Goal: Task Accomplishment & Management: Complete application form

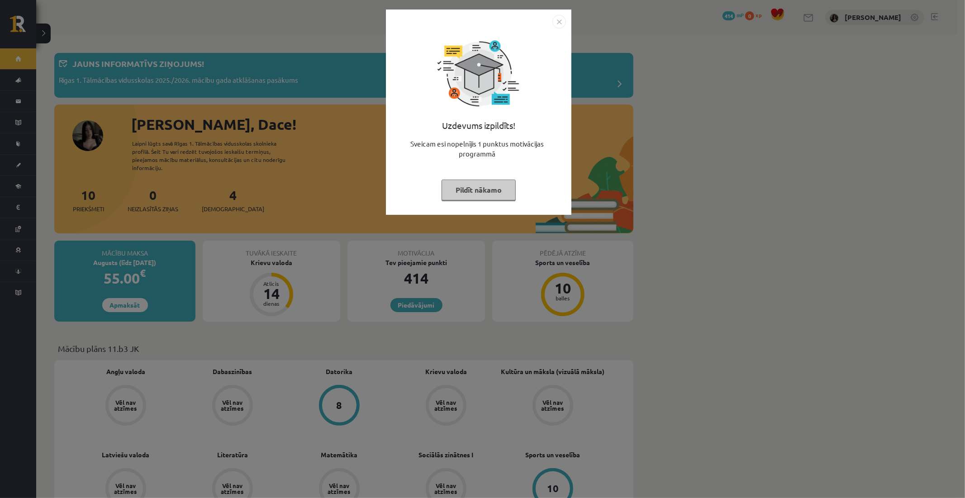
click at [472, 180] on button "Pildīt nākamo" at bounding box center [478, 190] width 74 height 21
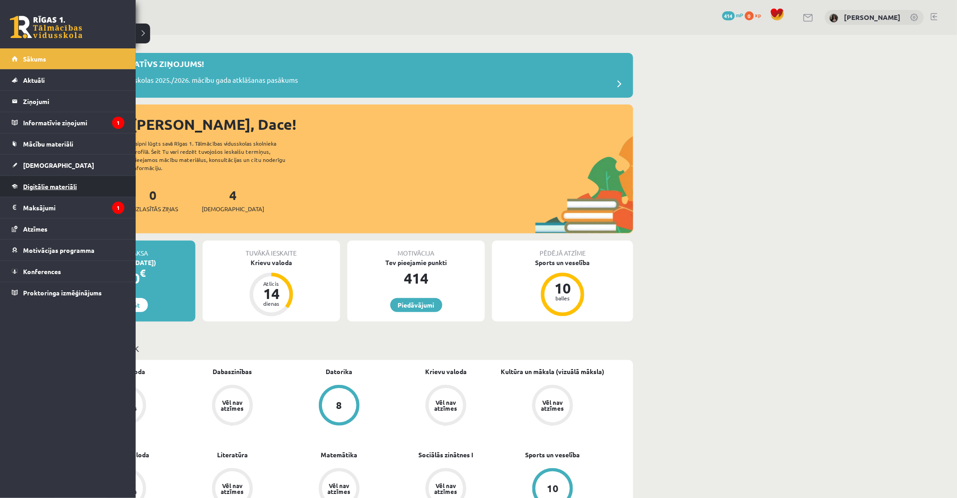
click at [47, 183] on span "Digitālie materiāli" at bounding box center [50, 186] width 54 height 8
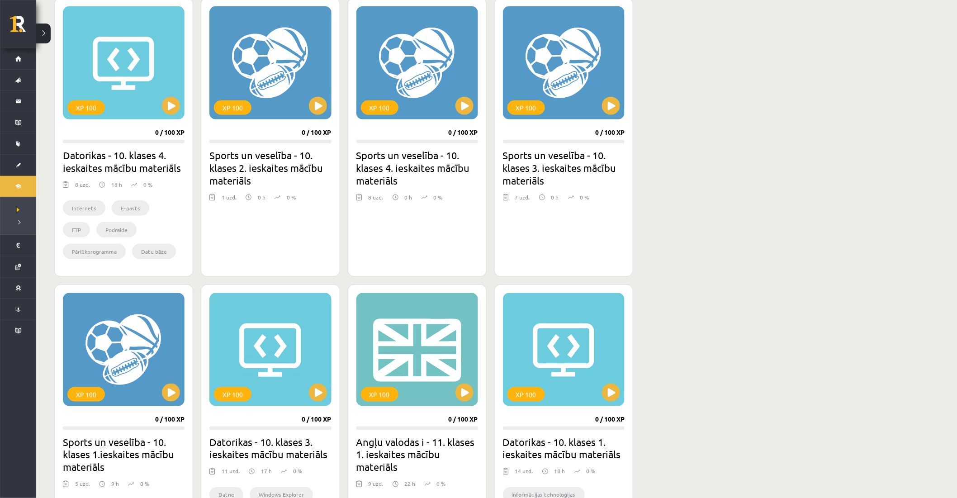
scroll to position [292, 0]
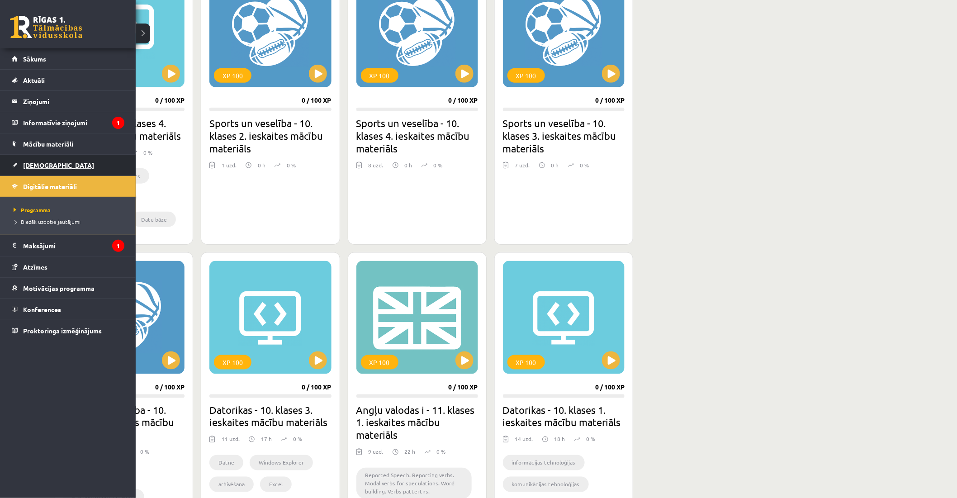
click at [50, 167] on span "[DEMOGRAPHIC_DATA]" at bounding box center [58, 165] width 71 height 8
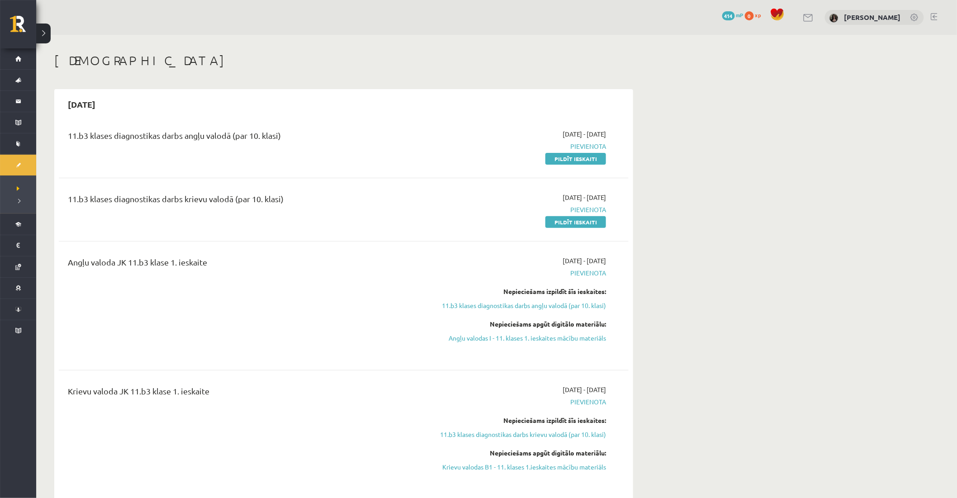
click at [405, 152] on div "11.b3 klases diagnostikas darbs angļu valodā (par 10. klasi)" at bounding box center [245, 146] width 368 height 34
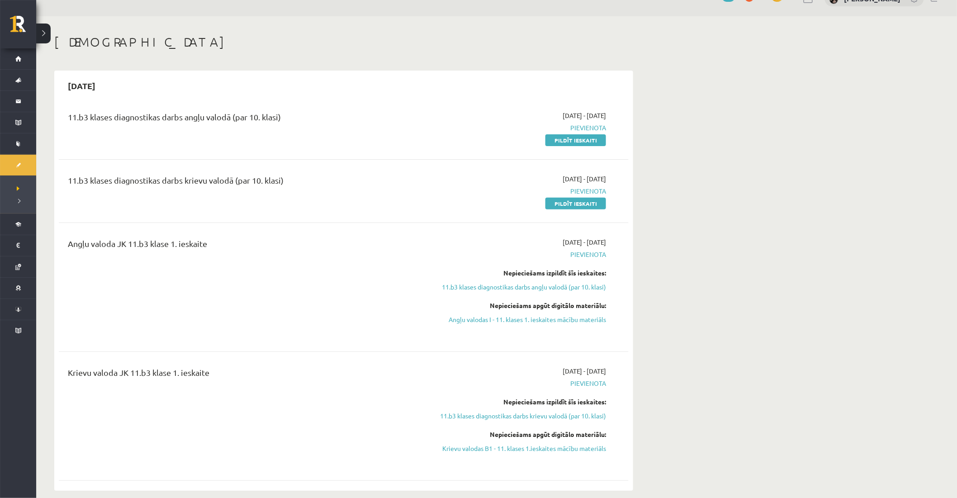
scroll to position [20, 0]
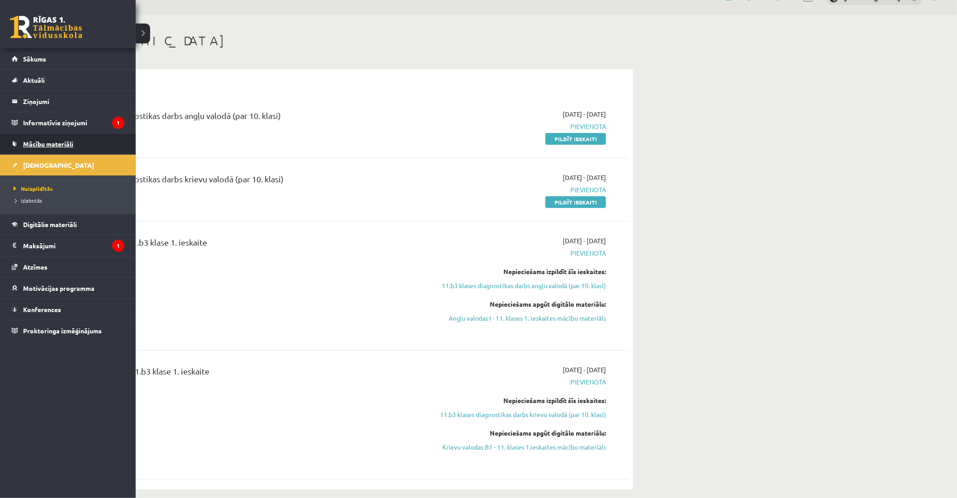
click at [57, 133] on link "Mācību materiāli" at bounding box center [68, 143] width 113 height 21
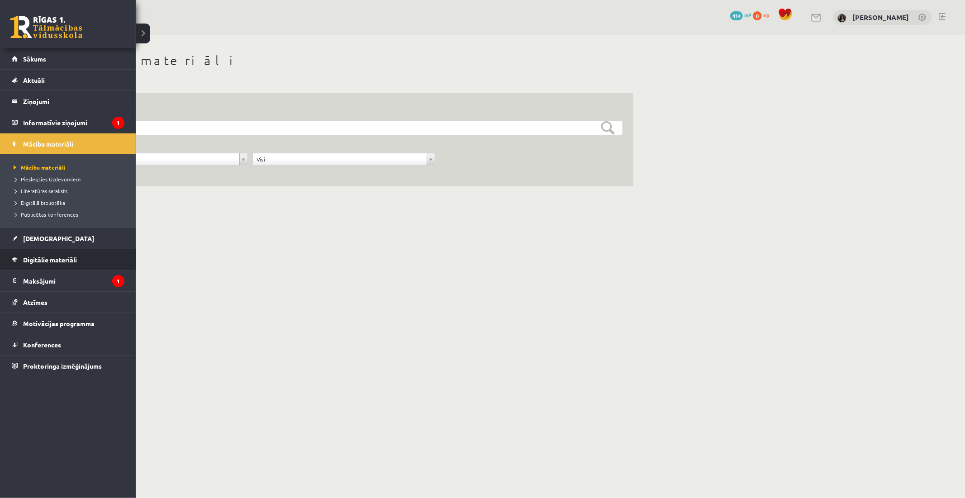
click at [38, 256] on span "Digitālie materiāli" at bounding box center [50, 260] width 54 height 8
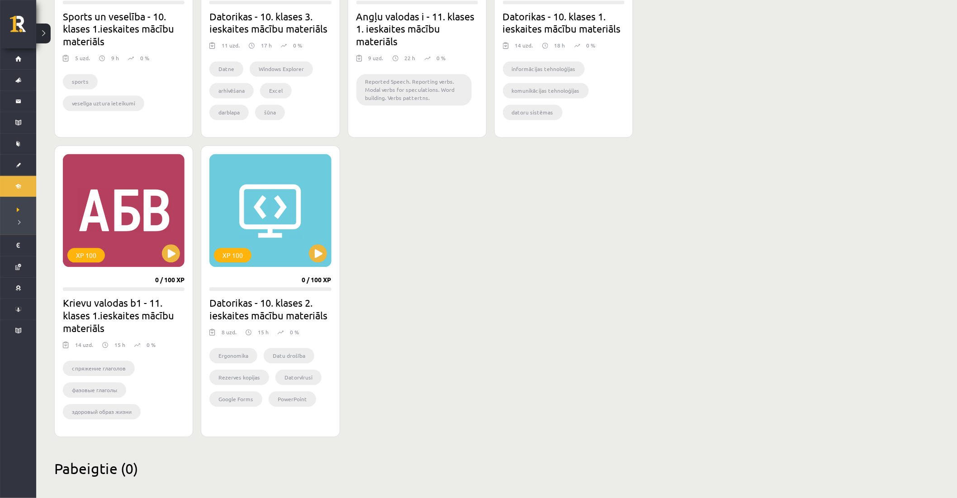
scroll to position [694, 0]
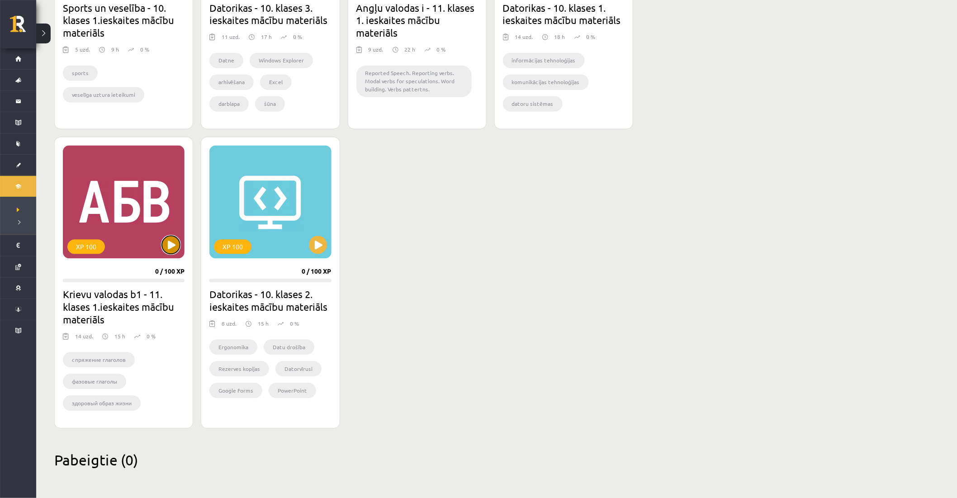
click at [169, 237] on button at bounding box center [171, 245] width 18 height 18
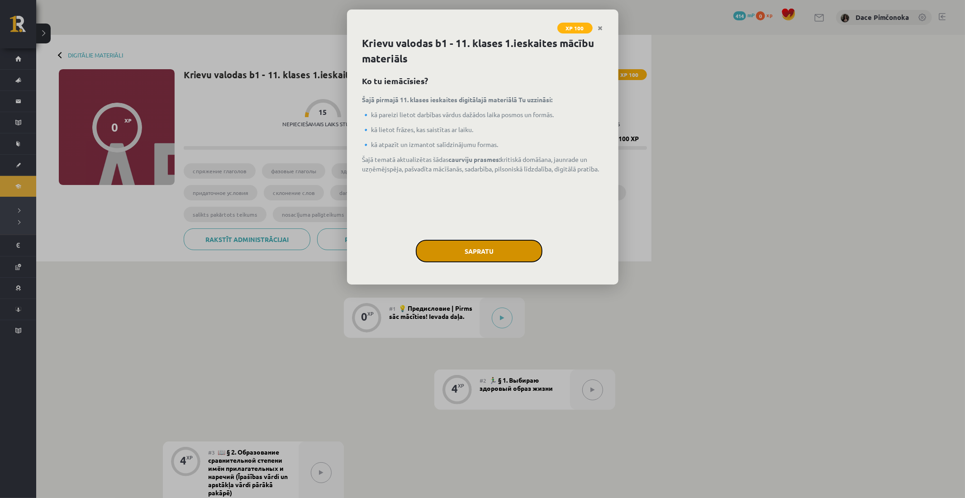
click at [476, 249] on button "Sapratu" at bounding box center [479, 251] width 127 height 23
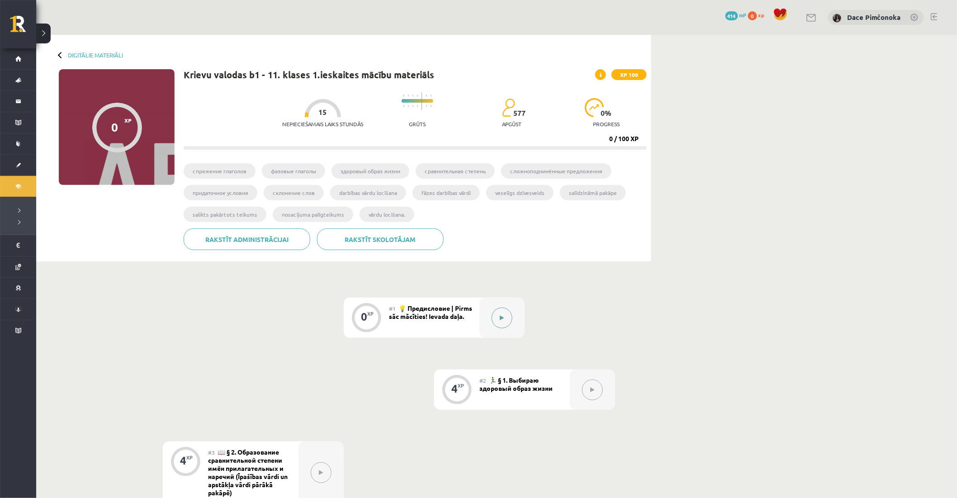
click at [505, 314] on button at bounding box center [502, 318] width 21 height 21
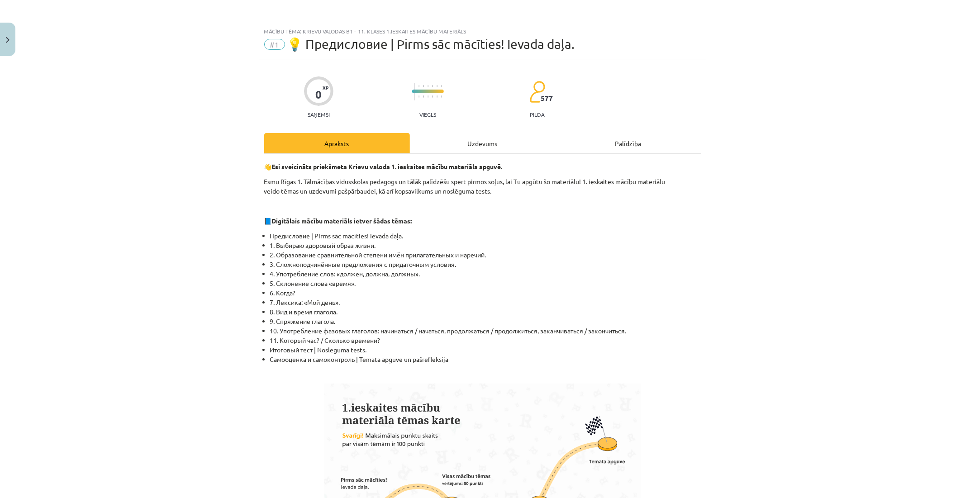
click at [505, 314] on li "8. Вид и время глагола." at bounding box center [485, 311] width 431 height 9
click at [493, 138] on div "Uzdevums" at bounding box center [483, 143] width 146 height 20
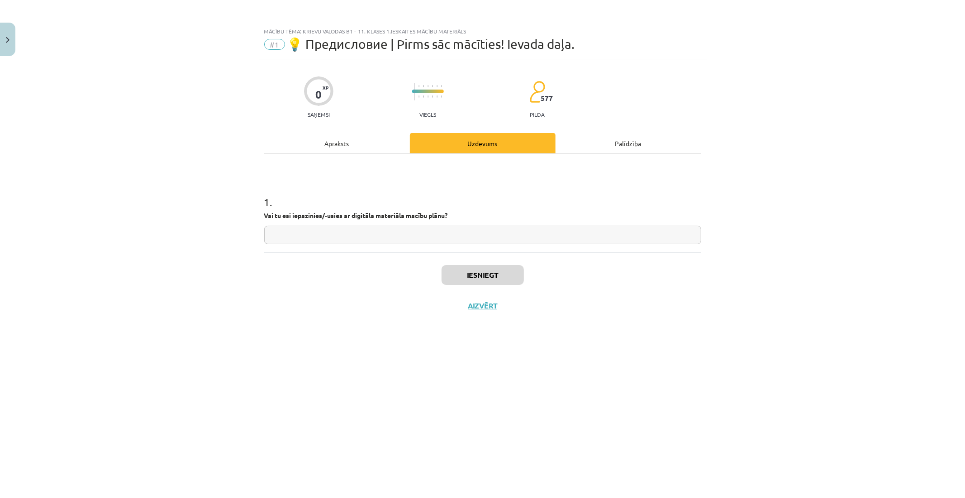
click at [335, 142] on div "Apraksts" at bounding box center [337, 143] width 146 height 20
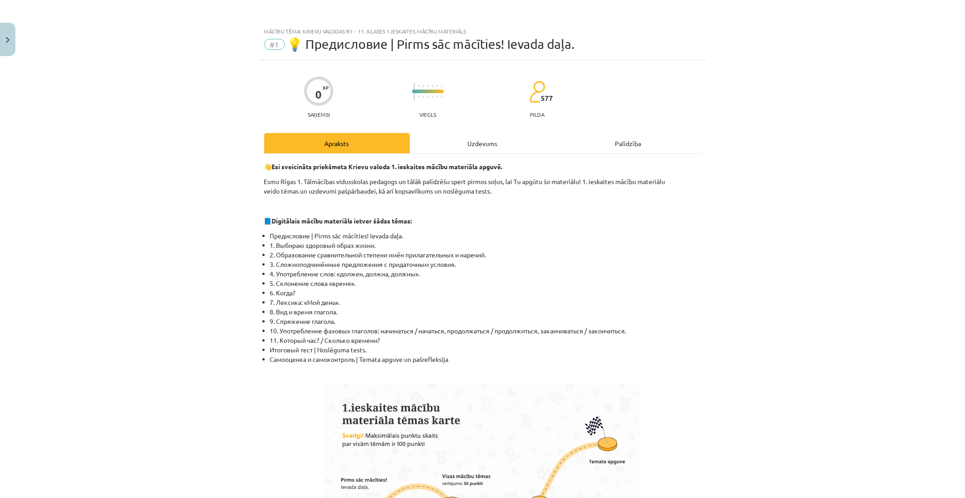
click at [465, 222] on p "📘 Digitālais mācību materiāls ietver šādas tēmas:" at bounding box center [482, 220] width 437 height 9
click at [459, 134] on div "Uzdevums" at bounding box center [483, 143] width 146 height 20
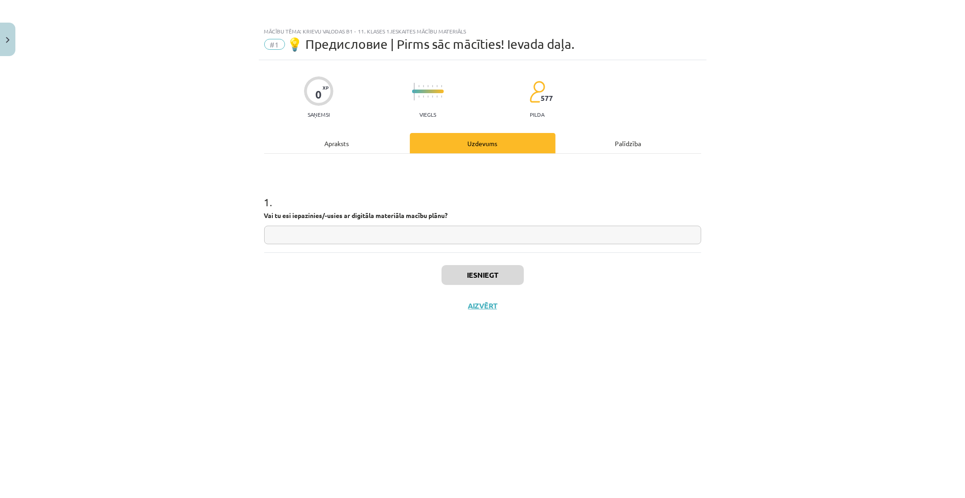
click at [407, 237] on input "text" at bounding box center [482, 235] width 437 height 19
type input "**"
click at [497, 276] on button "Iesniegt" at bounding box center [482, 275] width 82 height 20
click at [489, 304] on button "Nākamā nodarbība" at bounding box center [482, 311] width 89 height 21
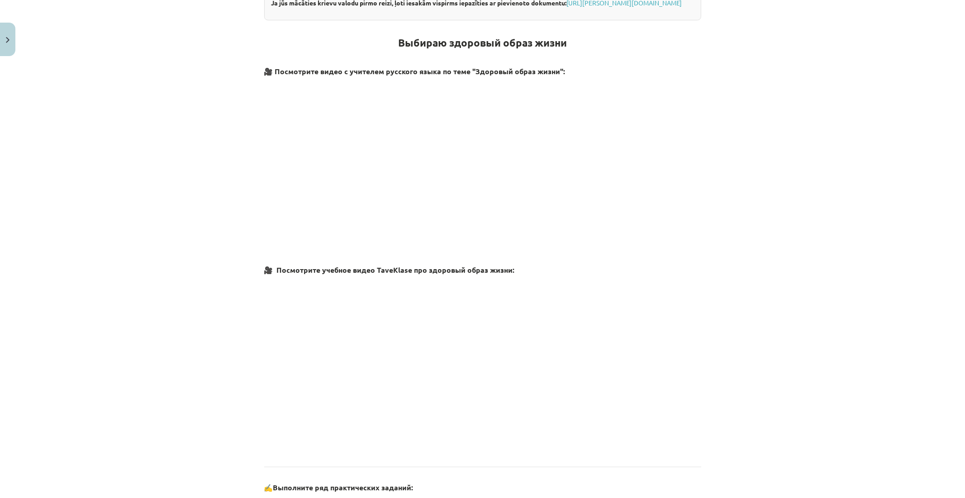
scroll to position [240, 0]
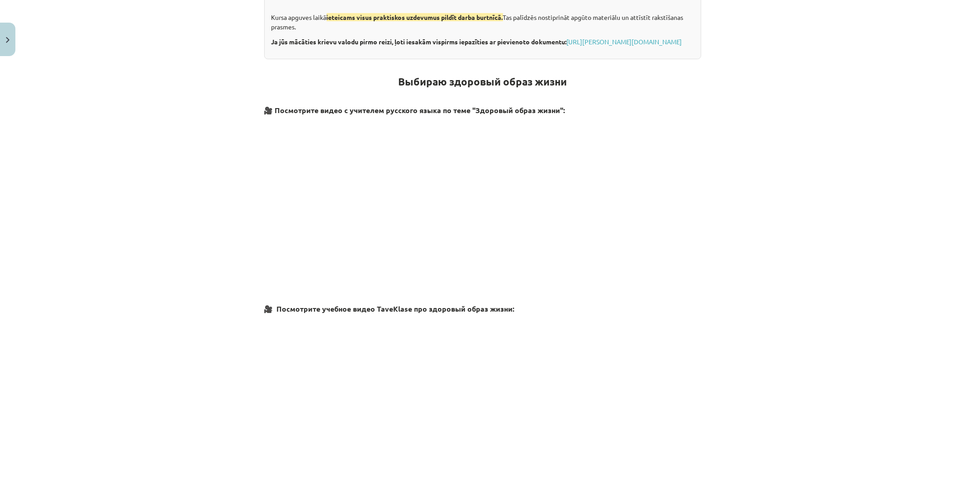
click at [689, 223] on p at bounding box center [482, 200] width 437 height 165
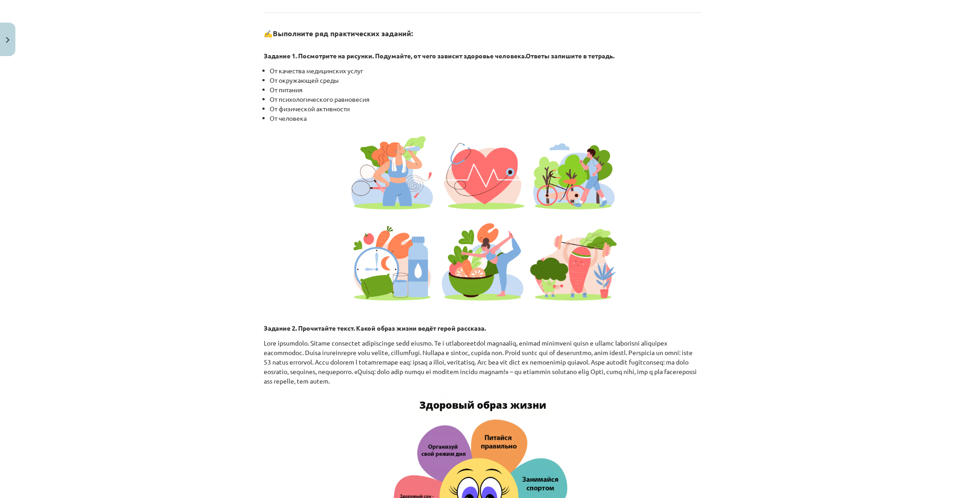
scroll to position [734, 0]
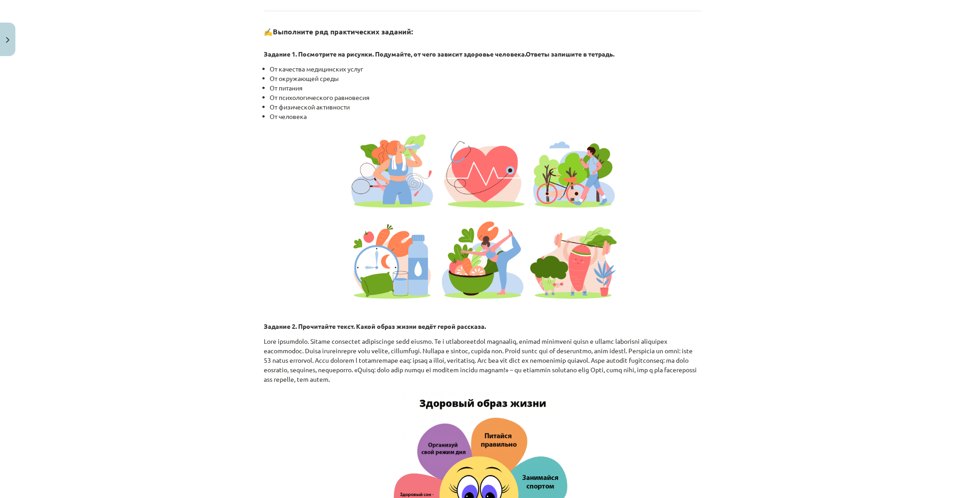
click at [859, 236] on div "Mācību tēma: Krievu valodas b1 - 11. klases 1.ieskaites mācību materiāls #2 🏃‍♂…" at bounding box center [482, 249] width 965 height 498
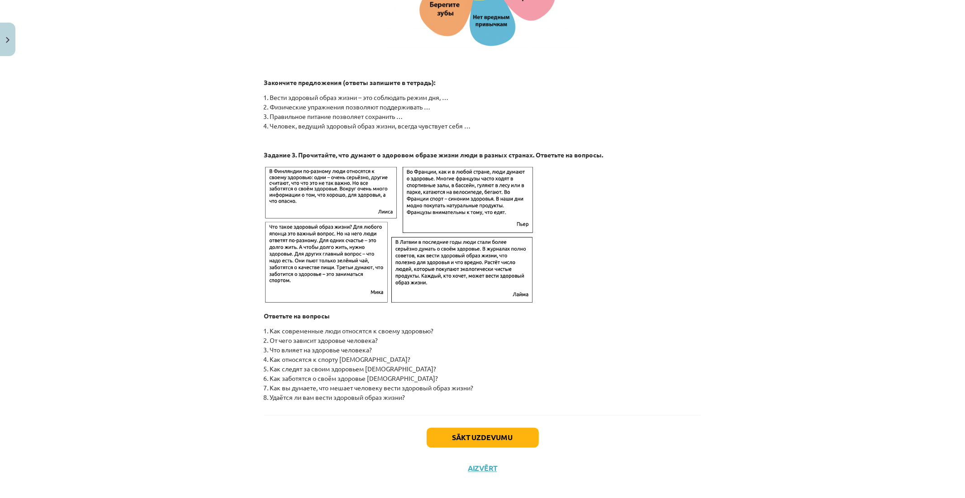
scroll to position [1274, 0]
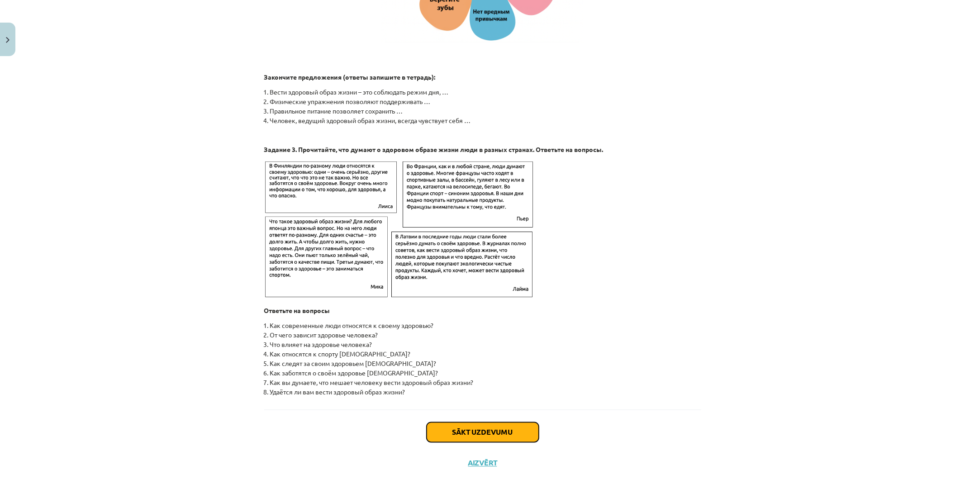
click at [456, 433] on button "Sākt uzdevumu" at bounding box center [482, 432] width 112 height 20
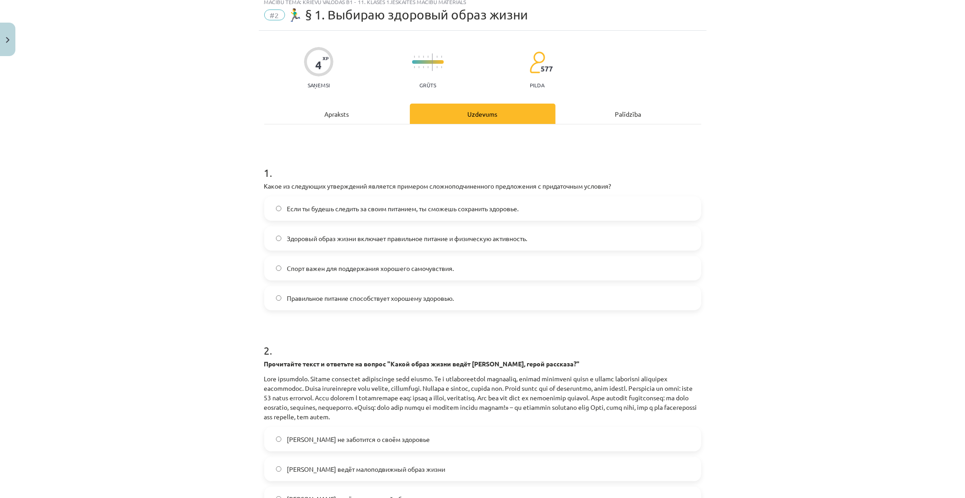
scroll to position [23, 0]
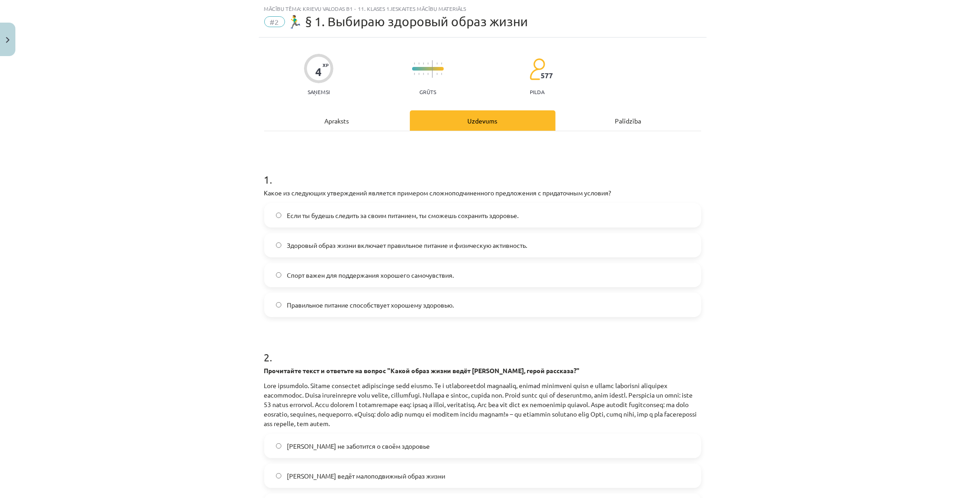
click at [660, 184] on h1 "1 ." at bounding box center [482, 171] width 437 height 28
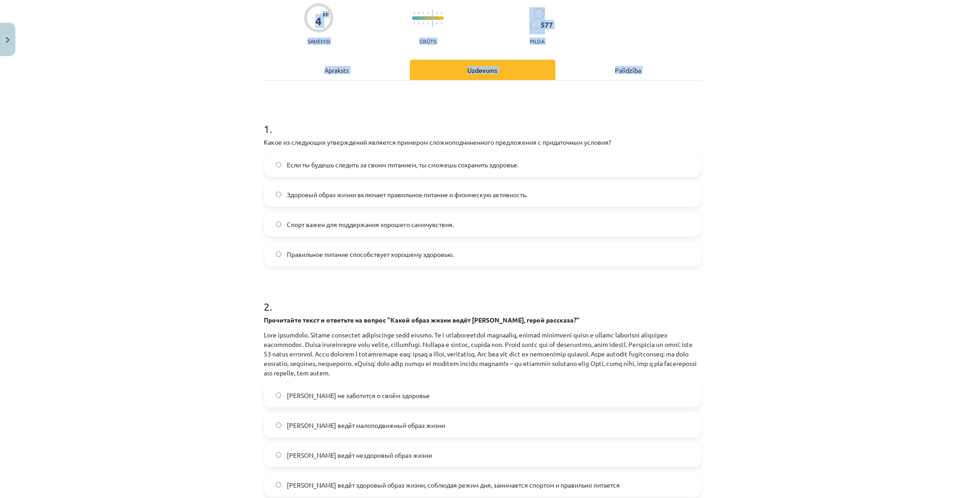
scroll to position [177, 0]
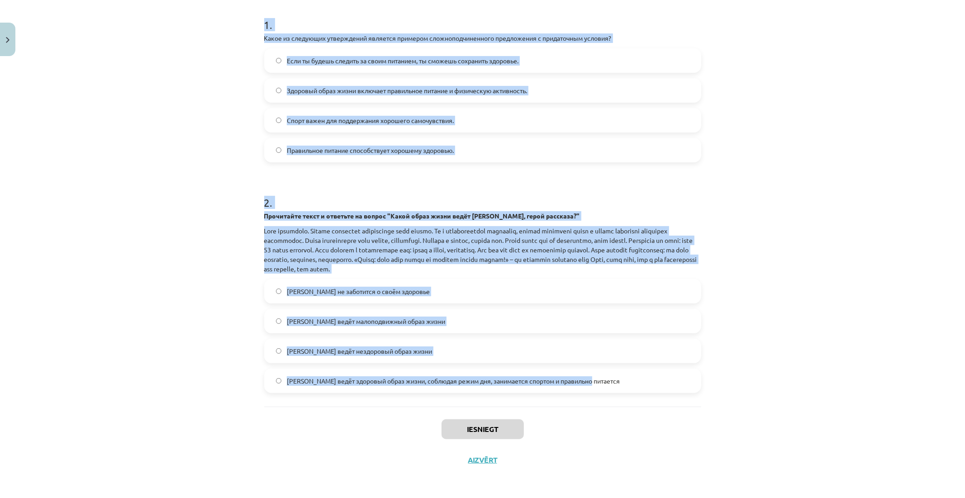
drag, startPoint x: 260, startPoint y: 173, endPoint x: 609, endPoint y: 400, distance: 416.5
click at [609, 400] on div "1 . Какое из следующих утверждений является примером сложноподчиненного предлож…" at bounding box center [482, 191] width 437 height 430
copy form "1 . Какое из следующих утверждений является примером сложноподчиненного предлож…"
click at [594, 373] on label "Олег ведёт здоровый образ жизни, соблюдая режим дня, занимается спортом и прави…" at bounding box center [482, 380] width 435 height 23
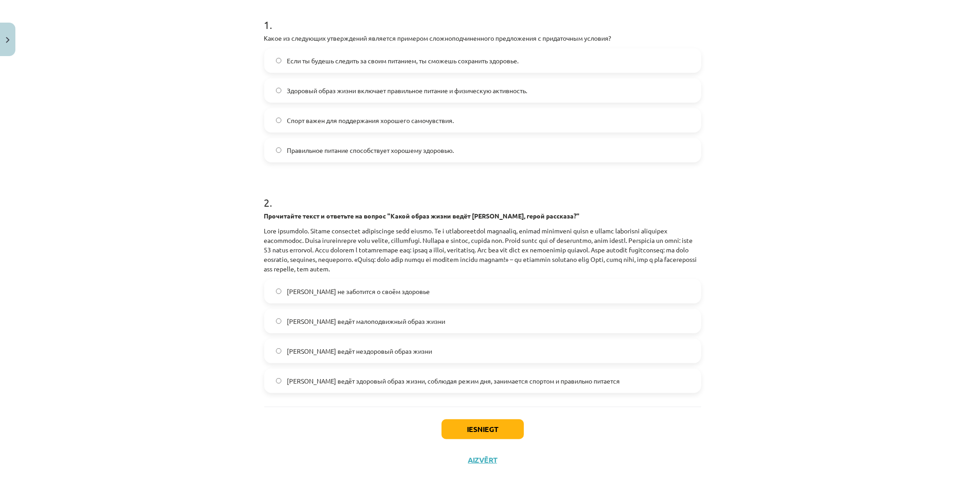
click at [817, 239] on div "Mācību tēma: Krievu valodas b1 - 11. klases 1.ieskaites mācību materiāls #2 🏃‍♂…" at bounding box center [482, 249] width 965 height 498
click at [360, 59] on span "Если ты будешь следить за своим питанием, ты сможешь сохранить здоровье." at bounding box center [403, 60] width 232 height 9
click at [478, 425] on button "Iesniegt" at bounding box center [482, 429] width 82 height 20
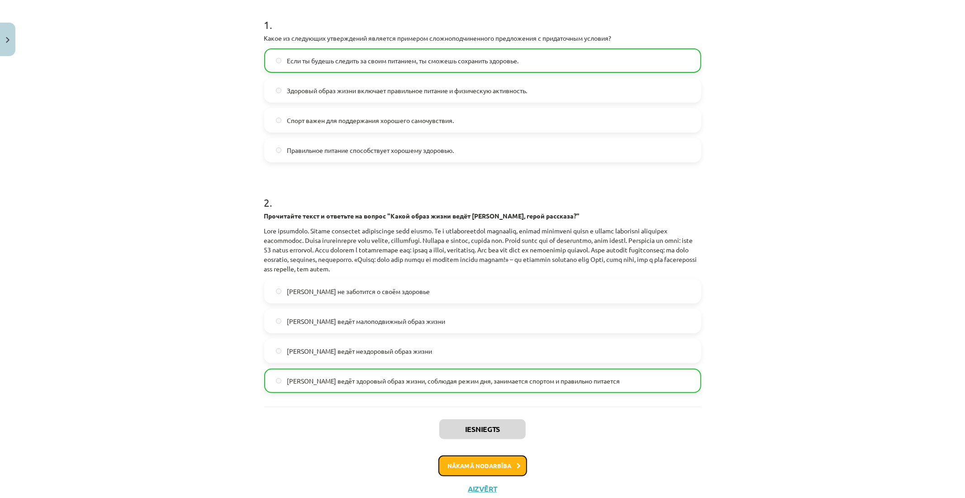
click at [460, 461] on button "Nākamā nodarbība" at bounding box center [482, 465] width 89 height 21
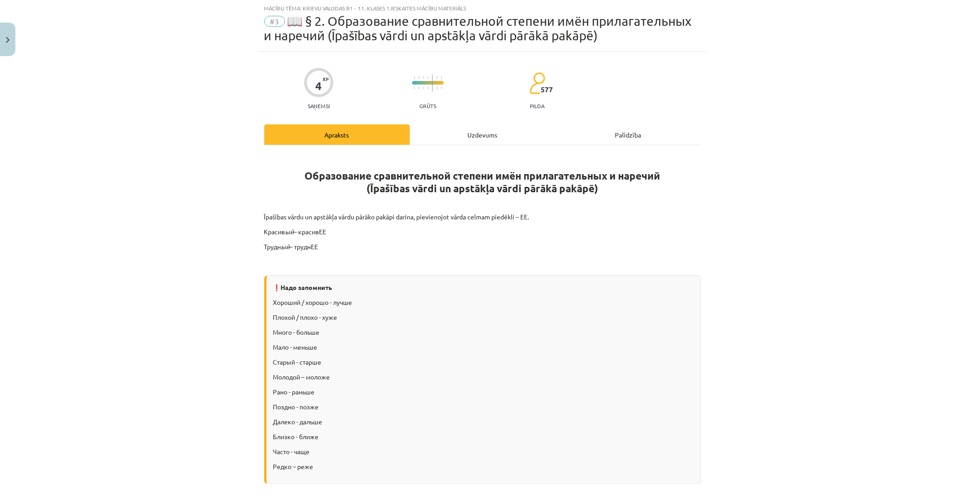
scroll to position [23, 0]
click at [528, 174] on strong "Образование сравнительной степени имён прилагательных и наречий" at bounding box center [482, 176] width 355 height 13
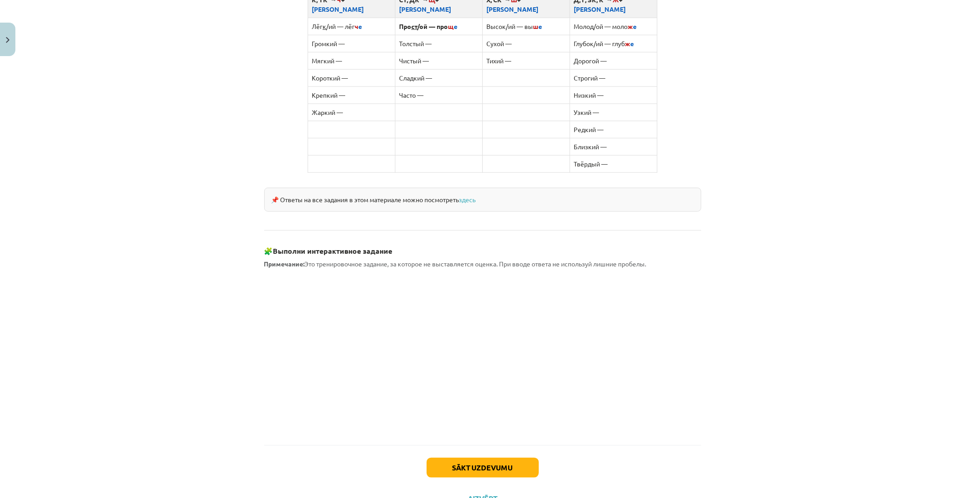
scroll to position [649, 0]
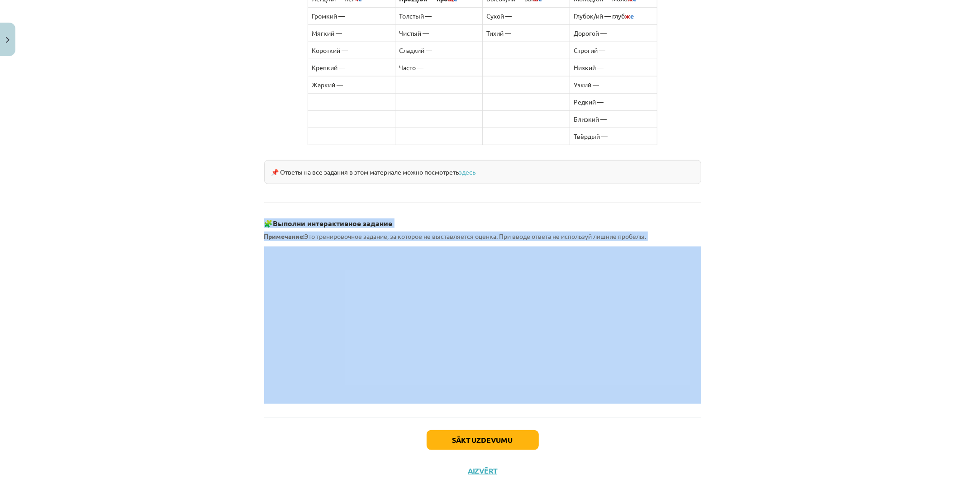
drag, startPoint x: 260, startPoint y: 209, endPoint x: 352, endPoint y: 237, distance: 95.4
click at [182, 112] on div "Mācību tēma: Krievu valodas b1 - 11. klases 1.ieskaites mācību materiāls #3 📖 §…" at bounding box center [482, 249] width 965 height 498
copy div "🧩 Выполни интерактивное задание Примечание: Это тренировочное задание, за котор…"
click at [468, 431] on button "Sākt uzdevumu" at bounding box center [482, 441] width 112 height 20
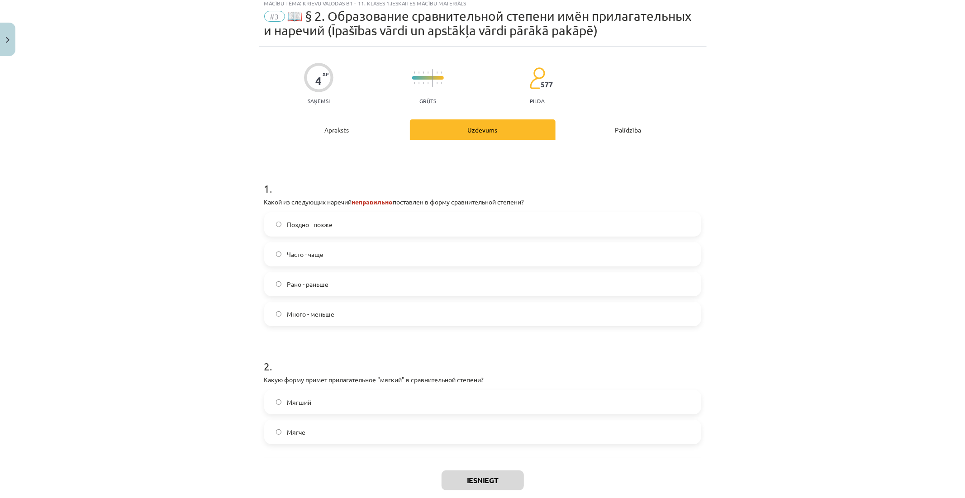
scroll to position [23, 0]
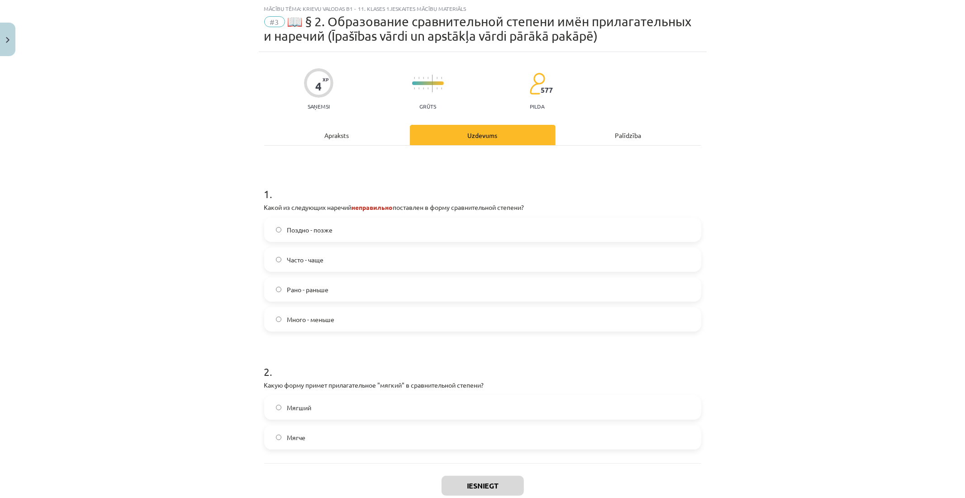
click at [385, 170] on div "1 . Какой из следующих наречий неправильно поставлен в форму сравнительной степ…" at bounding box center [482, 304] width 437 height 317
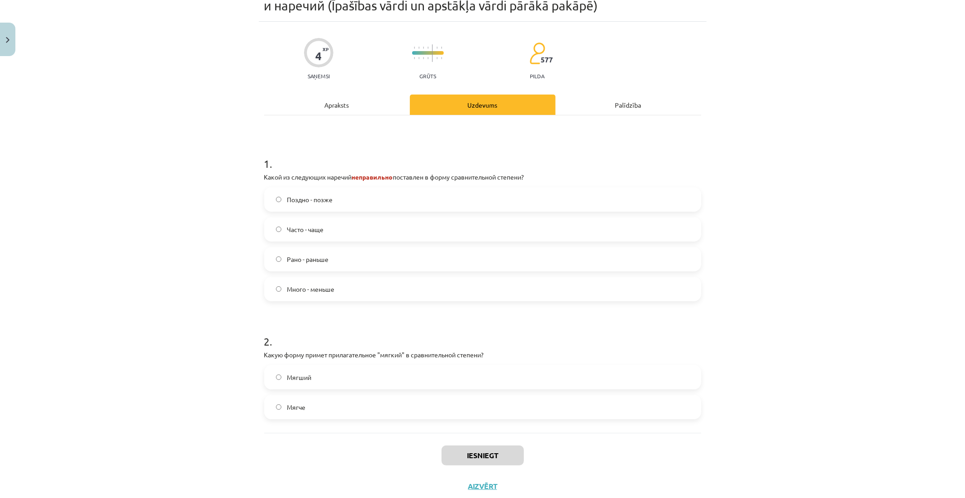
scroll to position [79, 0]
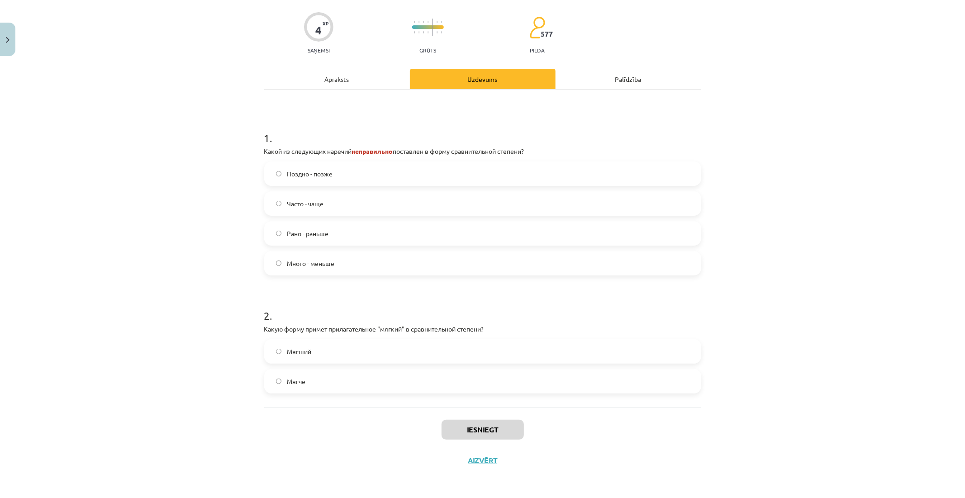
click at [336, 274] on label "Много - меньше" at bounding box center [482, 263] width 435 height 23
click at [333, 381] on label "Мягче" at bounding box center [482, 381] width 435 height 23
click at [448, 423] on button "Iesniegt" at bounding box center [482, 430] width 82 height 20
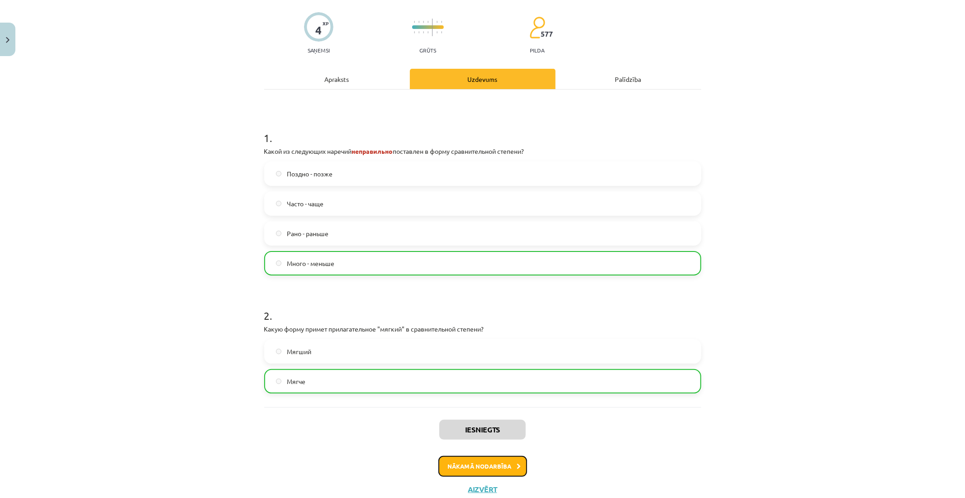
click at [501, 462] on button "Nākamā nodarbība" at bounding box center [482, 466] width 89 height 21
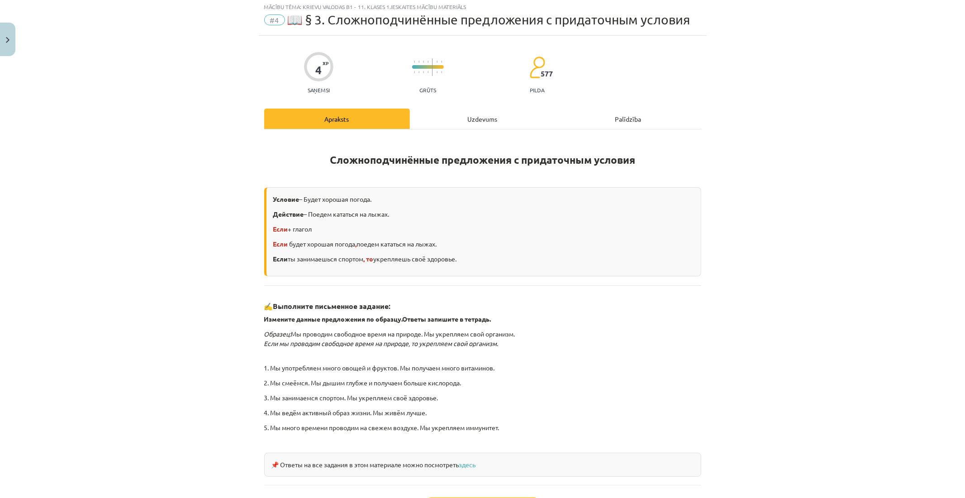
scroll to position [23, 0]
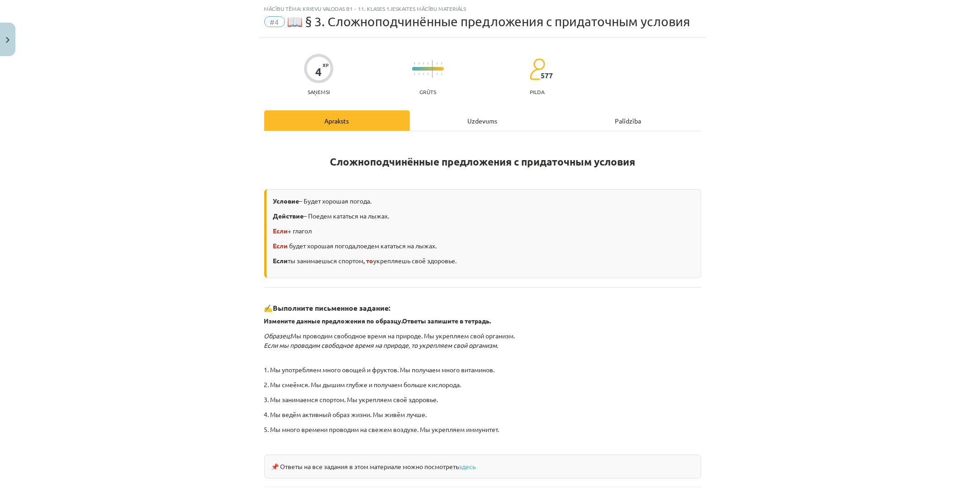
click at [466, 275] on div "Условие – Будет хорошая погода. Действие – Поедем кататься на лыжах. Если + гла…" at bounding box center [482, 233] width 437 height 89
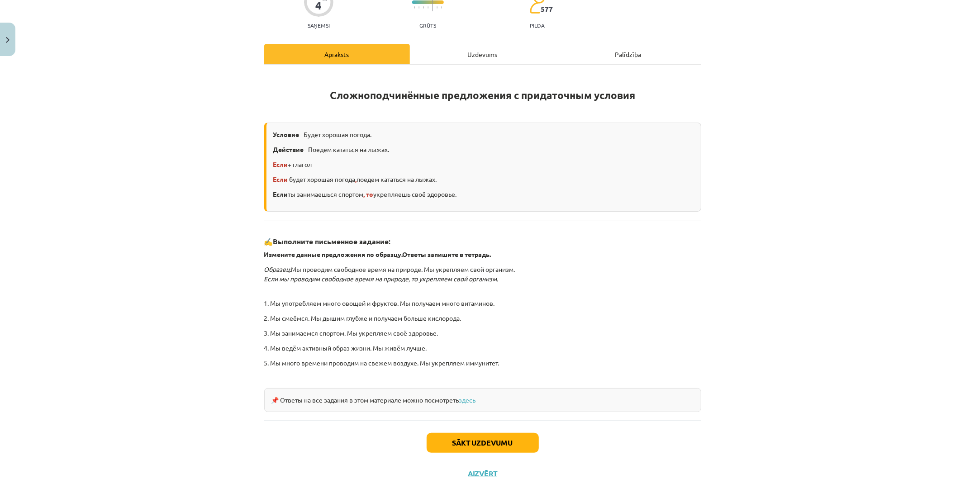
scroll to position [102, 0]
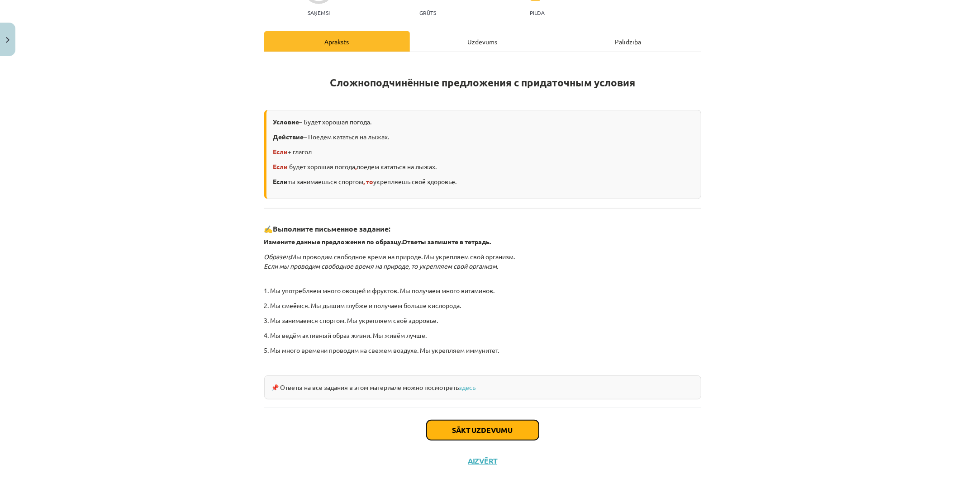
click at [478, 422] on button "Sākt uzdevumu" at bounding box center [482, 430] width 112 height 20
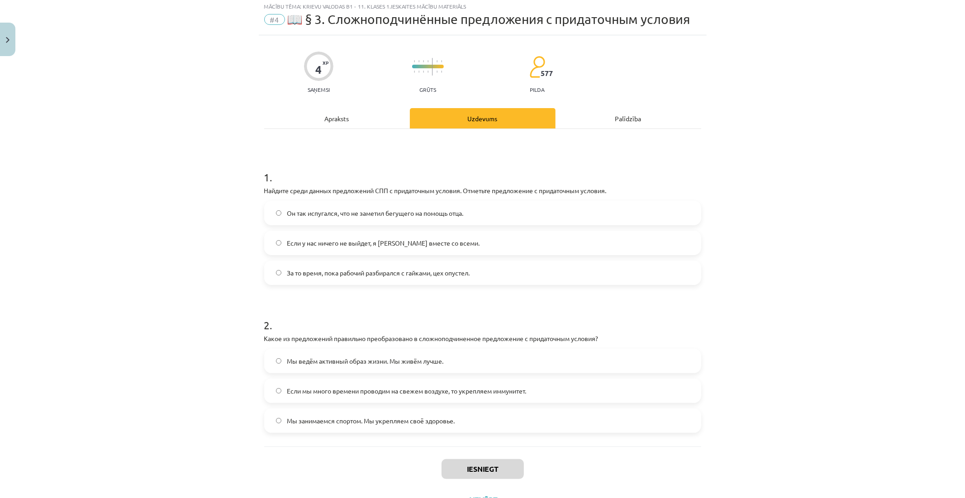
scroll to position [23, 0]
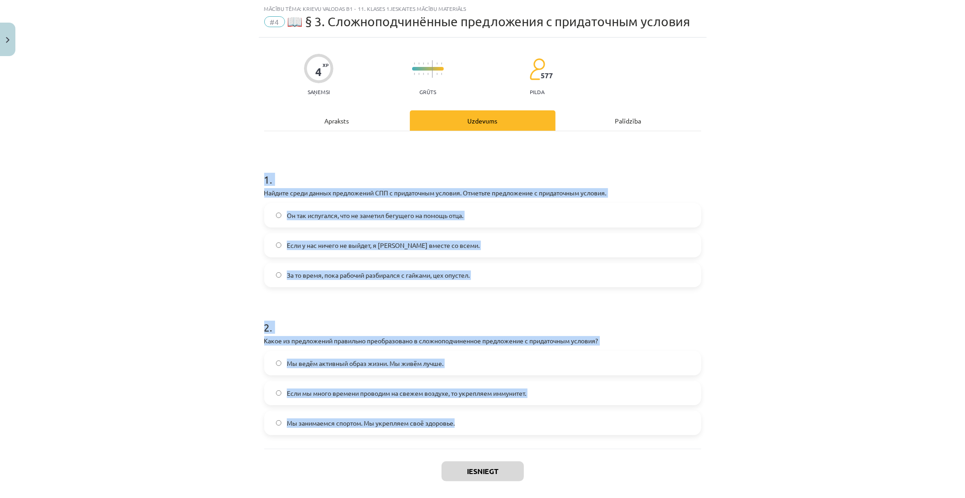
drag, startPoint x: 257, startPoint y: 181, endPoint x: 464, endPoint y: 417, distance: 314.4
click at [464, 417] on div "4 XP Saņemsi Grūts 577 pilda Apraksts Uzdevums Palīdzība 1 . Найдите среди данн…" at bounding box center [483, 278] width 448 height 480
copy form "1 . Найдите среди данных предложений СПП с придаточным условия. Отметьте предло…"
click at [447, 245] on label "Если у нас ничего не выйдет, я уеду вместе со всеми." at bounding box center [482, 245] width 435 height 23
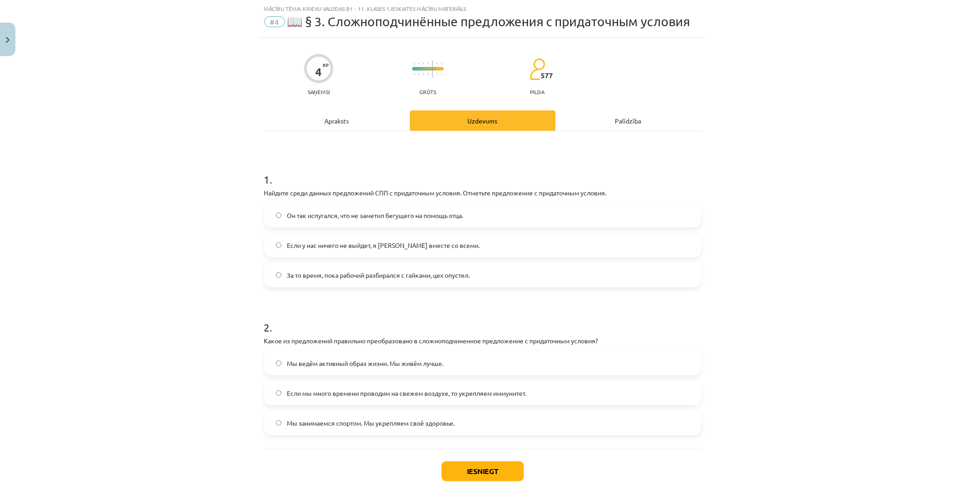
click at [393, 391] on span "Если мы много времени проводим на свежем воздухе, то укрепляем иммунитет." at bounding box center [406, 392] width 239 height 9
click at [459, 465] on button "Iesniegt" at bounding box center [482, 471] width 82 height 20
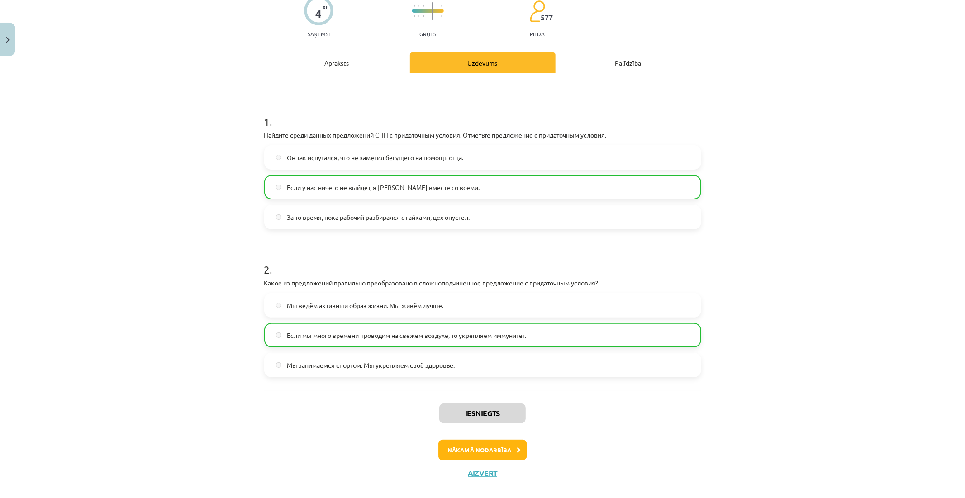
scroll to position [83, 0]
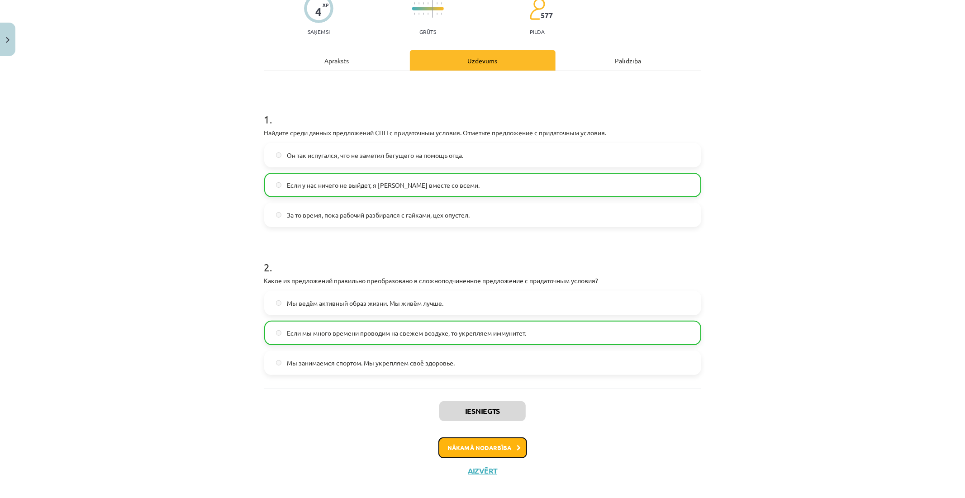
click at [463, 445] on button "Nākamā nodarbība" at bounding box center [482, 447] width 89 height 21
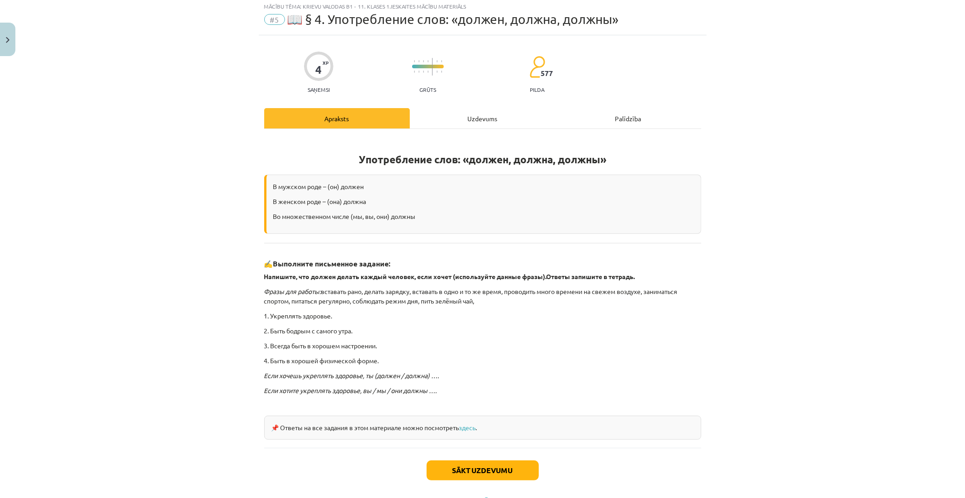
scroll to position [23, 0]
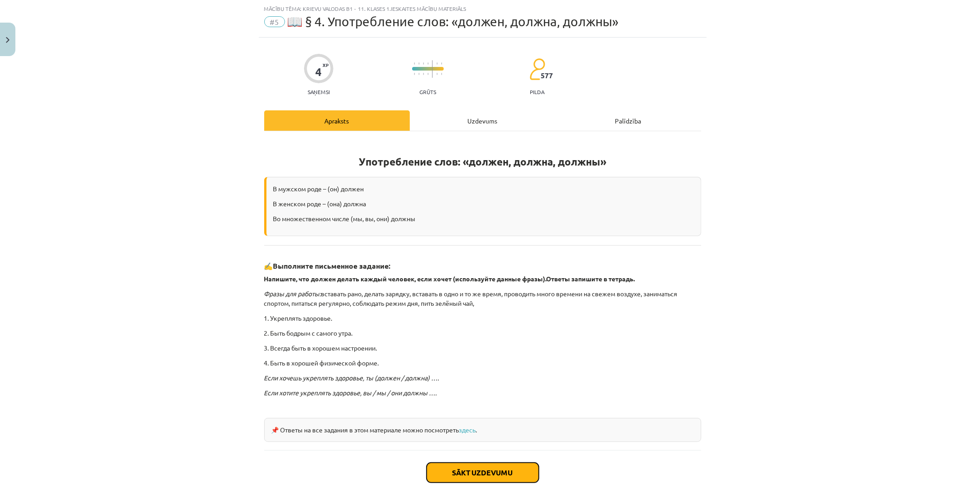
click at [466, 469] on button "Sākt uzdevumu" at bounding box center [482, 473] width 112 height 20
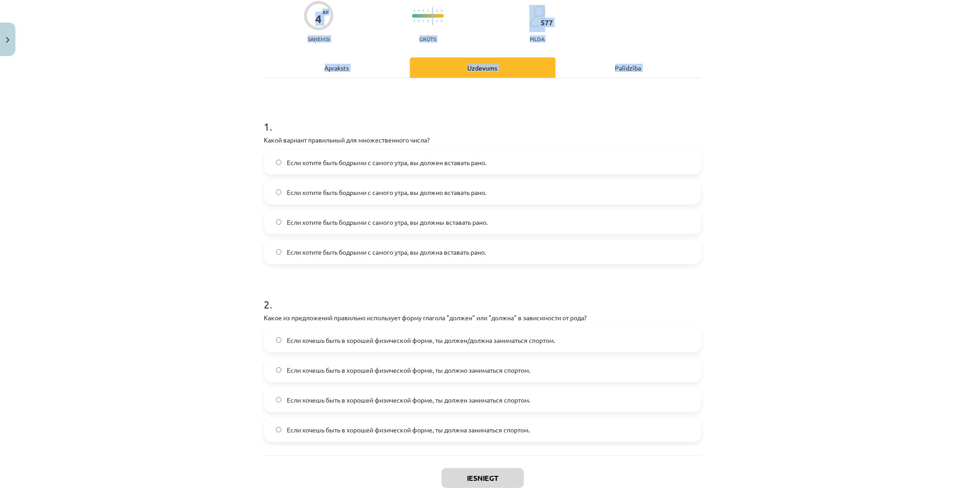
scroll to position [124, 0]
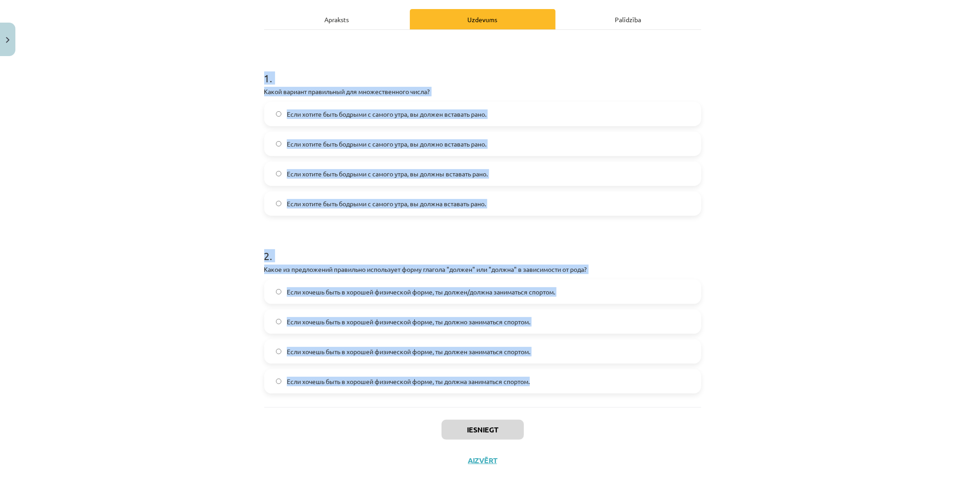
drag, startPoint x: 259, startPoint y: 174, endPoint x: 553, endPoint y: 381, distance: 359.2
click at [553, 381] on div "4 XP Saņemsi Grūts 577 pilda Apraksts Uzdevums Palīdzība 1 . Какой вариант прав…" at bounding box center [483, 206] width 448 height 540
copy form "1 . Какой вариант правильный для множественного числа? Если хотите быть бодрыми…"
click at [313, 209] on label "Если хотите быть бодрыми с самого утра, вы должна вставать рано." at bounding box center [482, 203] width 435 height 23
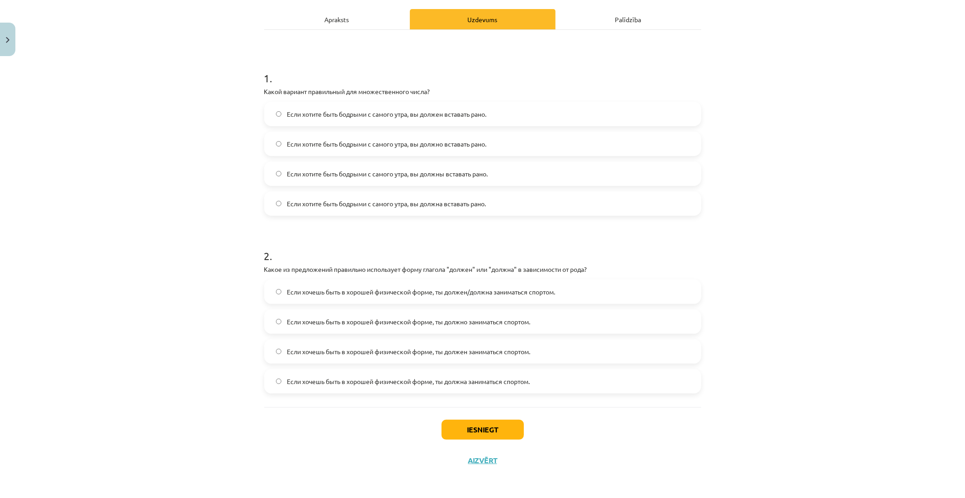
click at [321, 166] on label "Если хотите быть бодрыми с самого утра, вы должны вставать рано." at bounding box center [482, 173] width 435 height 23
click at [449, 296] on label "Если хочешь быть в хорошей физической форме, ты должен/должна заниматься спорто…" at bounding box center [482, 291] width 435 height 23
click at [458, 426] on button "Iesniegt" at bounding box center [482, 430] width 82 height 20
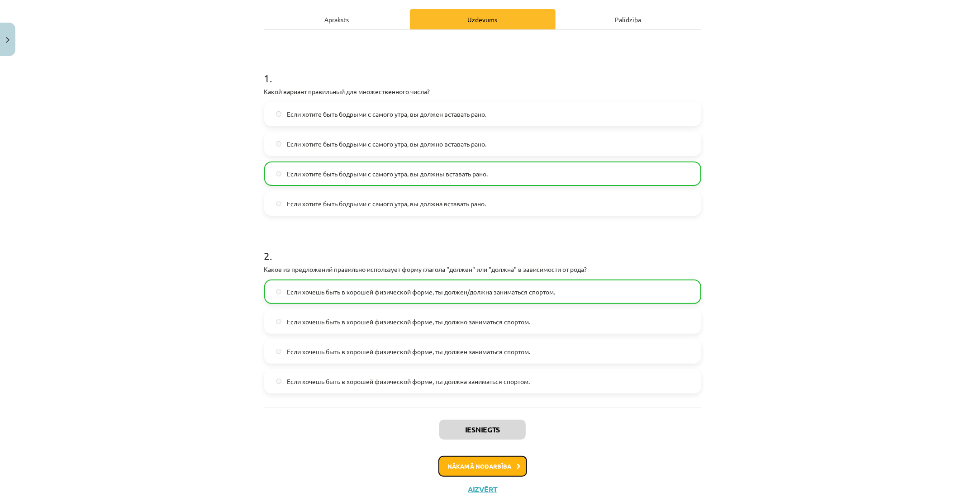
click at [469, 463] on button "Nākamā nodarbība" at bounding box center [482, 466] width 89 height 21
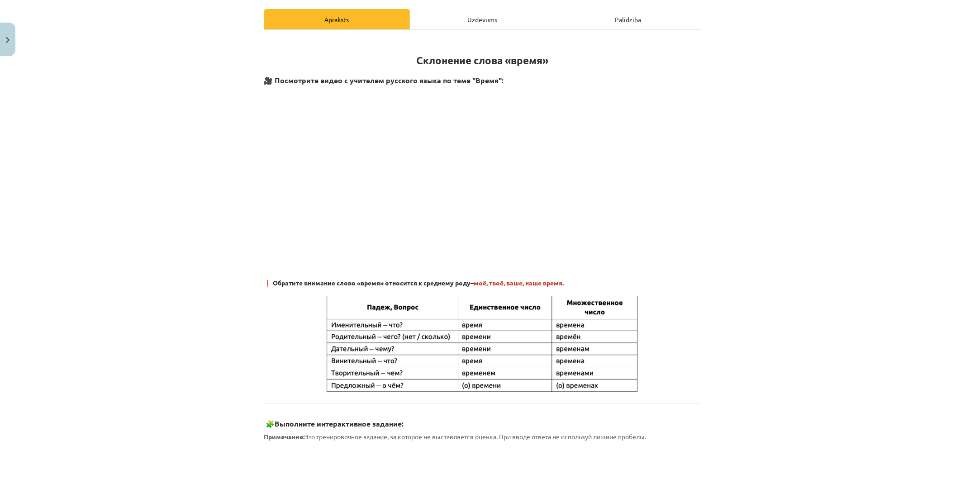
scroll to position [23, 0]
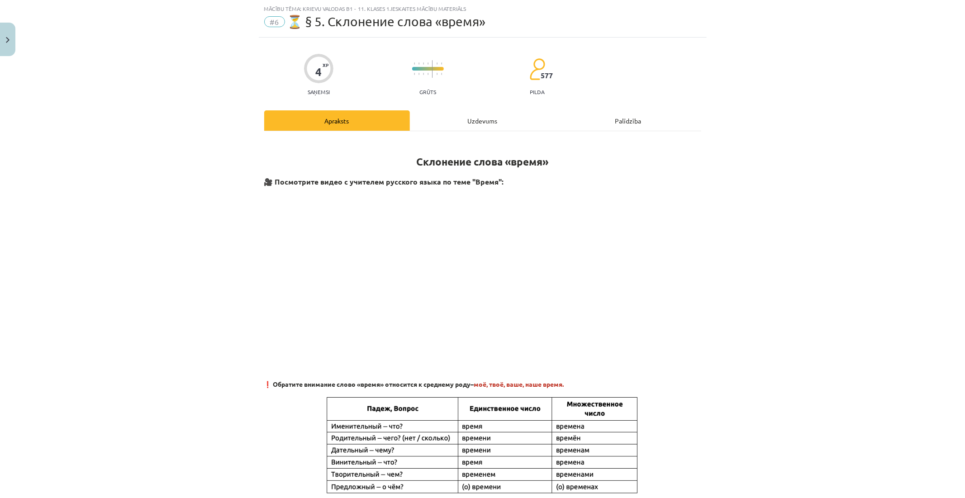
click at [753, 237] on div "Mācību tēma: Krievu valodas b1 - 11. klases 1.ieskaites mācību materiāls #6 ⏳ §…" at bounding box center [482, 249] width 965 height 498
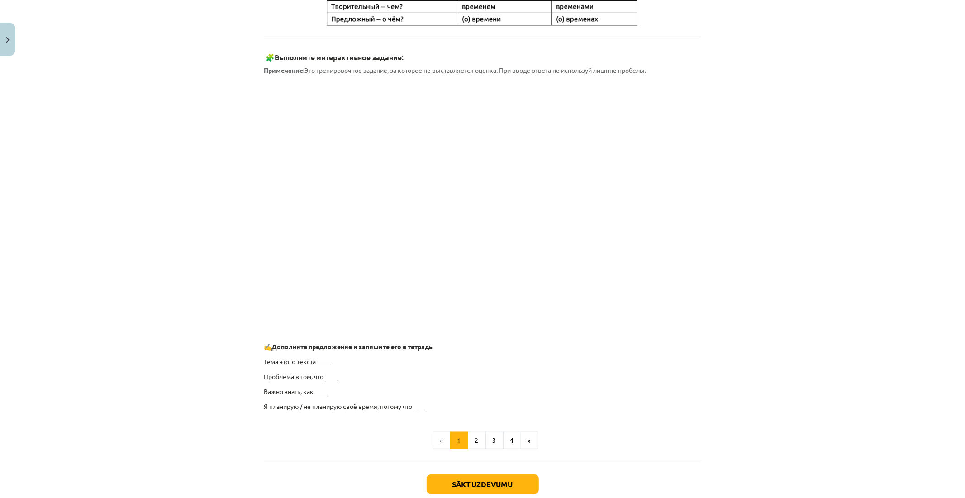
scroll to position [510, 0]
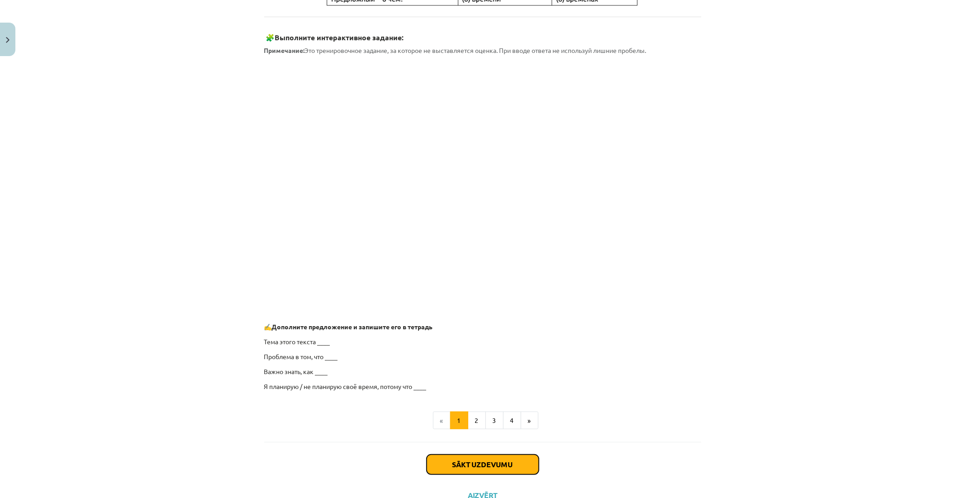
click at [493, 462] on button "Sākt uzdevumu" at bounding box center [482, 465] width 112 height 20
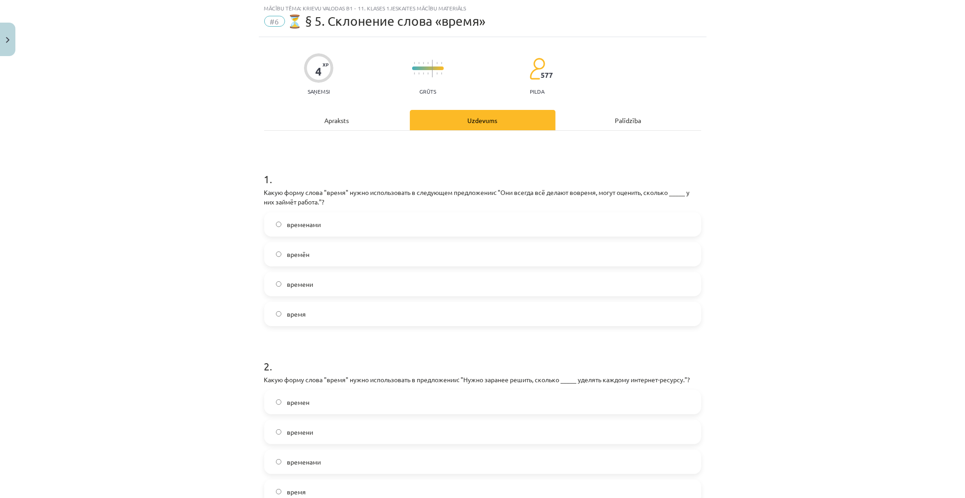
scroll to position [23, 0]
click at [359, 195] on p "Какую форму слова "время" нужно использовать в следующем предложении: "Они всег…" at bounding box center [482, 197] width 437 height 19
click at [302, 291] on label "времени" at bounding box center [482, 284] width 435 height 23
click at [224, 287] on div "Mācību tēma: Krievu valodas b1 - 11. klases 1.ieskaites mācību materiāls #6 ⏳ §…" at bounding box center [482, 249] width 965 height 498
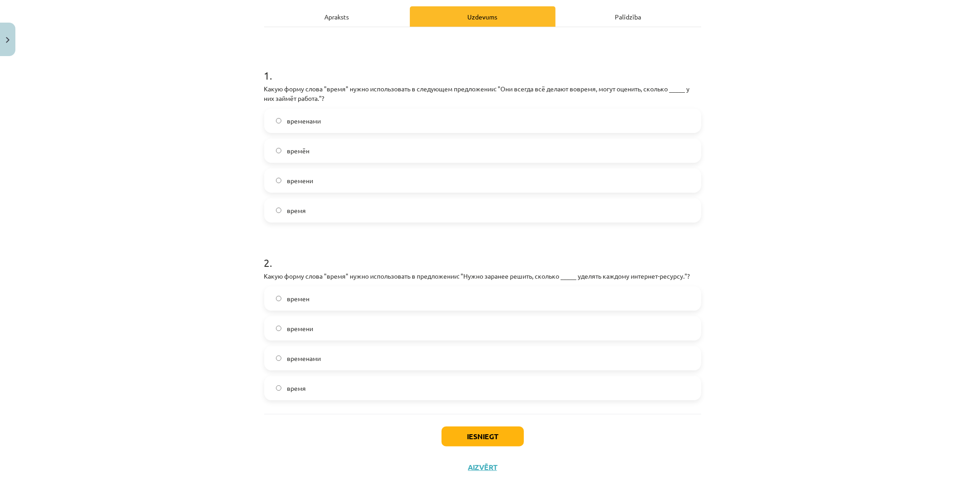
scroll to position [133, 0]
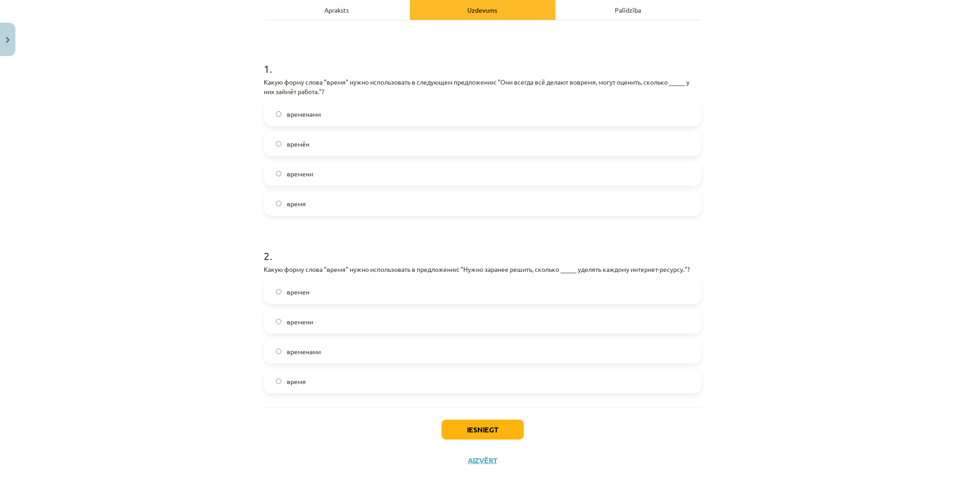
click at [349, 326] on label "времени" at bounding box center [482, 321] width 435 height 23
click at [460, 423] on button "Iesniegt" at bounding box center [482, 430] width 82 height 20
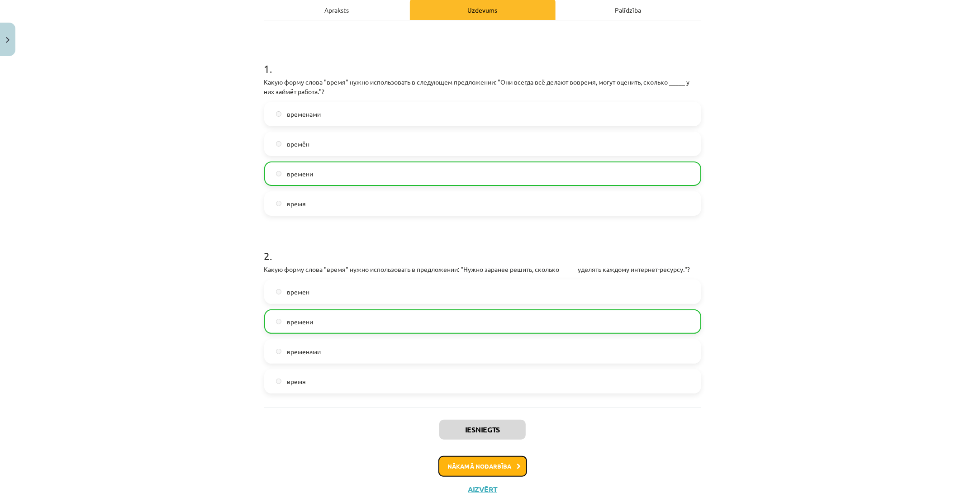
click at [466, 462] on button "Nākamā nodarbība" at bounding box center [482, 466] width 89 height 21
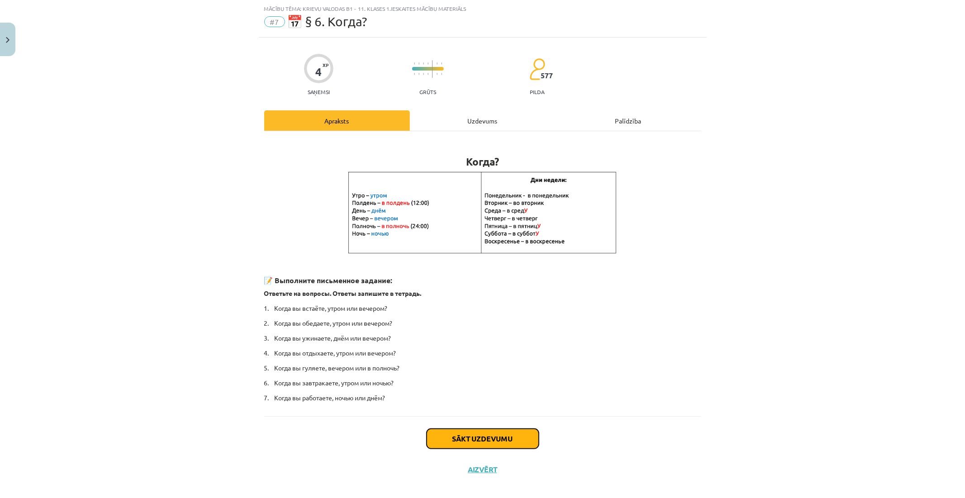
click at [461, 442] on button "Sākt uzdevumu" at bounding box center [482, 439] width 112 height 20
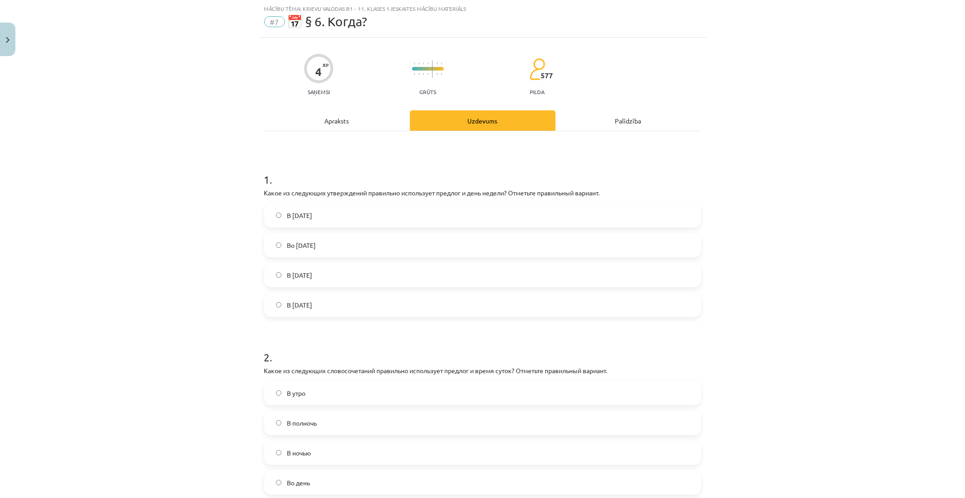
click at [730, 195] on div "Mācību tēma: Krievu valodas b1 - 11. klases 1.ieskaites mācību materiāls #7 📅 §…" at bounding box center [482, 249] width 965 height 498
click at [477, 246] on label "Во вторник" at bounding box center [482, 245] width 435 height 23
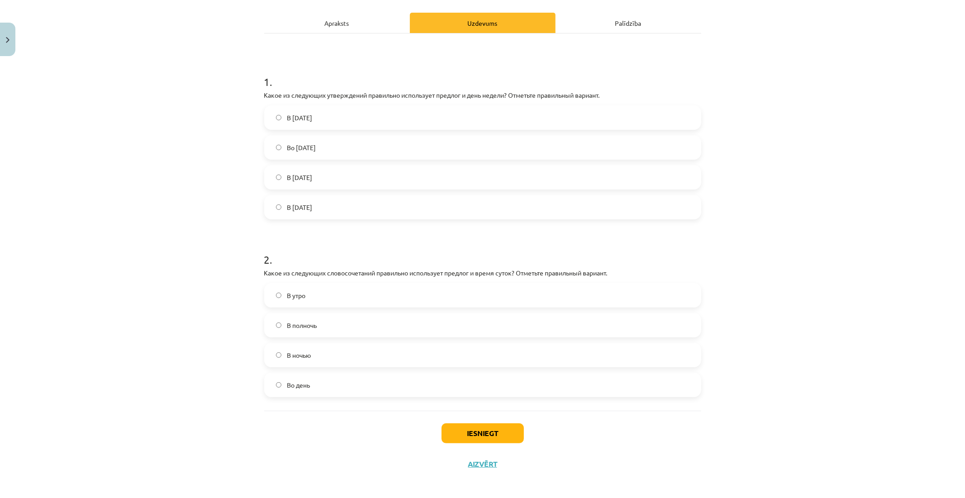
scroll to position [124, 0]
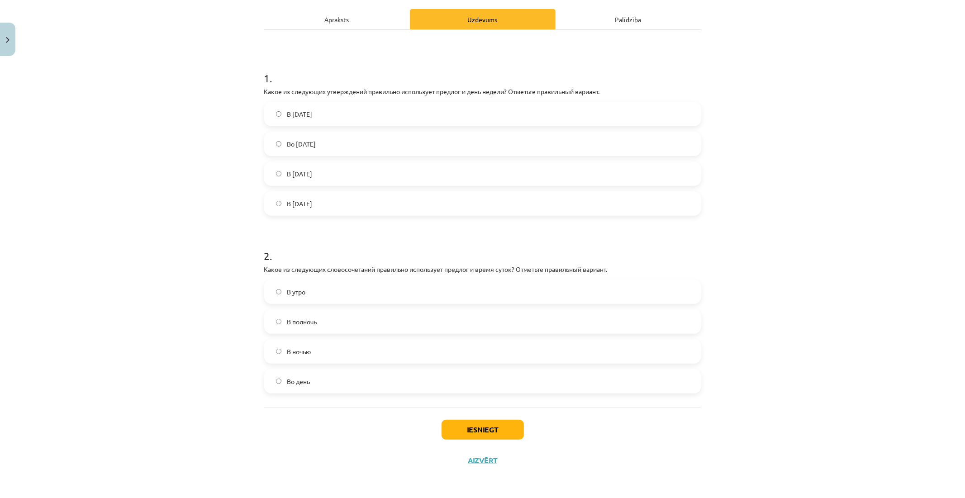
click at [318, 327] on label "В полночь" at bounding box center [482, 321] width 435 height 23
click at [464, 426] on button "Iesniegt" at bounding box center [482, 430] width 82 height 20
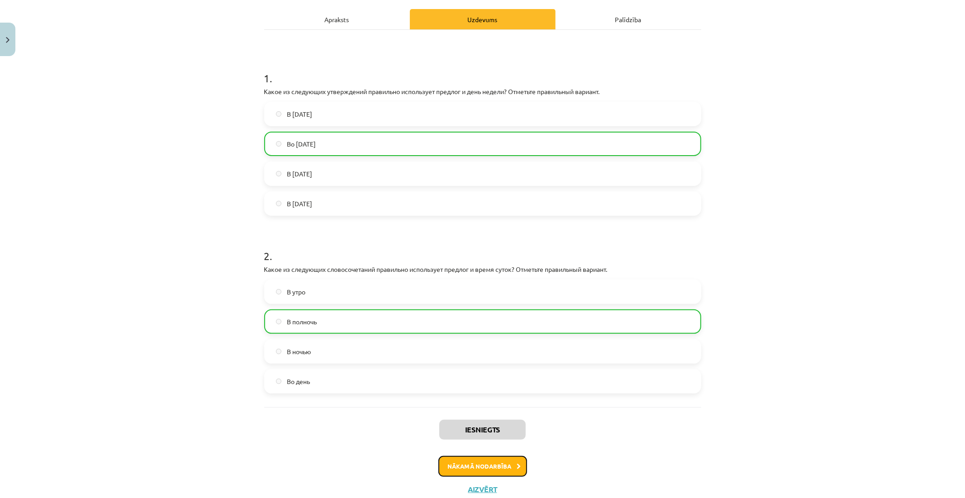
click at [472, 469] on button "Nākamā nodarbība" at bounding box center [482, 466] width 89 height 21
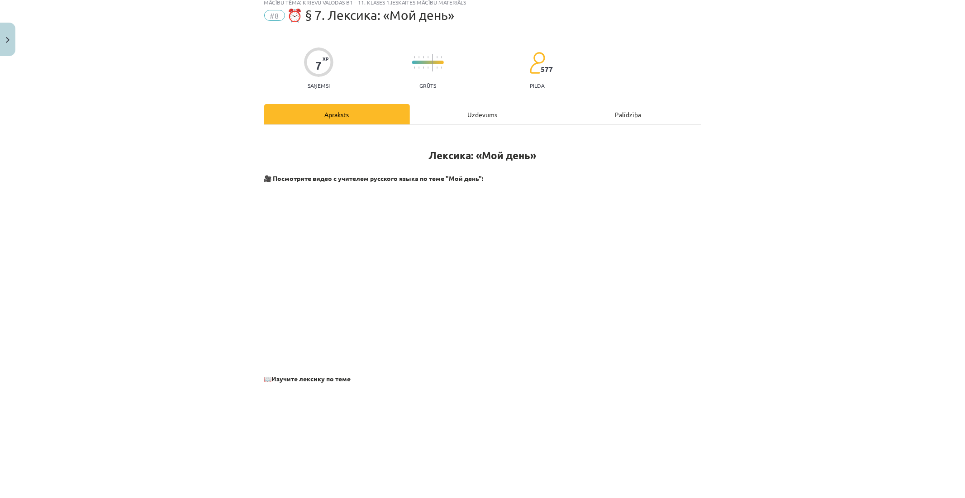
scroll to position [23, 0]
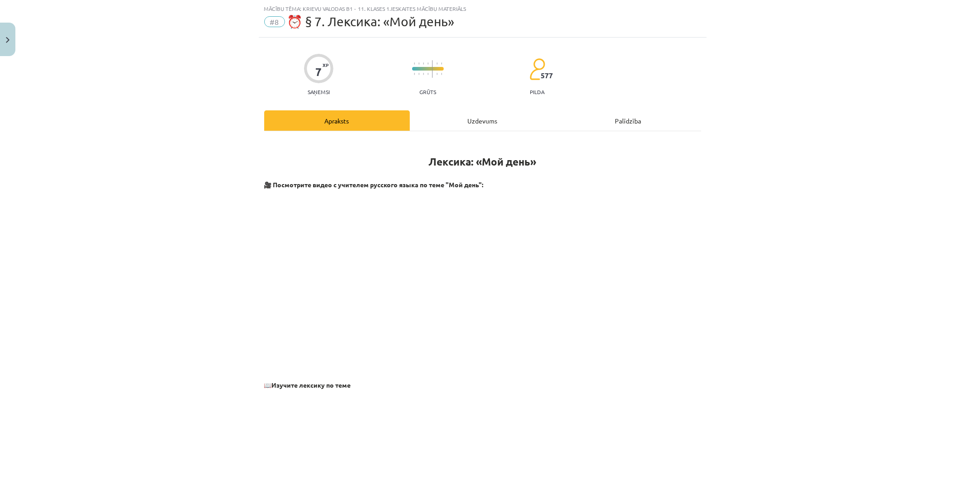
click at [780, 242] on div "Mācību tēma: Krievu valodas b1 - 11. klases 1.ieskaites mācību materiāls #8 ⏰ §…" at bounding box center [482, 249] width 965 height 498
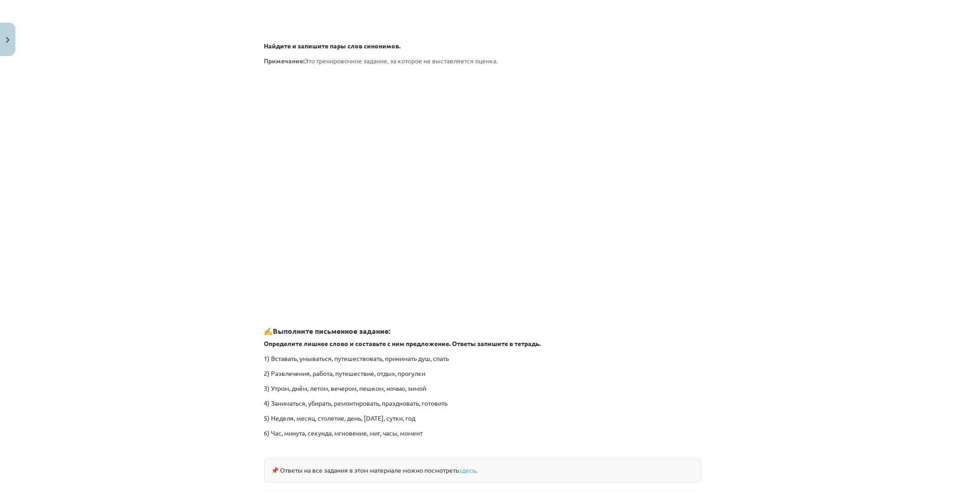
scroll to position [1107, 0]
click at [781, 262] on div "Mācību tēma: Krievu valodas b1 - 11. klases 1.ieskaites mācību materiāls #8 ⏰ §…" at bounding box center [482, 249] width 965 height 498
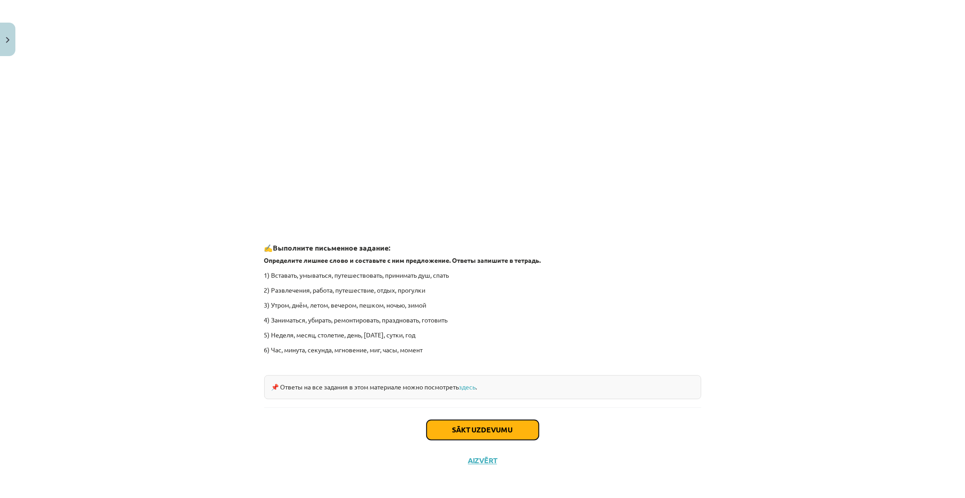
click at [481, 424] on button "Sākt uzdevumu" at bounding box center [482, 430] width 112 height 20
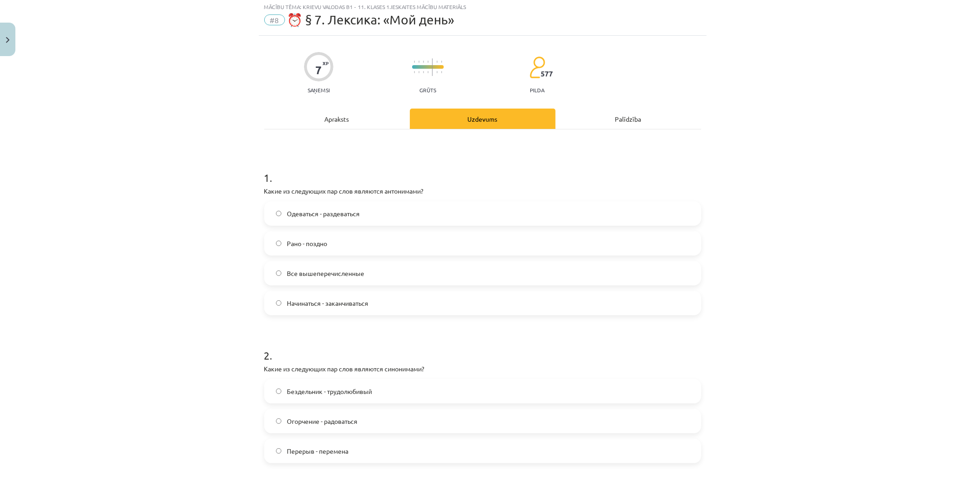
scroll to position [23, 0]
click at [414, 188] on p "Какие из следующих пар слов являются антонимами?" at bounding box center [482, 192] width 437 height 9
click at [801, 190] on div "Mācību tēma: Krievu valodas b1 - 11. klases 1.ieskaites mācību materiāls #8 ⏰ §…" at bounding box center [482, 249] width 965 height 498
click at [390, 275] on label "Все вышеперечисленные" at bounding box center [482, 275] width 435 height 23
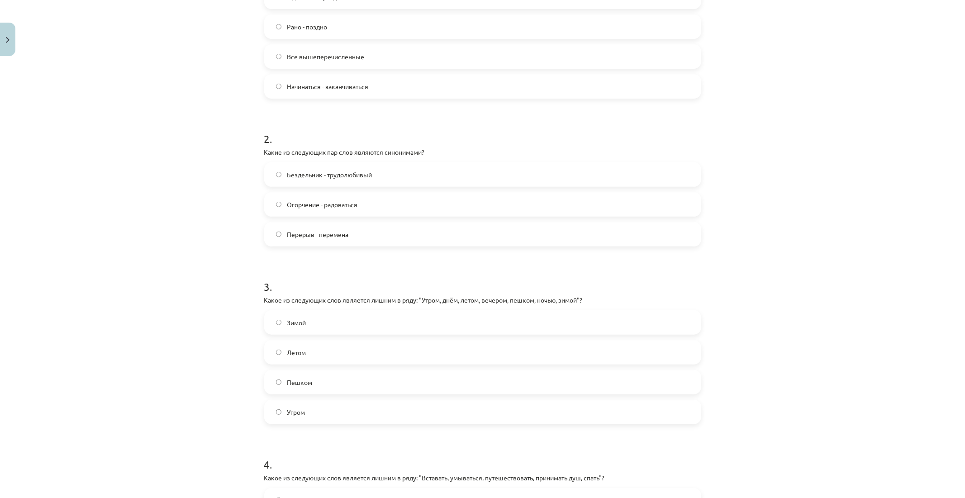
scroll to position [265, 0]
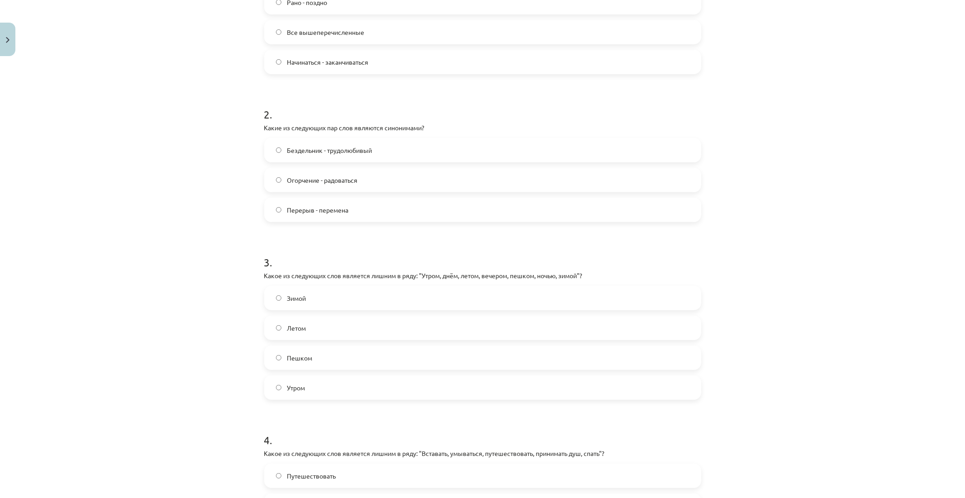
click at [329, 209] on span "Перерыв - перемена" at bounding box center [318, 209] width 62 height 9
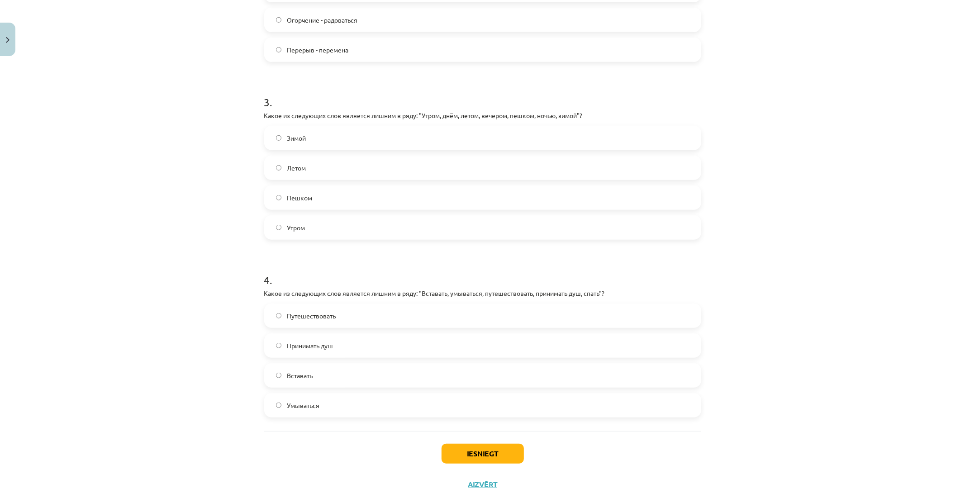
scroll to position [431, 0]
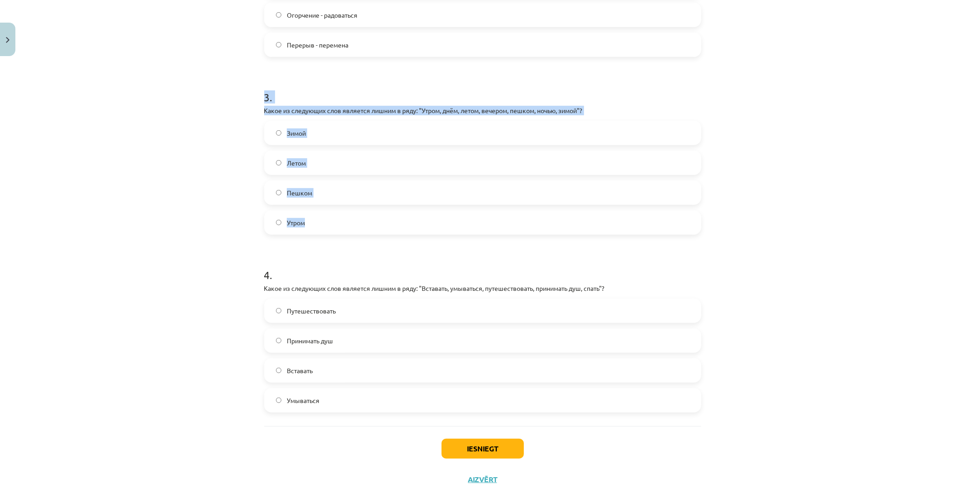
drag, startPoint x: 260, startPoint y: 93, endPoint x: 346, endPoint y: 213, distance: 147.7
click at [346, 213] on div "3 . Какое из следующих слов является лишним в ряду: "Утром, днём, летом, вечеро…" at bounding box center [482, 155] width 437 height 160
copy div "3 . Какое из следующих слов является лишним в ряду: "Утром, днём, летом, вечеро…"
click at [333, 185] on label "Пешком" at bounding box center [482, 192] width 435 height 23
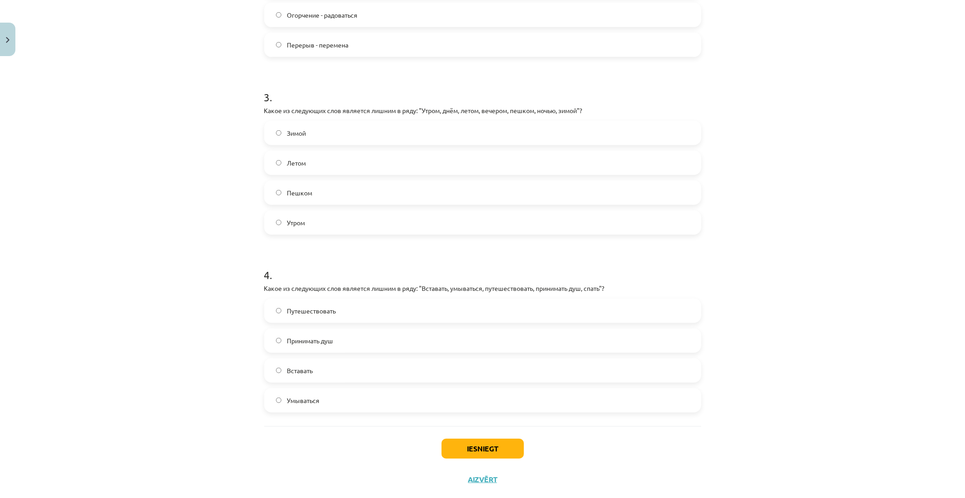
click at [213, 270] on div "Mācību tēma: Krievu valodas b1 - 11. klases 1.ieskaites mācību materiāls #8 ⏰ §…" at bounding box center [482, 249] width 965 height 498
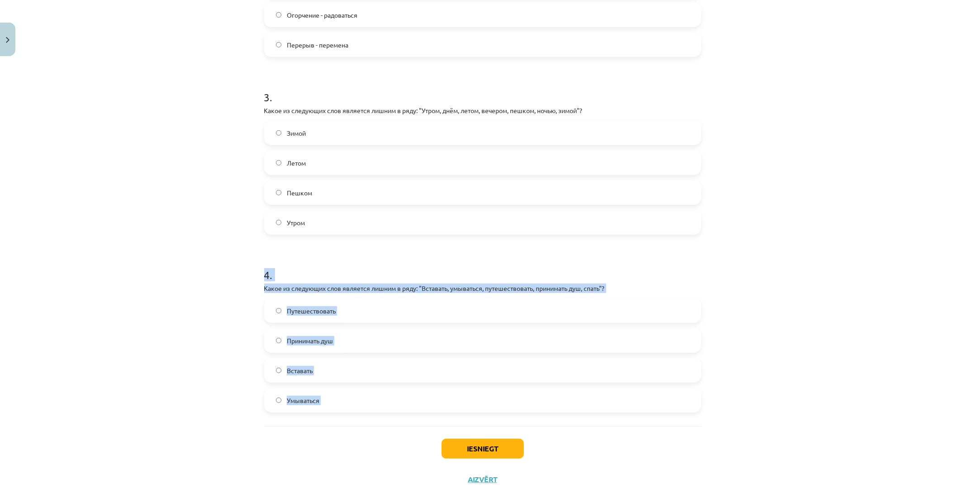
drag, startPoint x: 251, startPoint y: 274, endPoint x: 418, endPoint y: 435, distance: 231.6
click at [418, 435] on div "Mācību tēma: Krievu valodas b1 - 11. klases 1.ieskaites mācību materiāls #8 ⏰ §…" at bounding box center [482, 249] width 965 height 498
copy div "4 . Какое из следующих слов является лишним в ряду: "Вставать, умываться, путеш…"
click at [341, 306] on label "Путешествовать" at bounding box center [482, 310] width 435 height 23
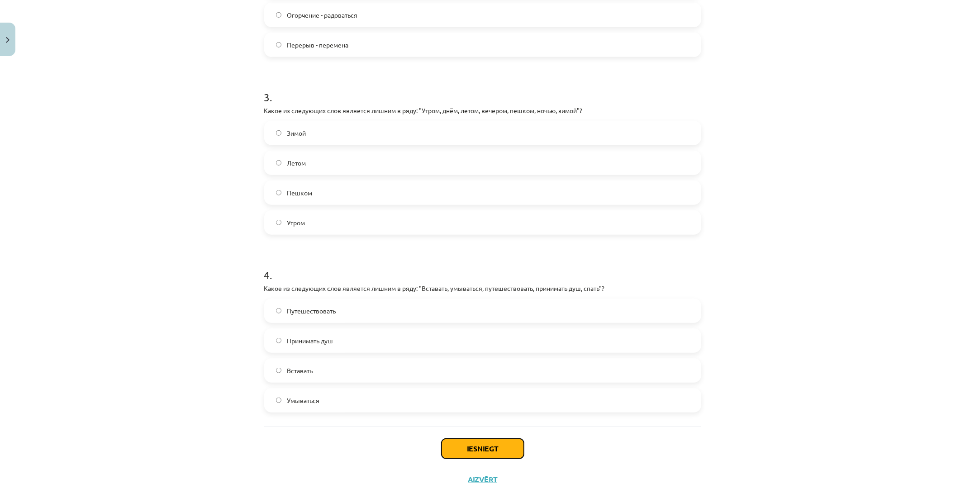
click at [490, 441] on button "Iesniegt" at bounding box center [482, 449] width 82 height 20
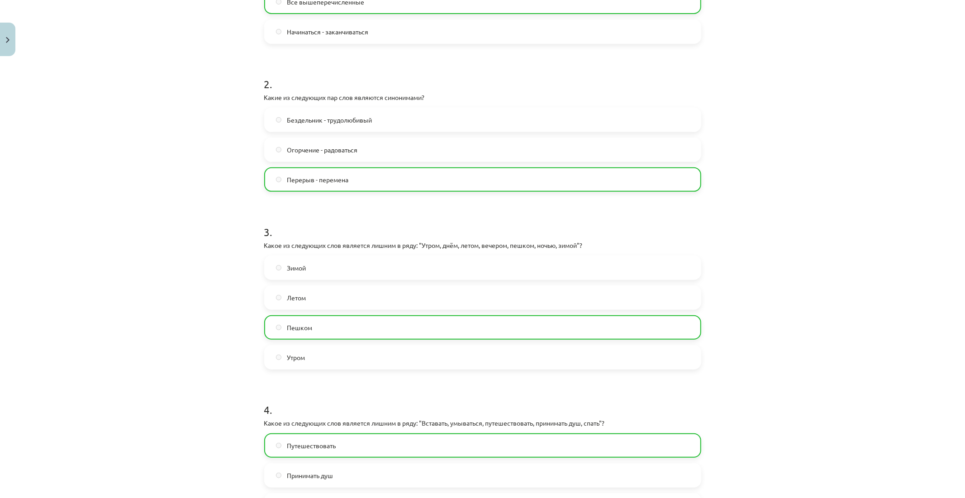
scroll to position [478, 0]
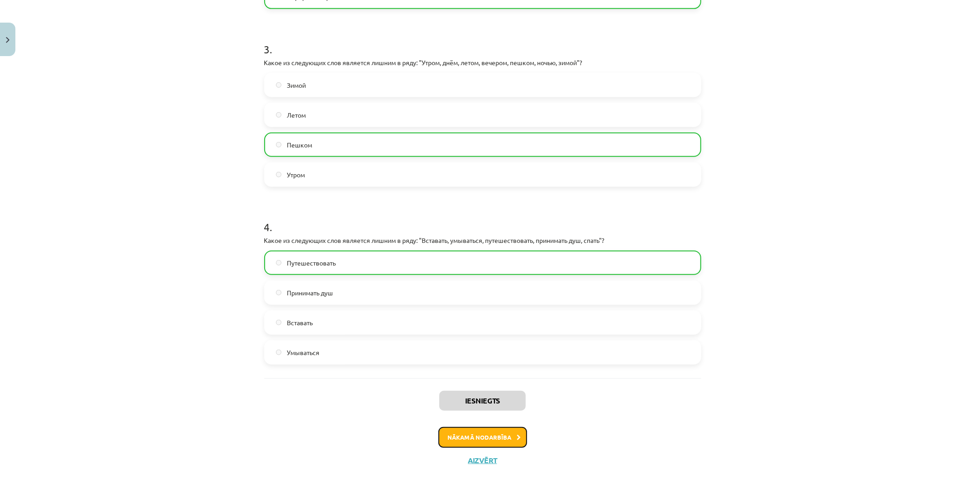
click at [517, 429] on button "Nākamā nodarbība" at bounding box center [482, 437] width 89 height 21
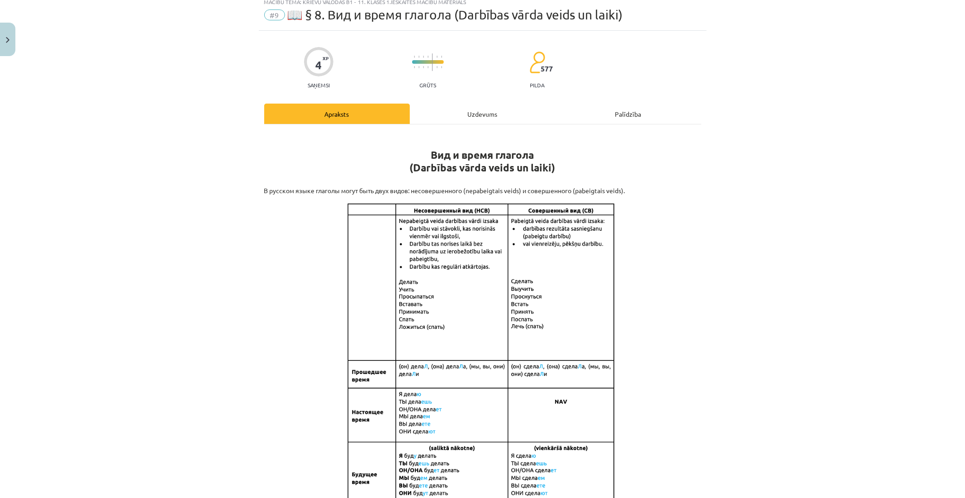
scroll to position [23, 0]
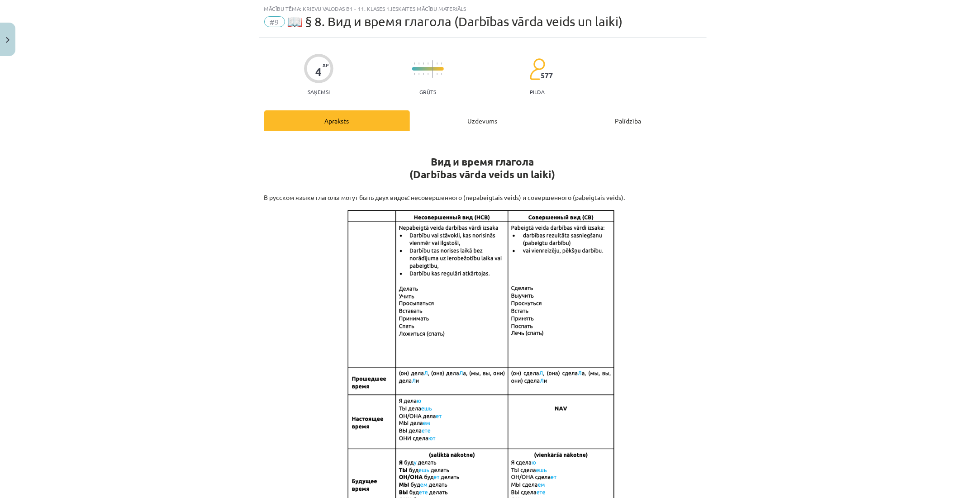
click at [484, 100] on div "4 XP Saņemsi Grūts 577 pilda Apraksts Uzdevums Palīdzība Вид и время глагола (D…" at bounding box center [483, 483] width 448 height 890
click at [487, 113] on div "Uzdevums" at bounding box center [483, 120] width 146 height 20
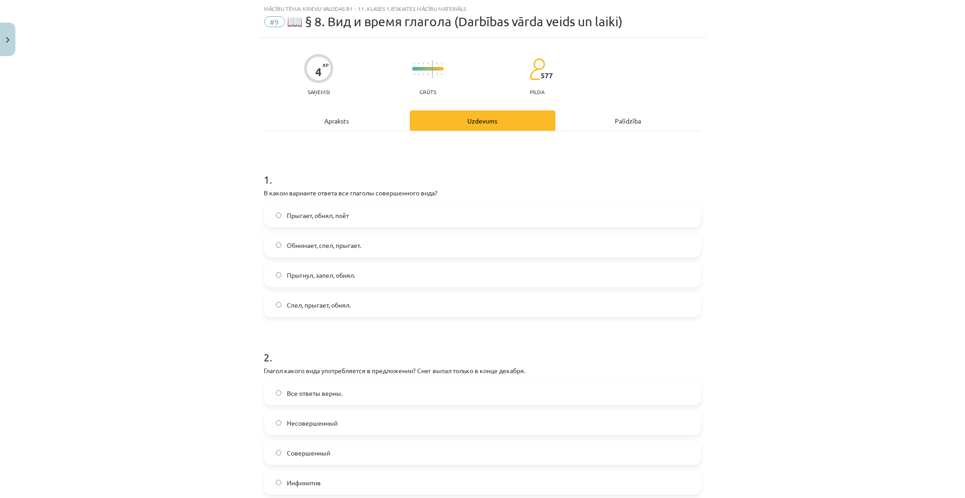
click at [407, 161] on h1 "1 ." at bounding box center [482, 171] width 437 height 28
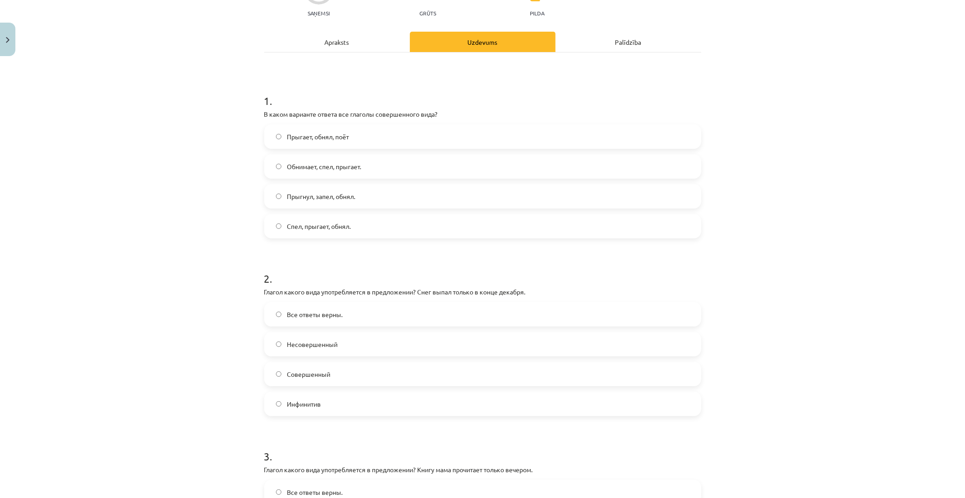
scroll to position [127, 0]
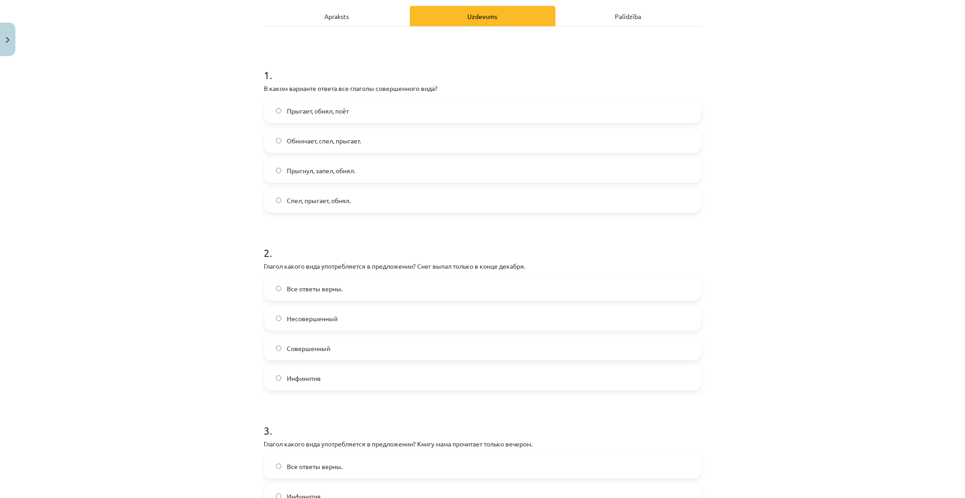
click at [278, 161] on label "Прыгнул, запел, обнял." at bounding box center [482, 170] width 435 height 23
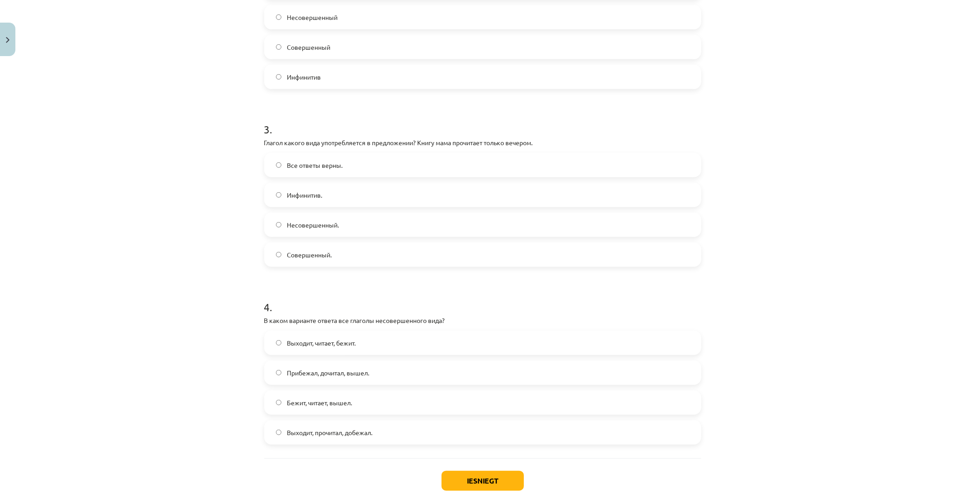
scroll to position [480, 0]
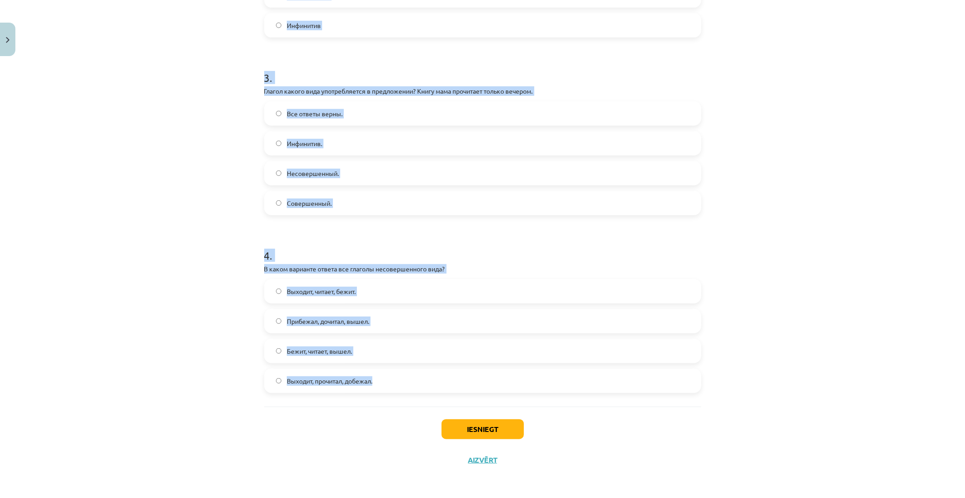
drag, startPoint x: 250, startPoint y: 79, endPoint x: 503, endPoint y: 385, distance: 397.4
click at [503, 385] on div "Mācību tēma: Krievu valodas b1 - 11. klases 1.ieskaites mācību materiāls #9 📖 §…" at bounding box center [482, 249] width 965 height 498
copy form "2 . Глагол какого вида употребляется в предложении? Снег выпал только в конце д…"
click at [350, 196] on label "Совершенный." at bounding box center [482, 203] width 435 height 23
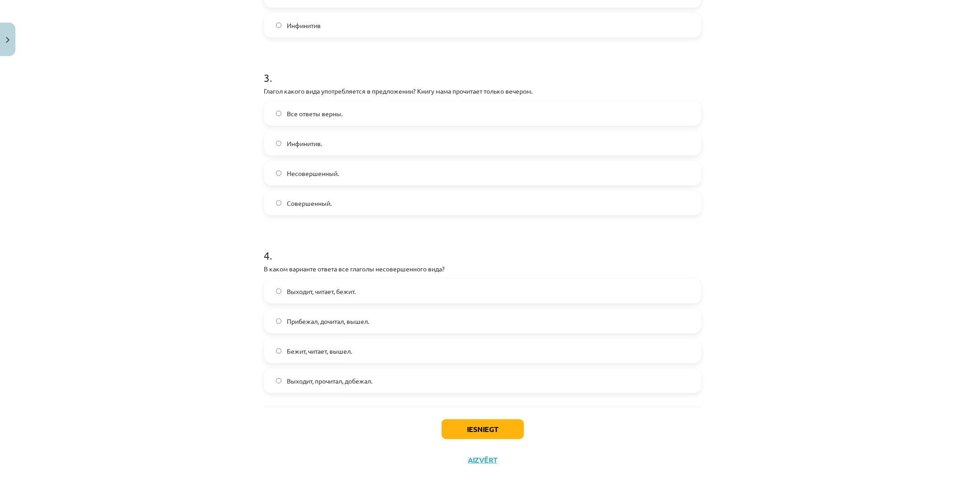
click at [346, 56] on h1 "3 ." at bounding box center [482, 70] width 437 height 28
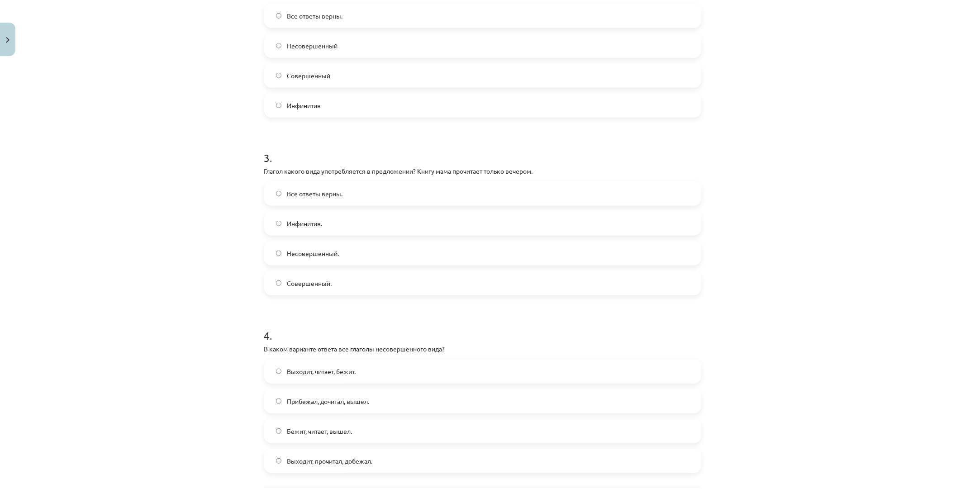
scroll to position [399, 0]
click at [643, 76] on label "Совершенный" at bounding box center [482, 76] width 435 height 23
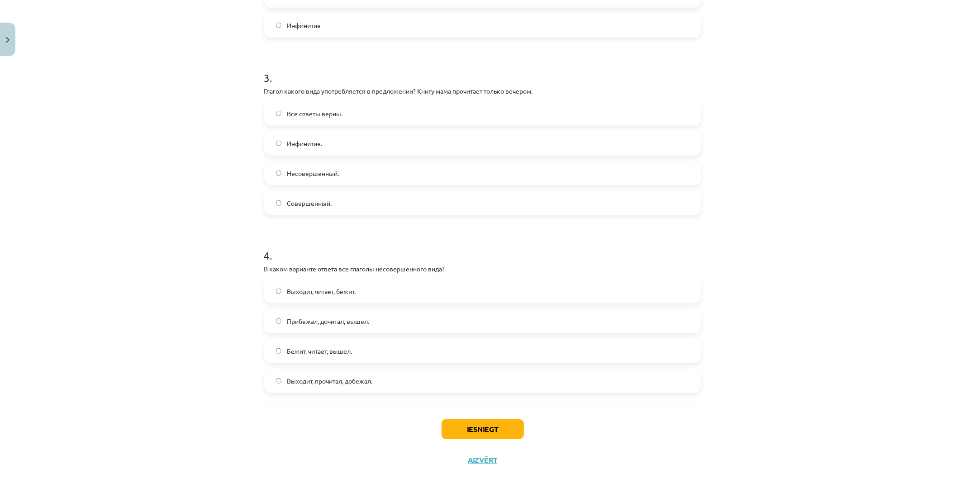
click at [322, 290] on span "Выходит, читает, бежит." at bounding box center [321, 291] width 69 height 9
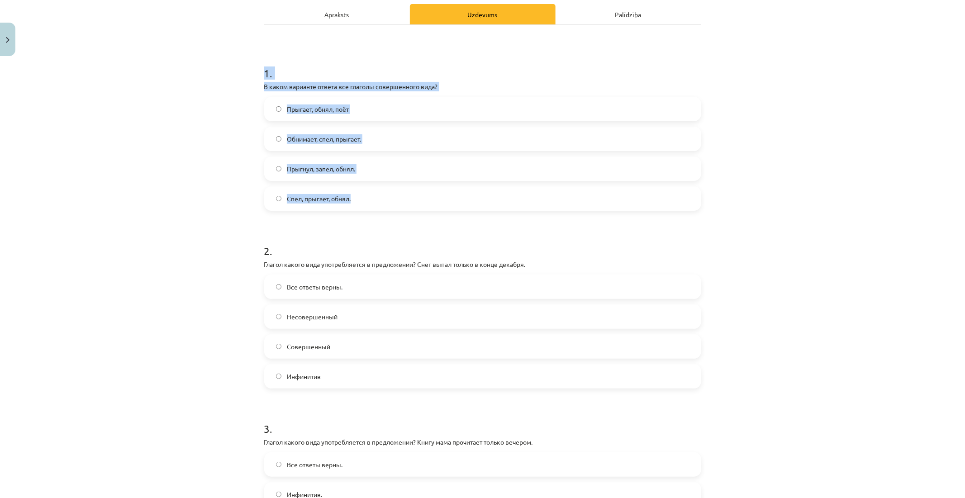
drag, startPoint x: 251, startPoint y: 66, endPoint x: 395, endPoint y: 198, distance: 194.3
click at [395, 198] on div "Mācību tēma: Krievu valodas b1 - 11. klases 1.ieskaites mācību materiāls #9 📖 §…" at bounding box center [482, 249] width 965 height 498
copy div "1 . В каком варианте ответа все глаголы совершенного вида? Прыгает, обнял, поёт…"
click at [789, 152] on div "Mācību tēma: Krievu valodas b1 - 11. klases 1.ieskaites mācību materiāls #9 📖 §…" at bounding box center [482, 249] width 965 height 498
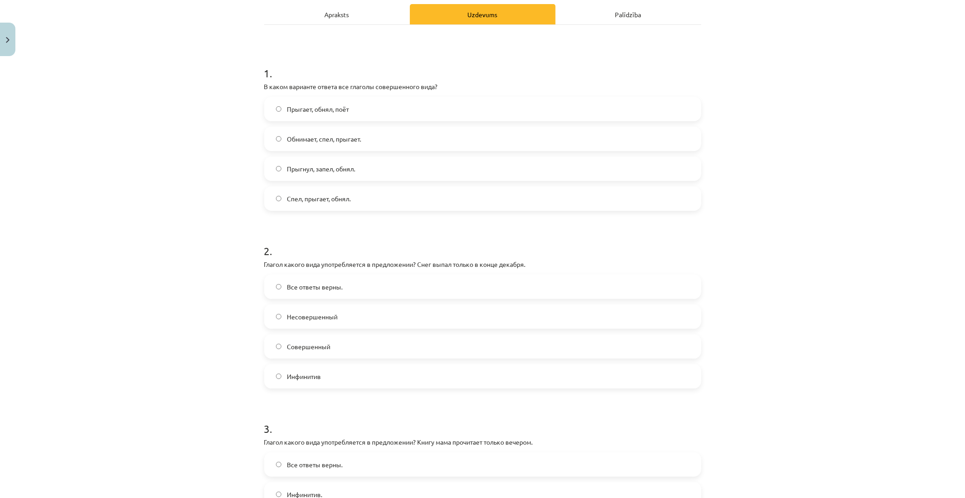
scroll to position [480, 0]
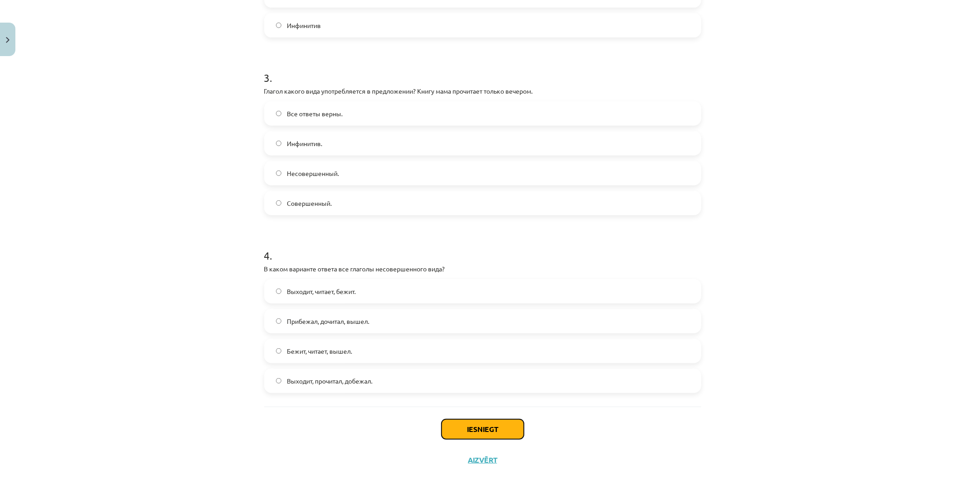
click at [456, 422] on button "Iesniegt" at bounding box center [482, 429] width 82 height 20
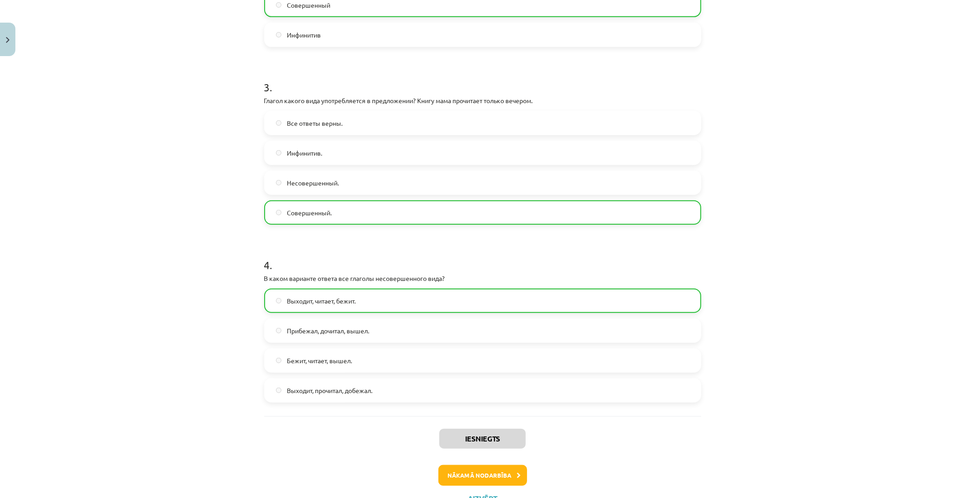
scroll to position [493, 0]
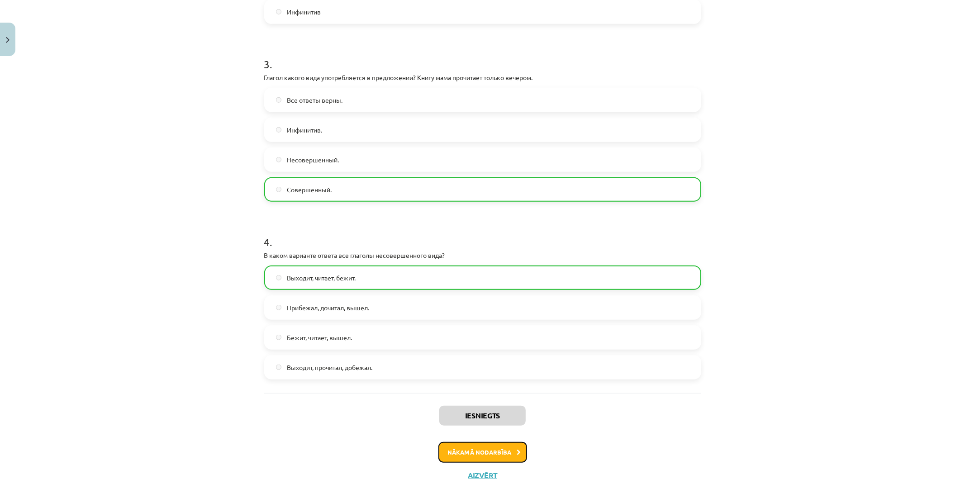
click at [511, 442] on button "Nākamā nodarbība" at bounding box center [482, 452] width 89 height 21
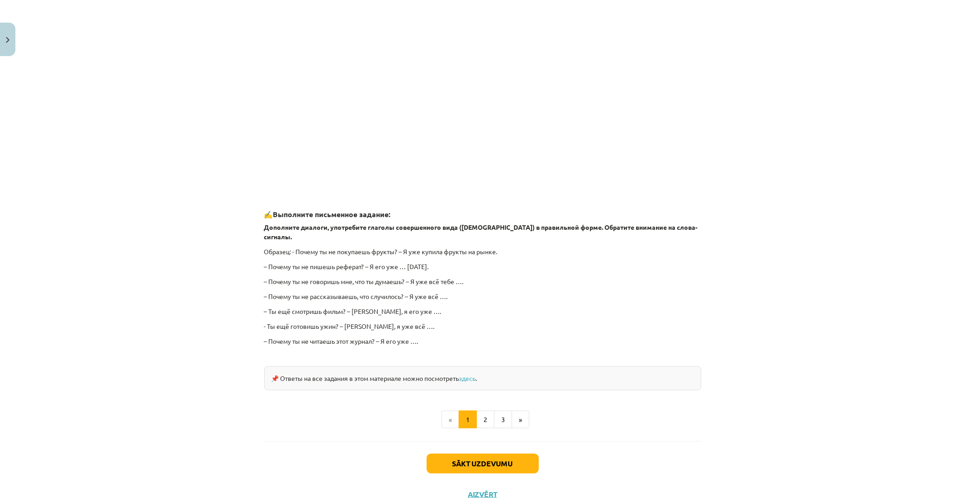
scroll to position [637, 0]
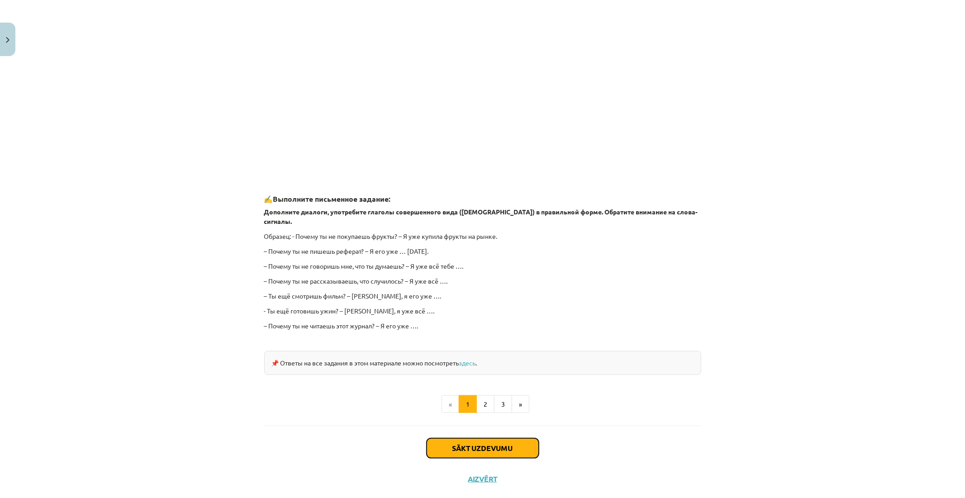
click at [521, 440] on button "Sākt uzdevumu" at bounding box center [482, 448] width 112 height 20
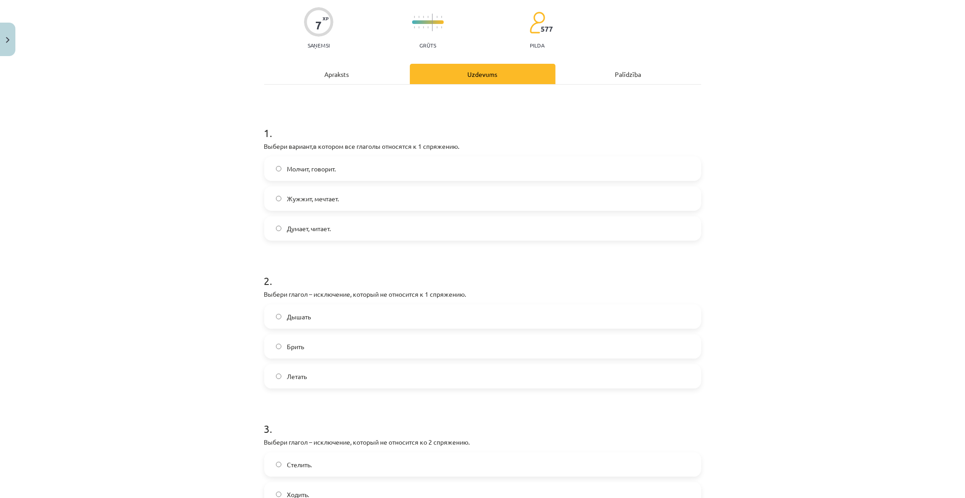
scroll to position [23, 0]
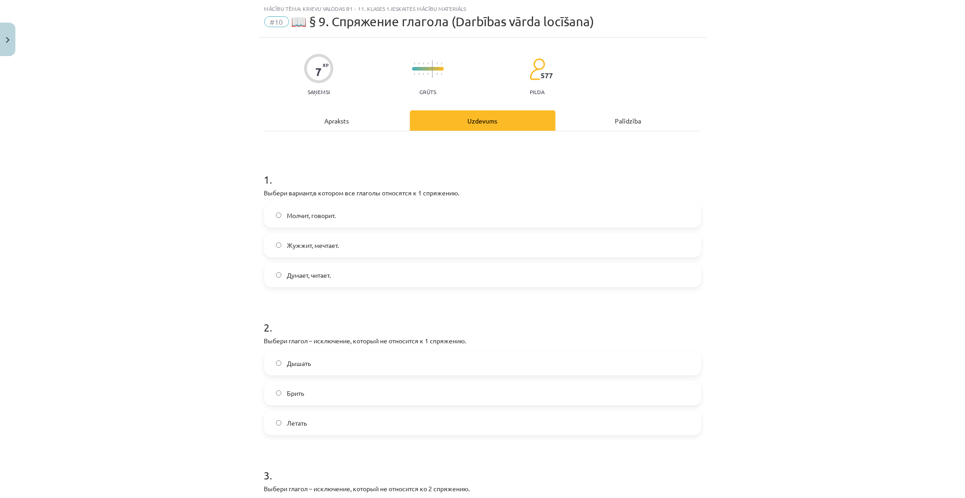
click at [369, 184] on h1 "1 ." at bounding box center [482, 171] width 437 height 28
click at [267, 203] on div "Молчит, говорит." at bounding box center [482, 215] width 437 height 24
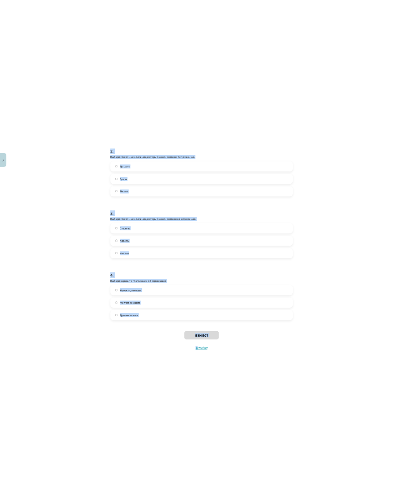
scroll to position [337, 0]
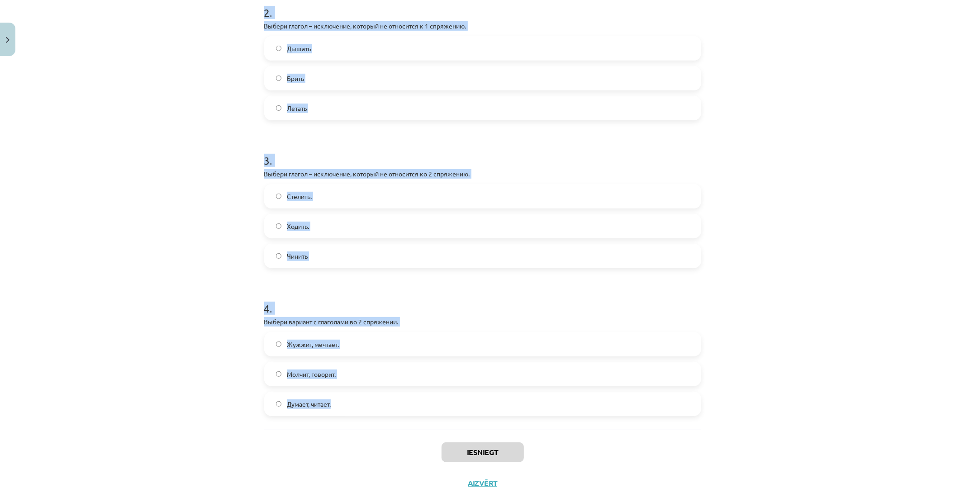
drag, startPoint x: 256, startPoint y: 180, endPoint x: 449, endPoint y: 412, distance: 302.0
click at [449, 412] on div "7 XP Saņemsi Grūts 577 pilda Apraksts Uzdevums Palīdzība 1 . Выбери вариант,в к…" at bounding box center [483, 111] width 448 height 776
copy form "1 . Выбери вариант,в котором все глаголы относятся к 1 спряжению. Молчит, говор…"
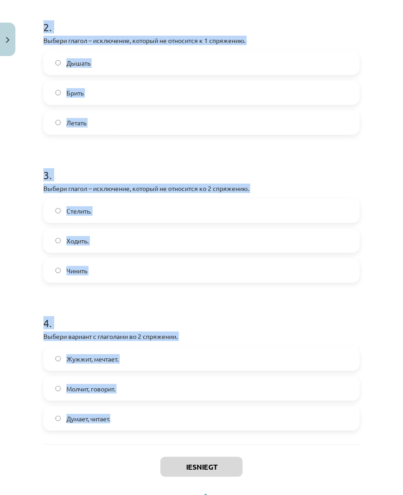
click at [388, 156] on div "Mācību tēma: Krievu valodas b1 - 11. klases 1.ieskaites mācību materiāls #10 📖 …" at bounding box center [201, 247] width 403 height 495
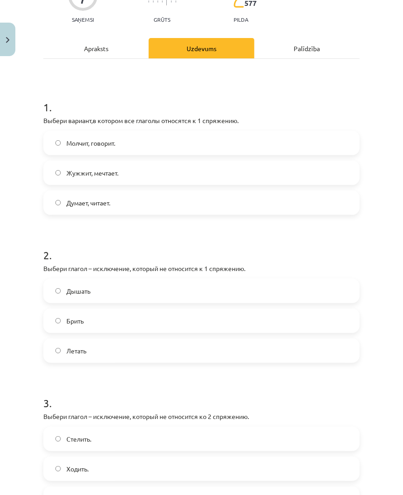
scroll to position [114, 0]
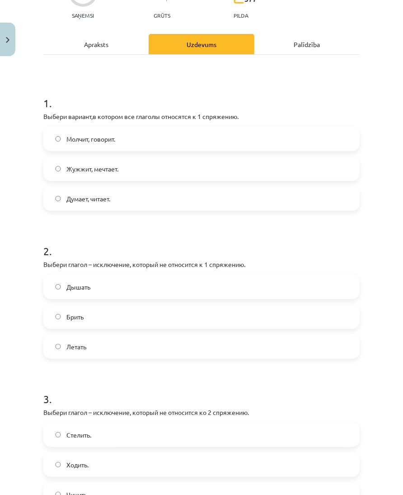
click at [172, 198] on label "Думает, читает." at bounding box center [201, 198] width 315 height 23
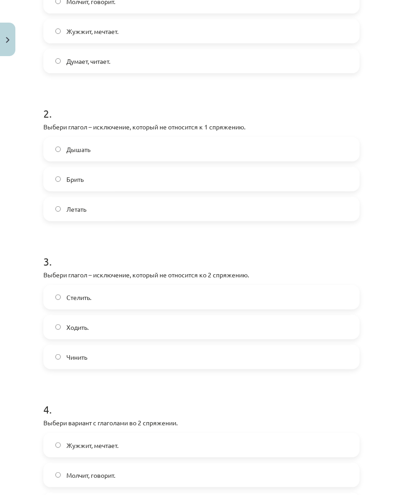
scroll to position [259, 0]
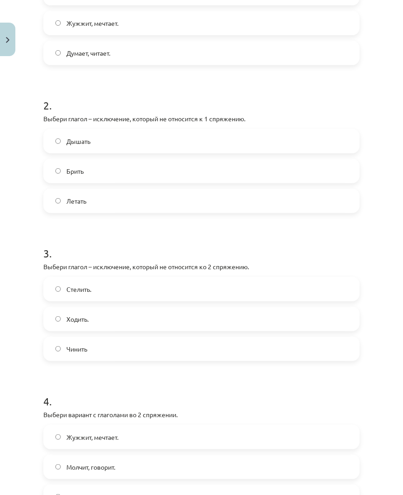
click at [274, 175] on label "Брить" at bounding box center [201, 171] width 315 height 23
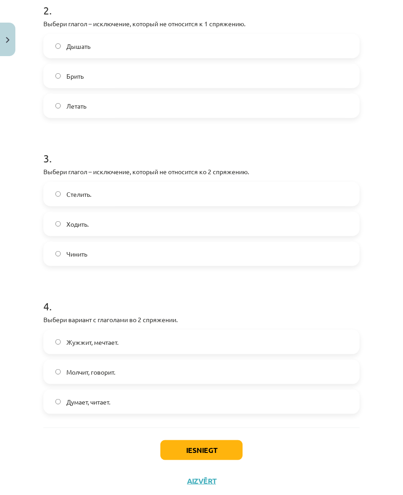
scroll to position [378, 0]
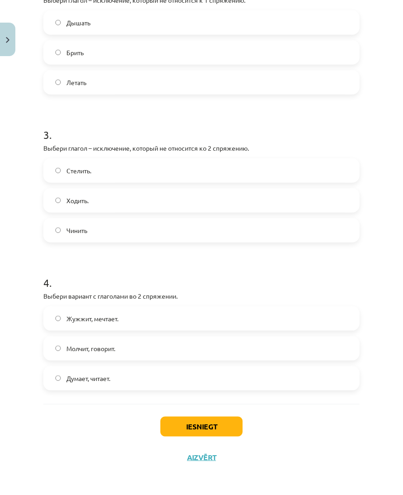
click at [273, 196] on label "Ходить." at bounding box center [201, 200] width 315 height 23
click at [231, 347] on label "Молчит, говорит." at bounding box center [201, 348] width 315 height 23
click at [202, 431] on button "Iesniegt" at bounding box center [202, 427] width 82 height 20
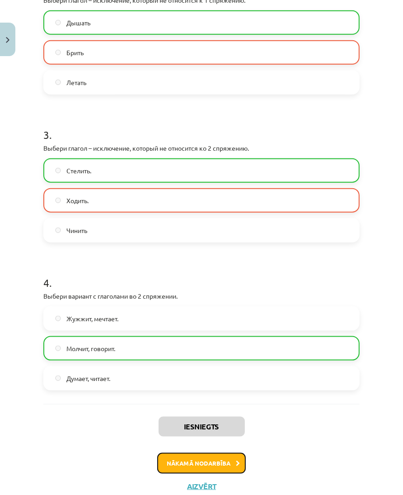
click at [216, 458] on button "Nākamā nodarbība" at bounding box center [201, 463] width 89 height 21
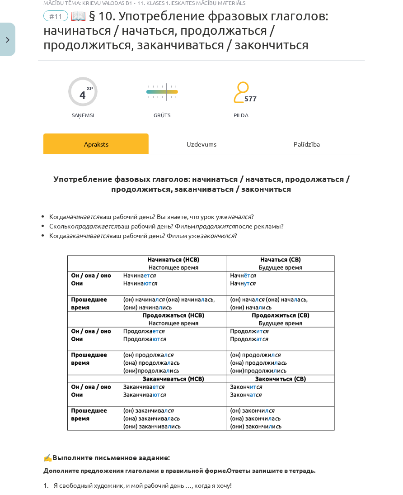
scroll to position [23, 0]
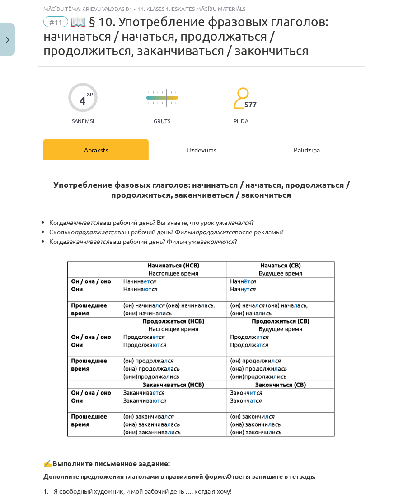
click at [202, 150] on div "Uzdevums" at bounding box center [201, 149] width 105 height 20
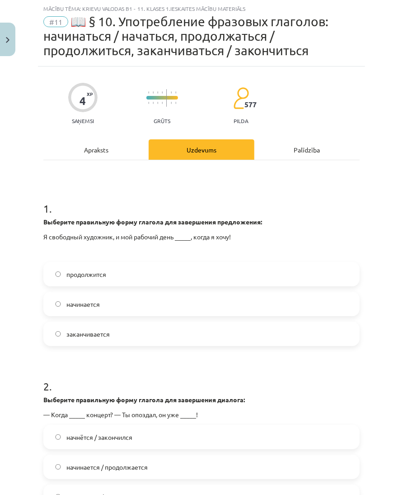
click at [165, 302] on label "начинается" at bounding box center [201, 304] width 315 height 23
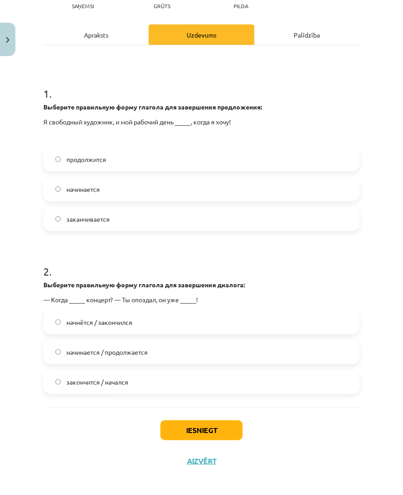
scroll to position [141, 0]
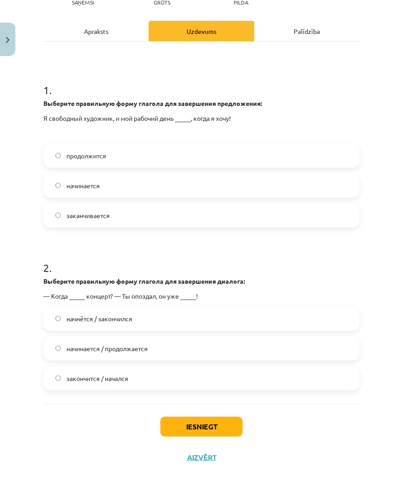
click at [143, 322] on label "начнётся / закончился" at bounding box center [201, 318] width 315 height 23
click at [178, 421] on button "Iesniegt" at bounding box center [202, 427] width 82 height 20
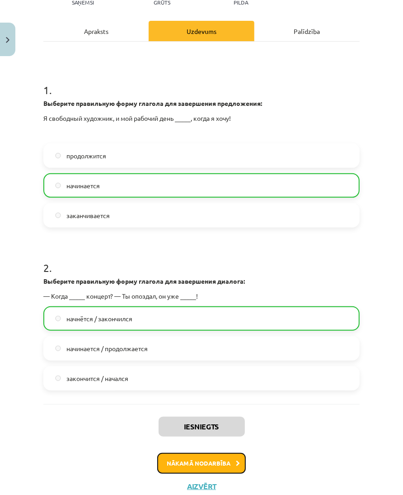
click at [190, 460] on button "Nākamā nodarbība" at bounding box center [201, 463] width 89 height 21
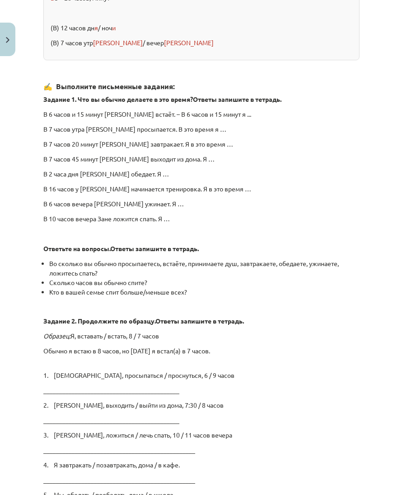
scroll to position [1389, 0]
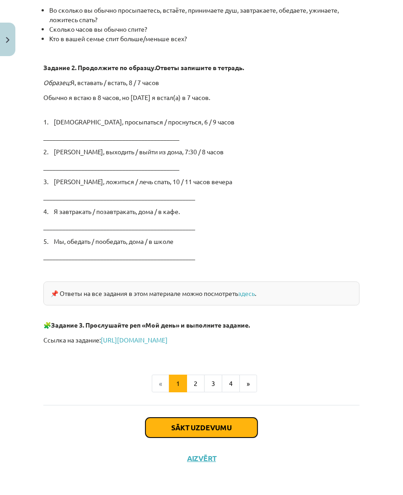
click at [223, 421] on button "Sākt uzdevumu" at bounding box center [202, 427] width 112 height 20
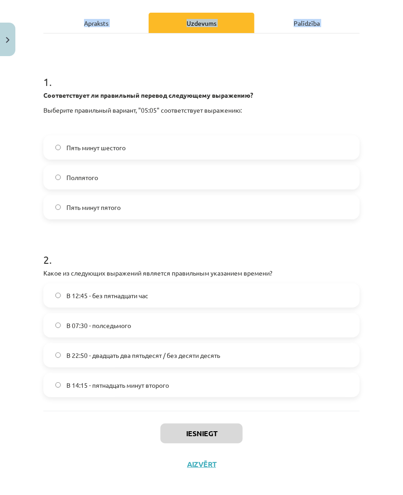
scroll to position [127, 0]
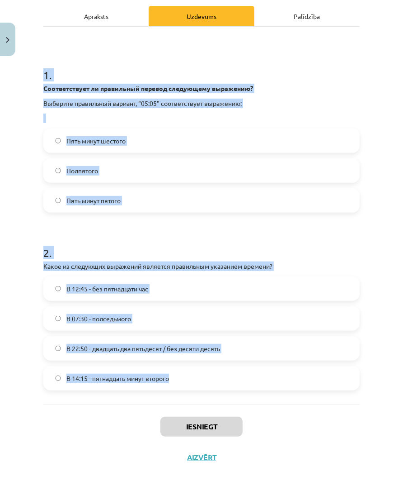
drag, startPoint x: 39, startPoint y: 179, endPoint x: 247, endPoint y: 387, distance: 294.2
click at [247, 387] on div "4 XP Saņemsi Grūts 576 pilda Apraksts Uzdevums Palīdzība 1 . Соответствует ли п…" at bounding box center [201, 203] width 327 height 540
copy form "1 . Соответствует ли правильный перевод следующему выражению? Выберите правильн…"
click at [175, 142] on label "Пять минут шестого" at bounding box center [201, 140] width 315 height 23
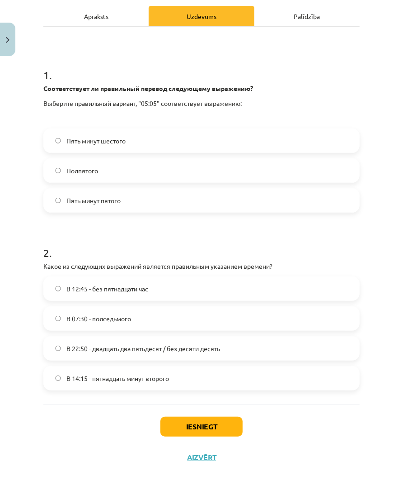
click at [200, 373] on label "В 14:15 - пятнадцать минут второго" at bounding box center [201, 378] width 315 height 23
click at [202, 431] on button "Iesniegt" at bounding box center [202, 427] width 82 height 20
click at [201, 345] on span "В 22:50 - двадцать два пятьдесят / без десяти десять" at bounding box center [143, 348] width 154 height 9
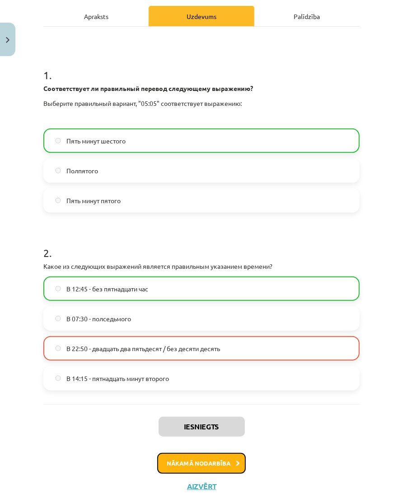
click at [224, 461] on button "Nākamā nodarbība" at bounding box center [201, 463] width 89 height 21
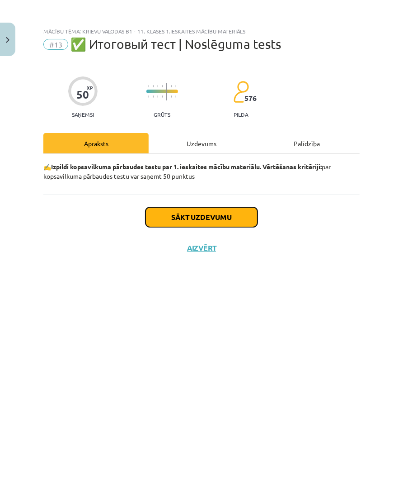
click at [235, 210] on button "Sākt uzdevumu" at bounding box center [202, 217] width 112 height 20
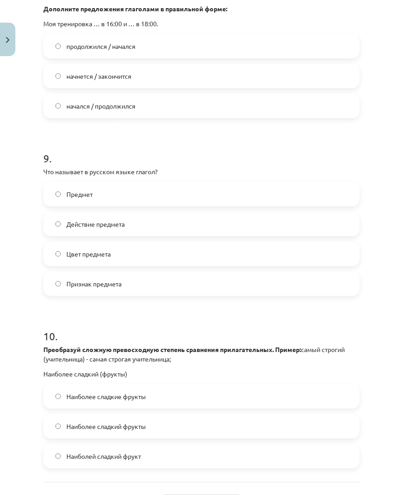
scroll to position [1611, 0]
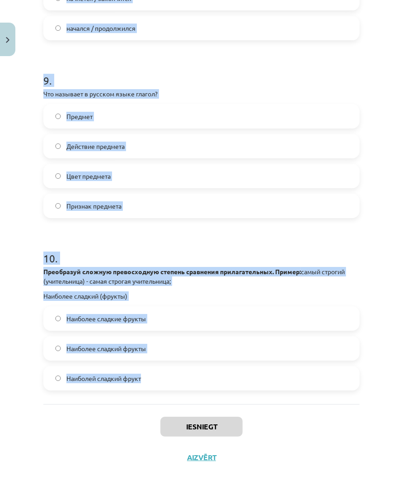
drag, startPoint x: 43, startPoint y: 202, endPoint x: 251, endPoint y: 379, distance: 272.7
click at [281, 256] on h1 "10 ." at bounding box center [201, 250] width 317 height 28
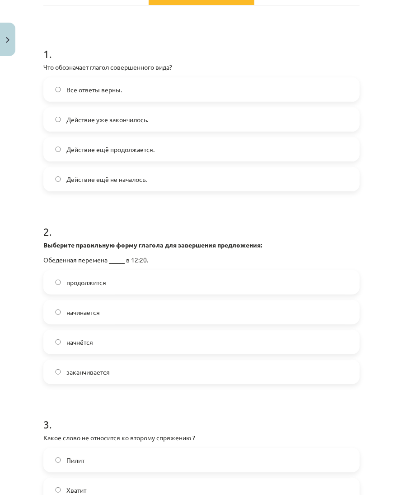
scroll to position [69, 0]
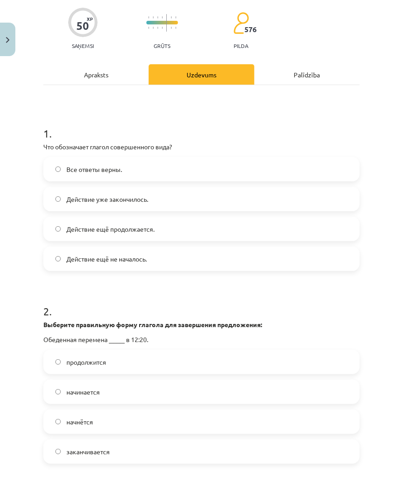
click at [227, 194] on label "Действие уже закончилось." at bounding box center [201, 199] width 315 height 23
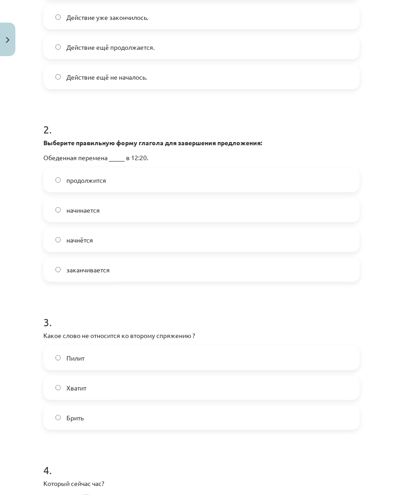
scroll to position [344, 0]
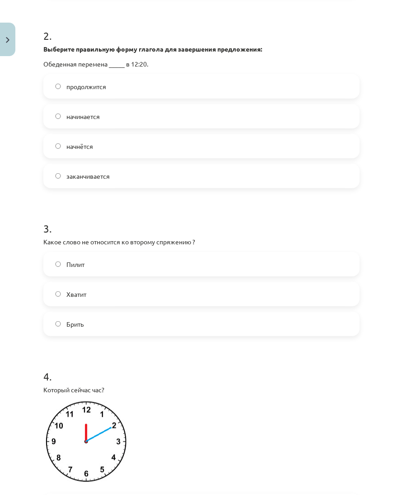
click at [294, 138] on label "начнётся" at bounding box center [201, 146] width 315 height 23
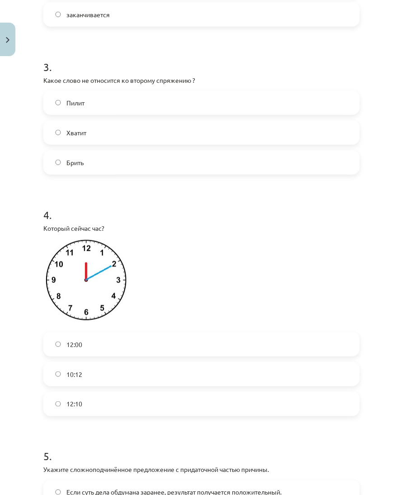
scroll to position [526, 0]
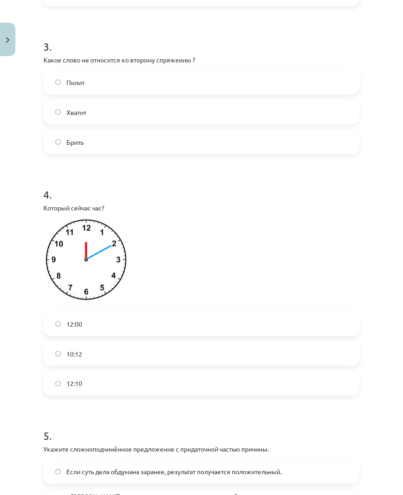
click at [177, 136] on label "Брить" at bounding box center [201, 142] width 315 height 23
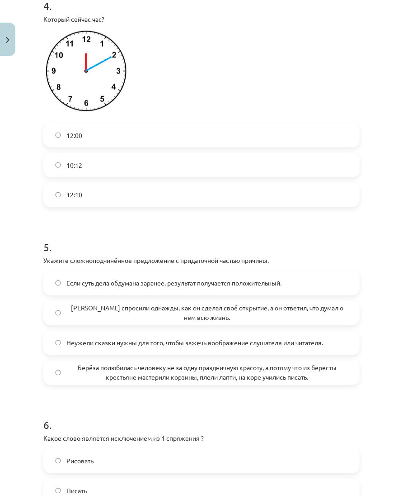
scroll to position [734, 0]
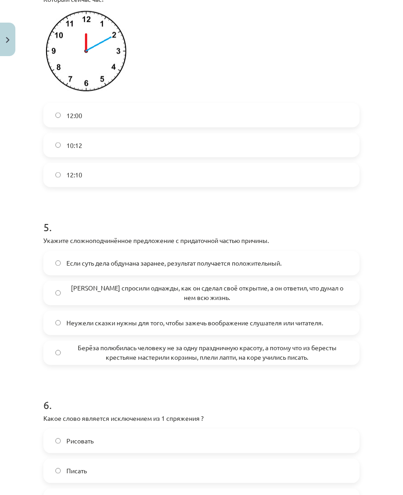
click at [250, 167] on label "12:10" at bounding box center [201, 175] width 315 height 23
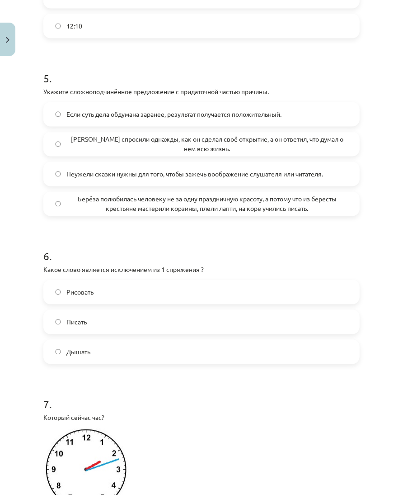
scroll to position [888, 0]
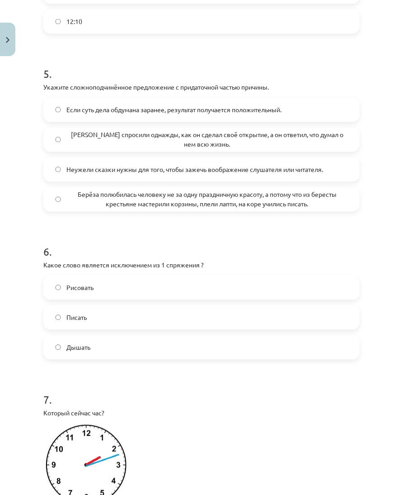
click at [279, 196] on span "Берёза полюбилась человеку не за одну праздничную красоту, а потому что из бере…" at bounding box center [207, 199] width 282 height 19
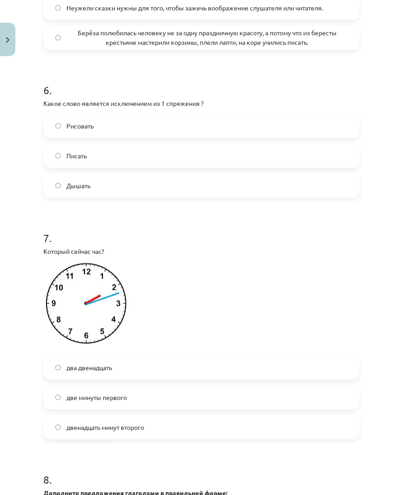
scroll to position [1054, 0]
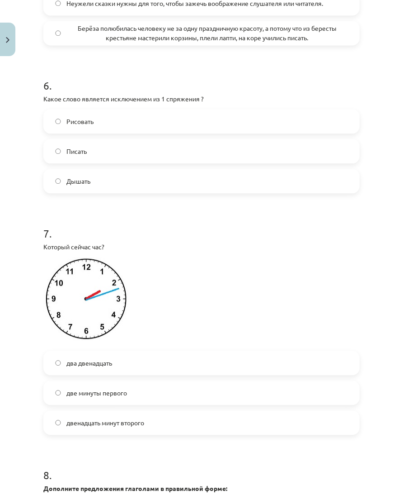
click at [201, 183] on label "Дышать" at bounding box center [201, 181] width 315 height 23
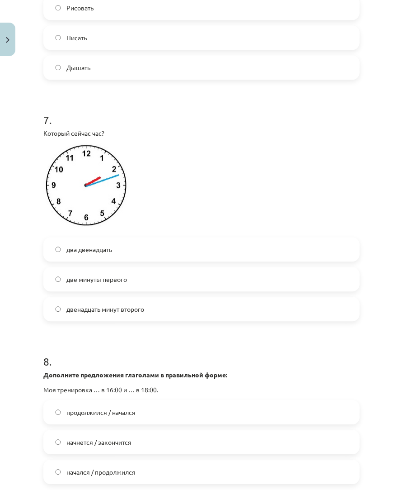
scroll to position [1174, 0]
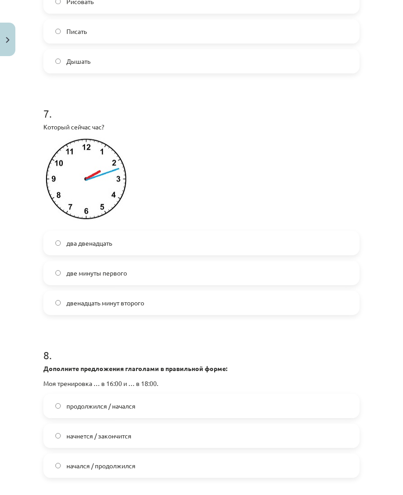
click at [213, 305] on label "двенадцать минут второго" at bounding box center [201, 302] width 315 height 23
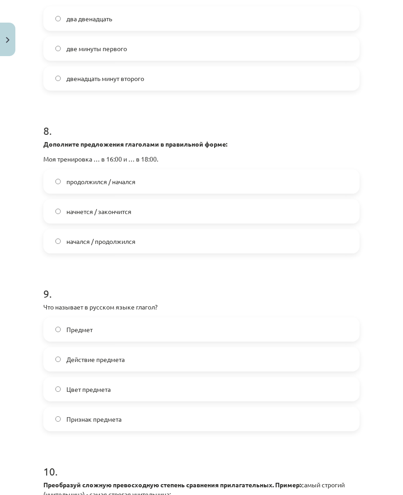
scroll to position [1418, 0]
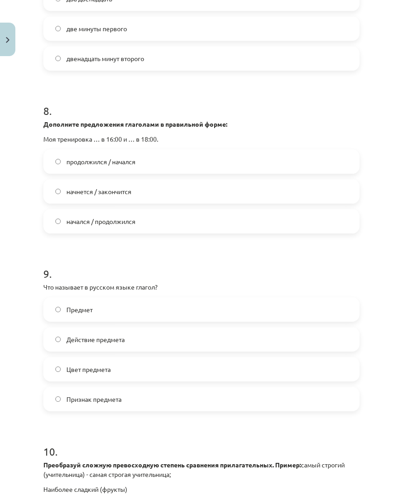
click at [142, 180] on label "начнется / закончится" at bounding box center [201, 191] width 315 height 23
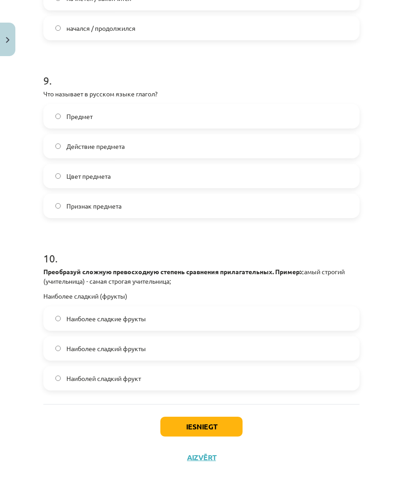
click at [129, 147] on label "Действие предмета" at bounding box center [201, 146] width 315 height 23
click at [135, 311] on label "Наиболее сладкие фрукты" at bounding box center [201, 318] width 315 height 23
click at [184, 419] on button "Iesniegt" at bounding box center [202, 427] width 82 height 20
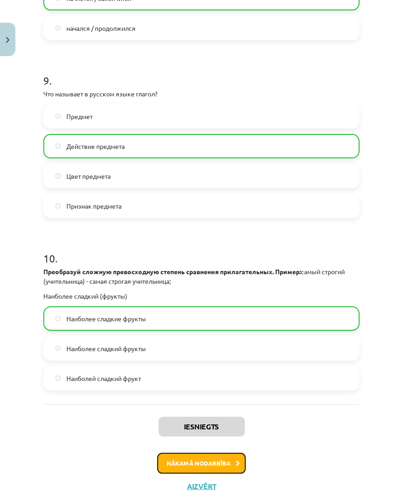
click at [232, 455] on button "Nākamā nodarbība" at bounding box center [201, 463] width 89 height 21
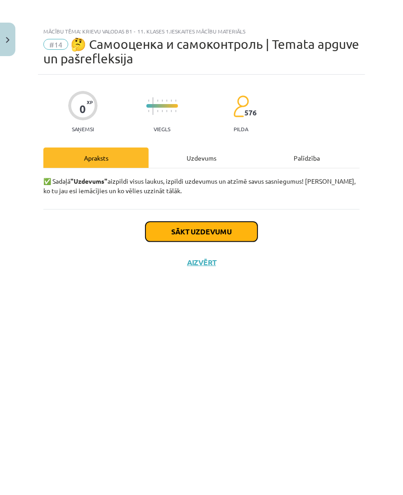
click at [197, 236] on button "Sākt uzdevumu" at bounding box center [202, 232] width 112 height 20
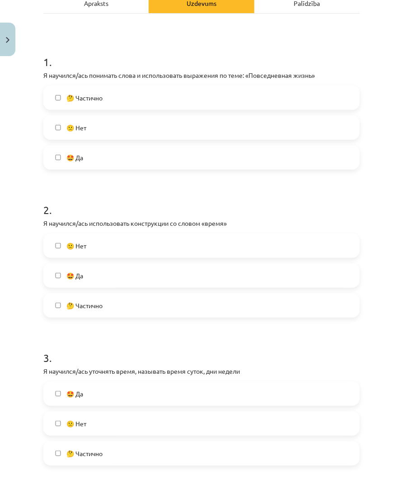
scroll to position [158, 0]
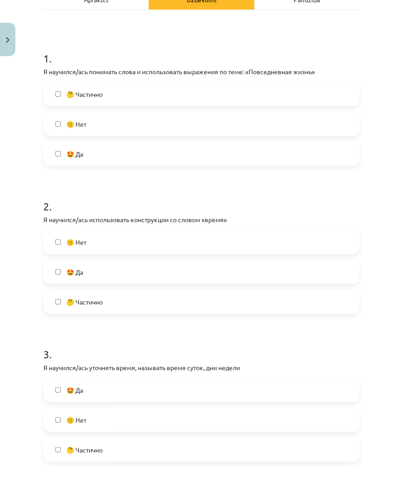
click at [272, 151] on label "🤩 Да" at bounding box center [201, 153] width 315 height 23
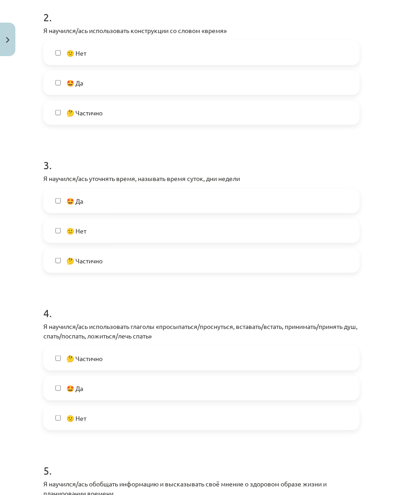
scroll to position [350, 0]
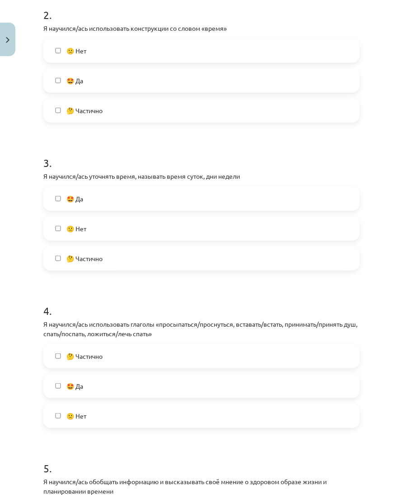
click at [223, 73] on label "🤩 Да" at bounding box center [201, 80] width 315 height 23
click at [218, 256] on label "🤔 Частично" at bounding box center [201, 258] width 315 height 23
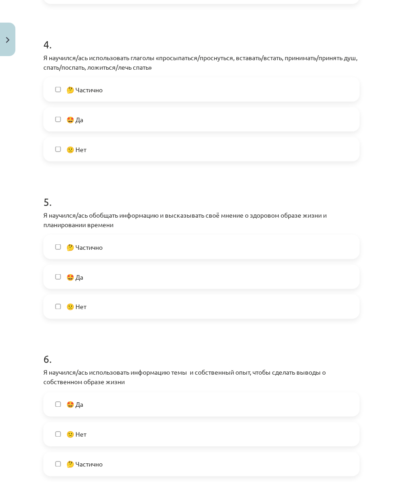
scroll to position [629, 0]
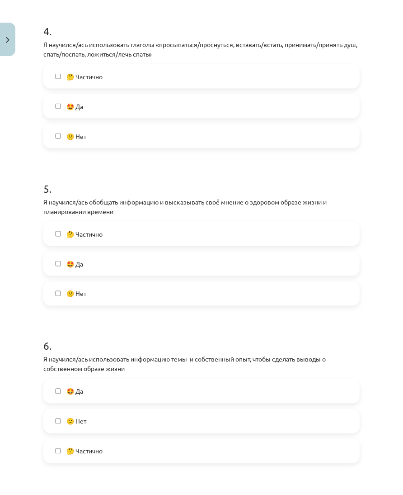
click at [160, 106] on label "🤩 Да" at bounding box center [201, 106] width 315 height 23
click at [179, 265] on label "🤩 Да" at bounding box center [201, 263] width 315 height 23
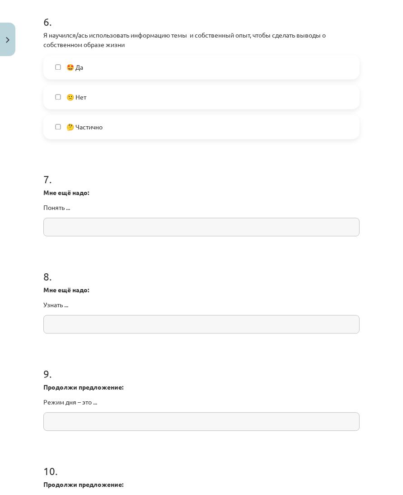
scroll to position [961, 0]
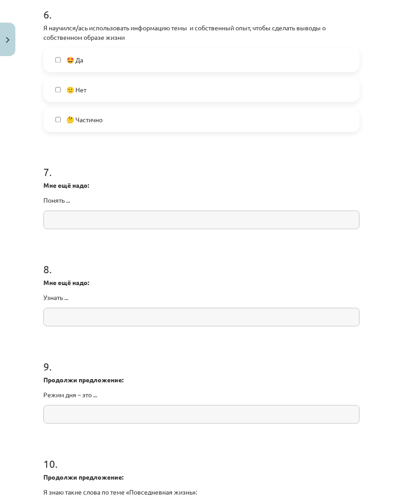
click at [126, 64] on label "🤩 Да" at bounding box center [201, 59] width 315 height 23
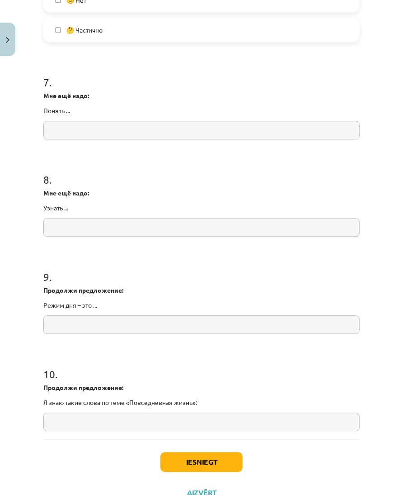
scroll to position [1048, 0]
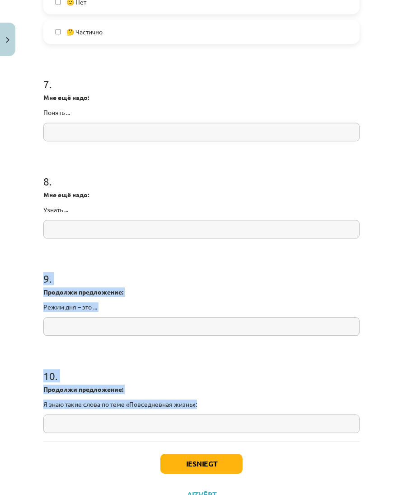
drag, startPoint x: 43, startPoint y: 275, endPoint x: 224, endPoint y: 405, distance: 223.0
click at [76, 320] on input "text" at bounding box center [201, 326] width 317 height 19
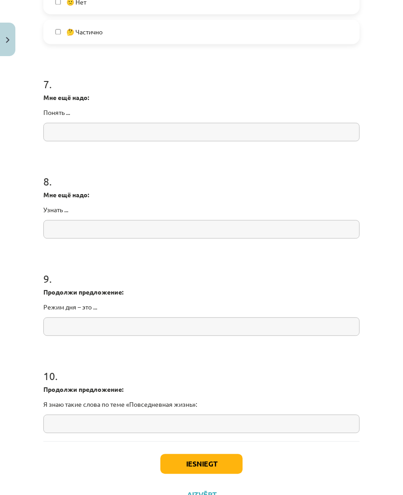
paste input "**********"
type input "**********"
click at [98, 432] on input "text" at bounding box center [201, 423] width 317 height 19
paste input "**********"
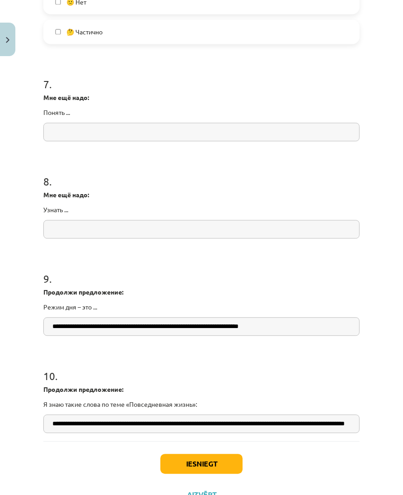
scroll to position [0, 93]
click at [71, 418] on input "**********" at bounding box center [197, 423] width 309 height 19
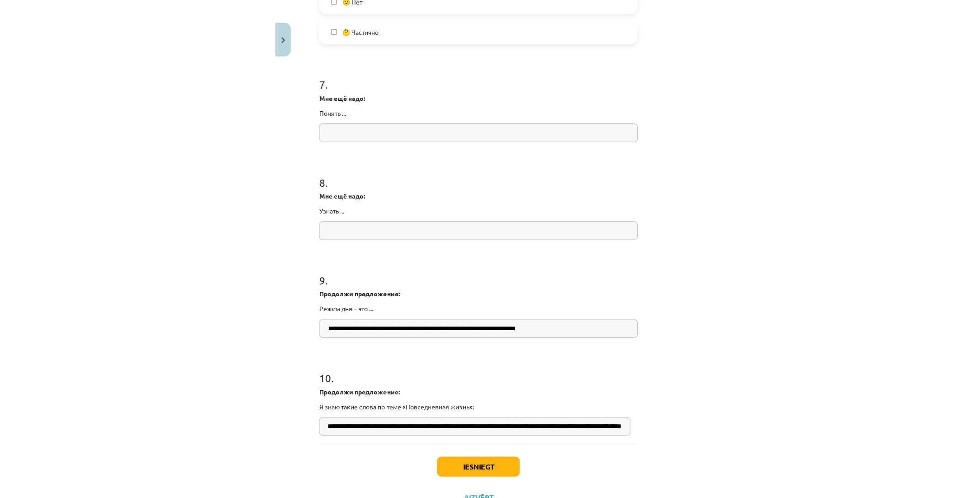
scroll to position [0, 0]
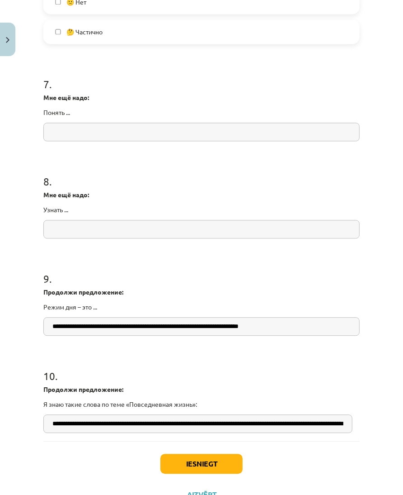
type input "**********"
click at [171, 455] on button "Iesniegt" at bounding box center [202, 464] width 82 height 20
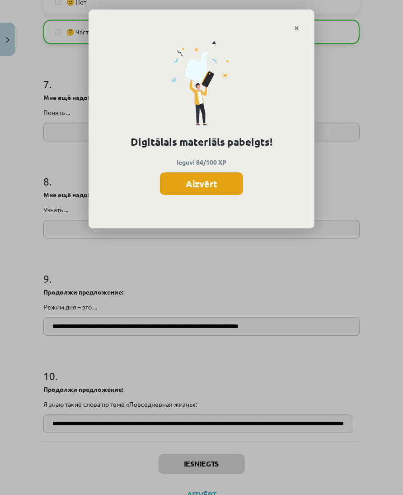
click at [197, 178] on button "Aizvērt" at bounding box center [201, 183] width 83 height 23
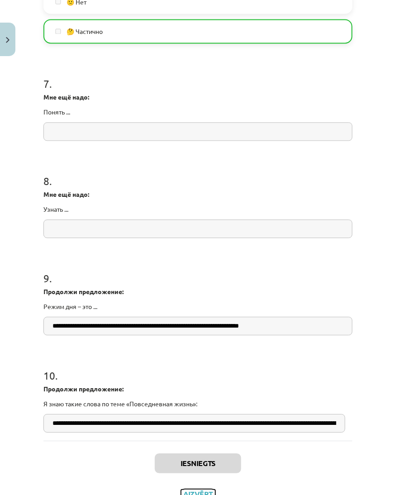
click at [198, 491] on button "Aizvērt" at bounding box center [198, 494] width 34 height 9
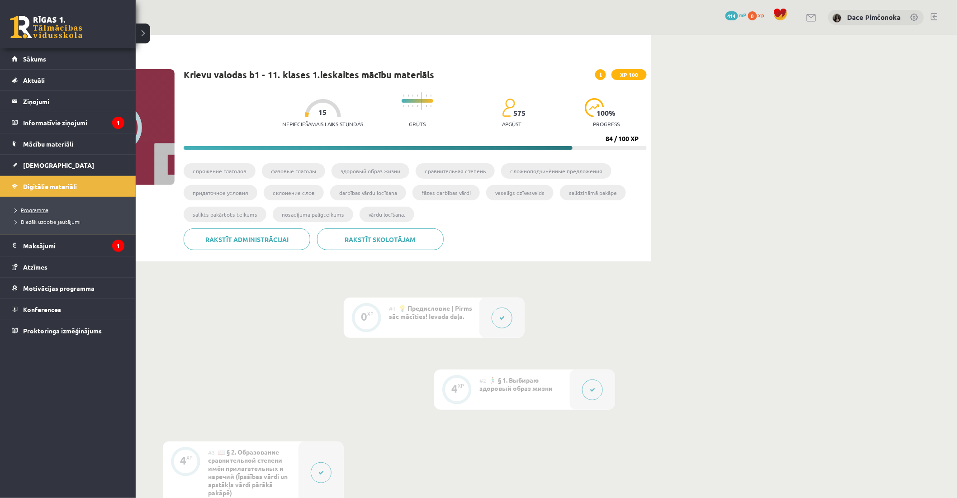
click at [43, 207] on span "Programma" at bounding box center [29, 209] width 37 height 7
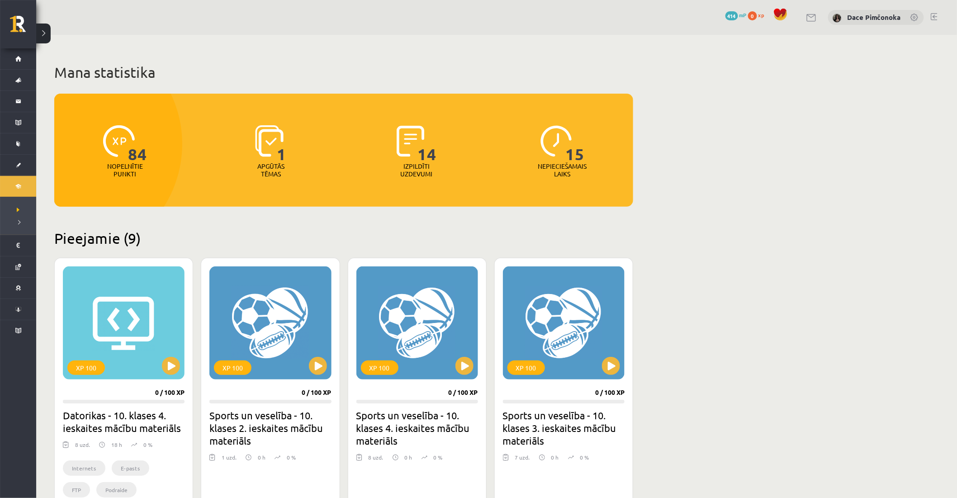
click at [123, 198] on div at bounding box center [61, 144] width 241 height 237
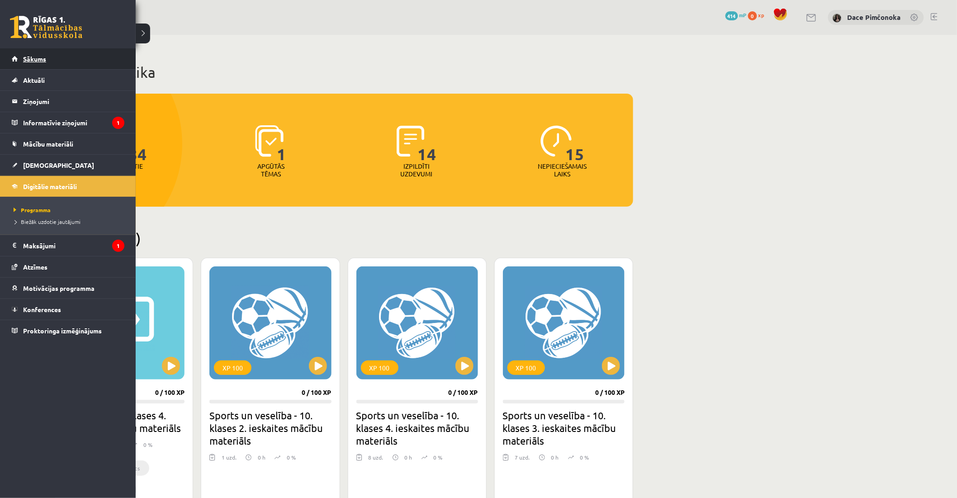
click at [29, 57] on span "Sākums" at bounding box center [34, 59] width 23 height 8
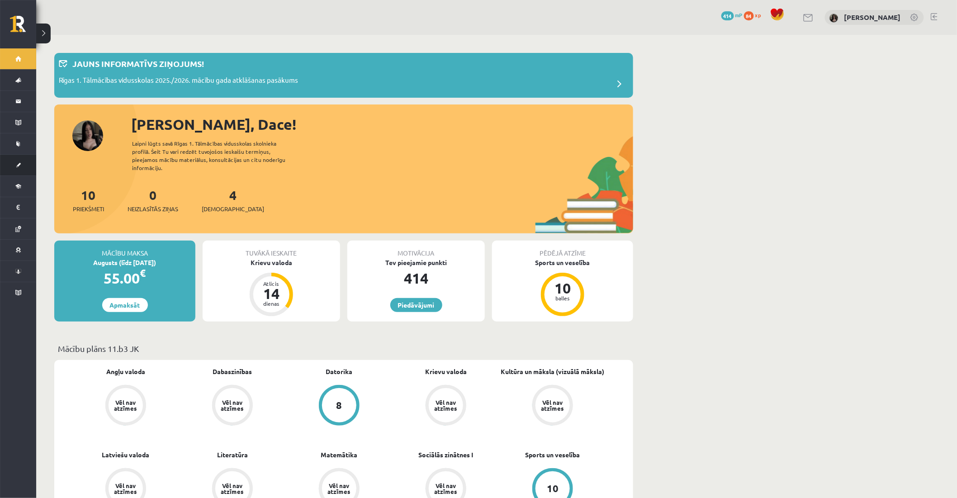
click at [20, 169] on link "[DEMOGRAPHIC_DATA]" at bounding box center [18, 165] width 36 height 21
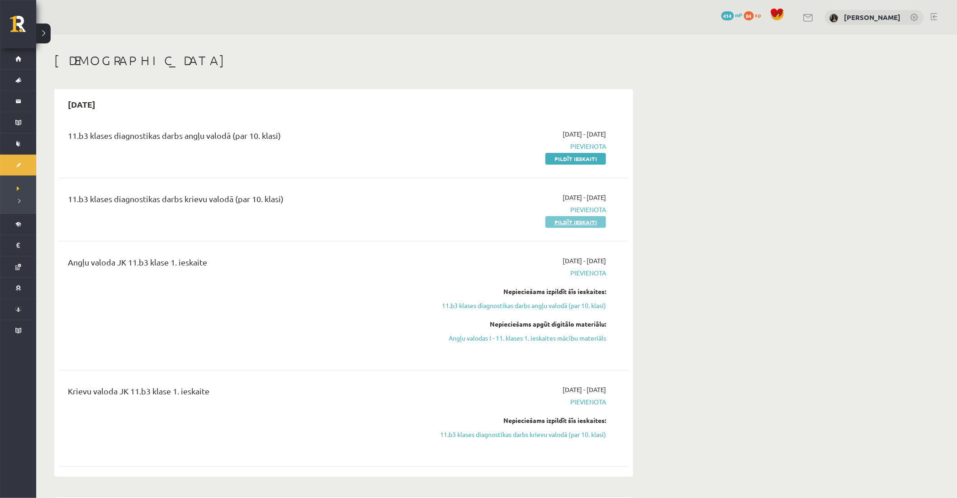
click at [594, 221] on link "Pildīt ieskaiti" at bounding box center [575, 222] width 61 height 12
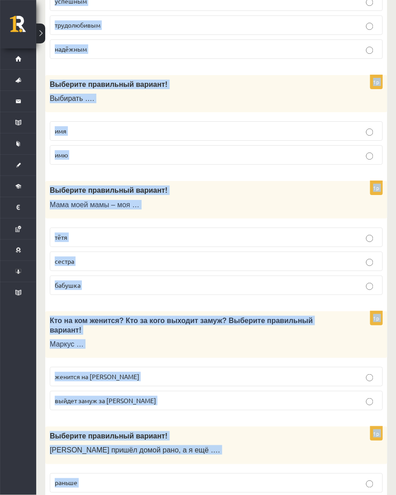
scroll to position [2798, 0]
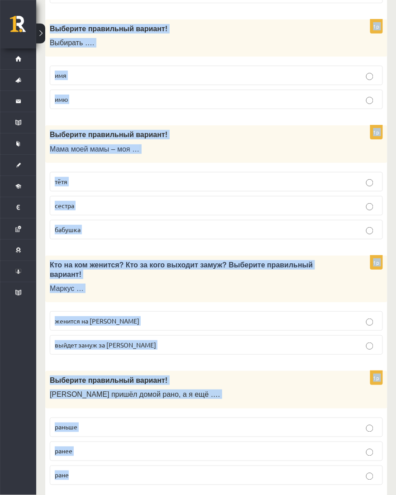
drag, startPoint x: 47, startPoint y: 203, endPoint x: 218, endPoint y: 445, distance: 296.4
copy form "Выберите правильный вариант ! Чем … человек занимается спортом, тем лучше он се…"
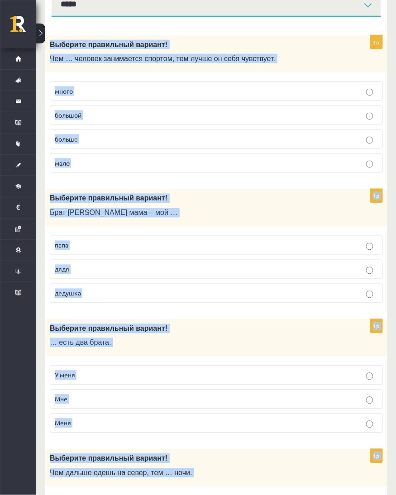
scroll to position [0, 0]
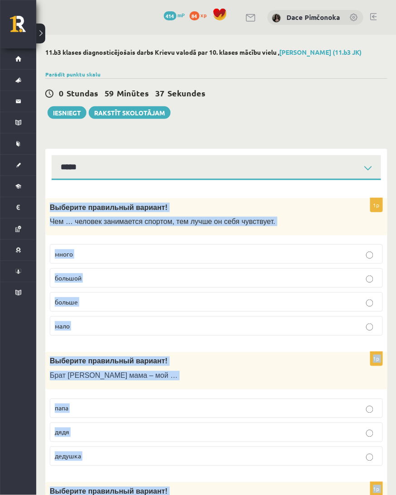
click at [287, 228] on div "Выберите правильный вариант ! Чем … человек занимается спортом, тем лучше он се…" at bounding box center [216, 217] width 342 height 38
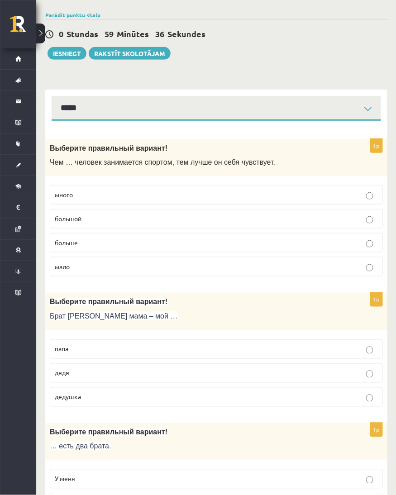
scroll to position [60, 0]
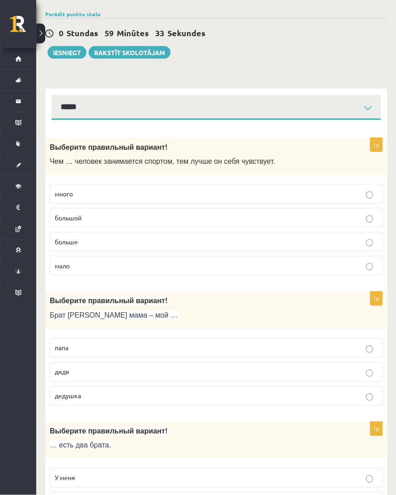
click at [281, 240] on p "больше" at bounding box center [216, 241] width 323 height 9
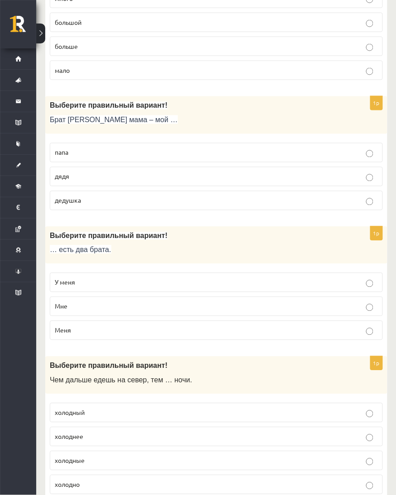
scroll to position [261, 0]
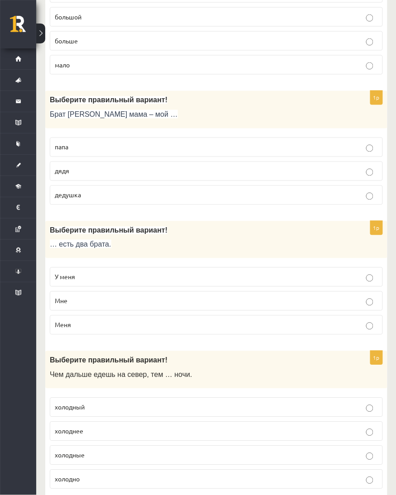
click at [265, 174] on p "дядя" at bounding box center [216, 170] width 323 height 9
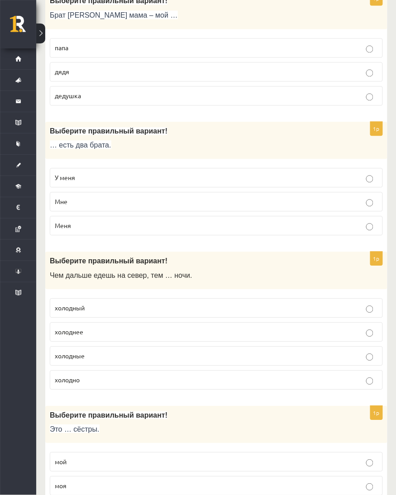
scroll to position [362, 0]
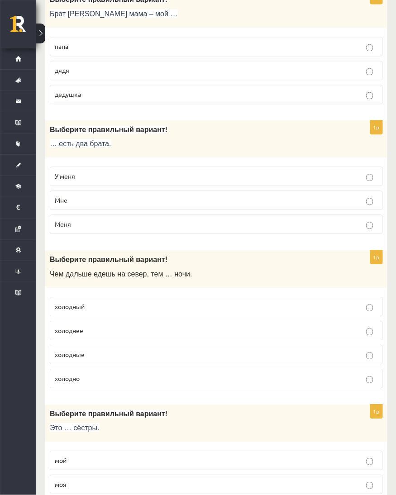
click at [246, 177] on p "У меня" at bounding box center [216, 175] width 323 height 9
click at [255, 269] on div "Выберите правильный вариант ! Чем дальше едешь на север, тем … ночи." at bounding box center [216, 269] width 342 height 38
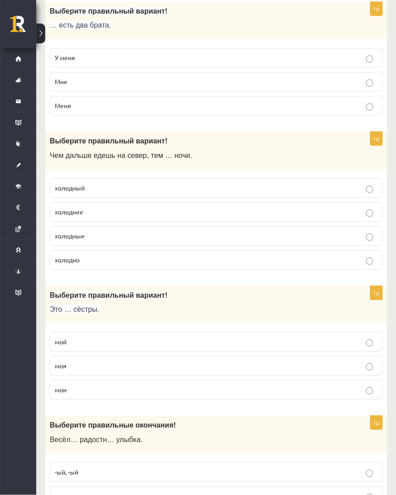
scroll to position [522, 0]
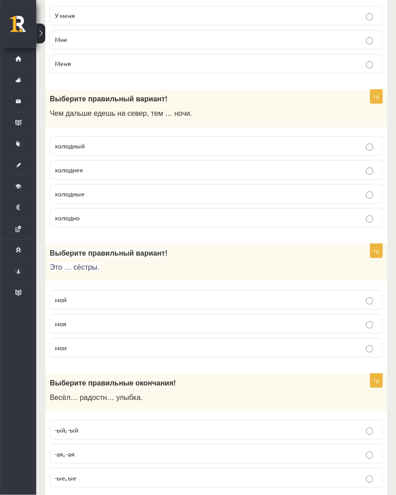
click at [243, 172] on p "холоднее" at bounding box center [216, 169] width 323 height 9
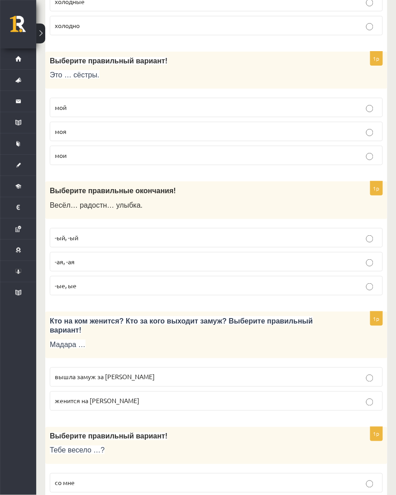
scroll to position [724, 0]
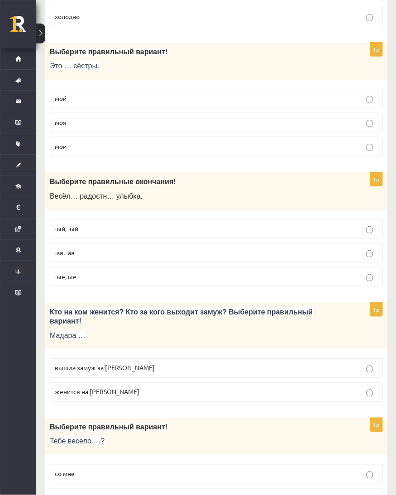
click at [227, 146] on p "мои" at bounding box center [216, 146] width 323 height 9
click at [236, 186] on p "Выберите правильные окончания!" at bounding box center [194, 181] width 288 height 9
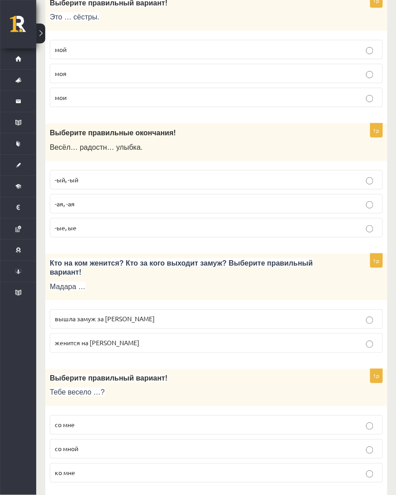
scroll to position [804, 0]
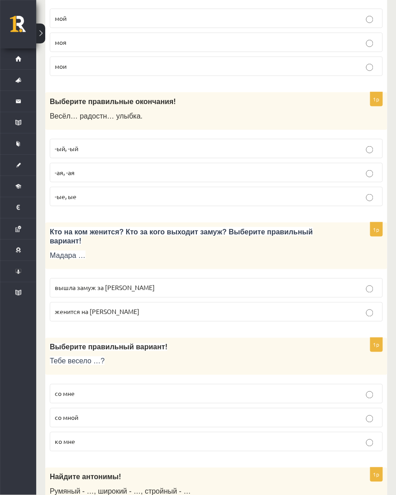
click at [200, 143] on label "-ый, -ый" at bounding box center [216, 148] width 333 height 19
click at [193, 176] on p "-ая, -ая" at bounding box center [216, 172] width 323 height 9
click at [194, 225] on div "Кто на ком женится? Кто за кого выходит замуж? Выберите правильный вариант! Мад…" at bounding box center [216, 246] width 342 height 47
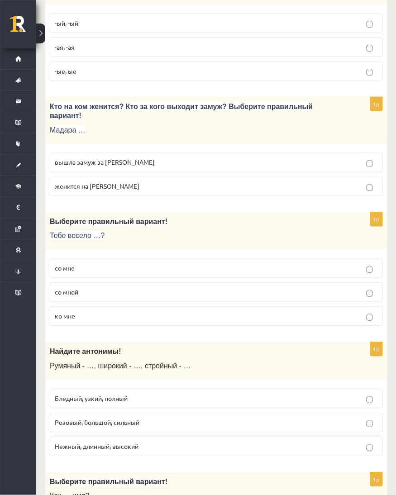
scroll to position [944, 0]
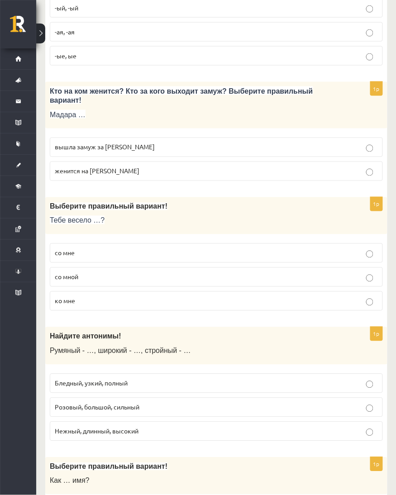
click at [181, 142] on p "вышла замуж за [PERSON_NAME]" at bounding box center [216, 146] width 323 height 9
click at [180, 218] on p "Тебе весело …?" at bounding box center [194, 220] width 288 height 9
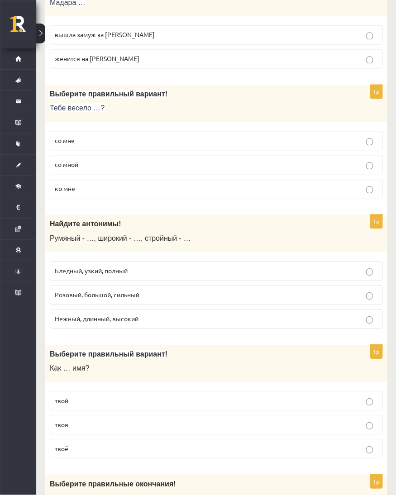
scroll to position [1065, 0]
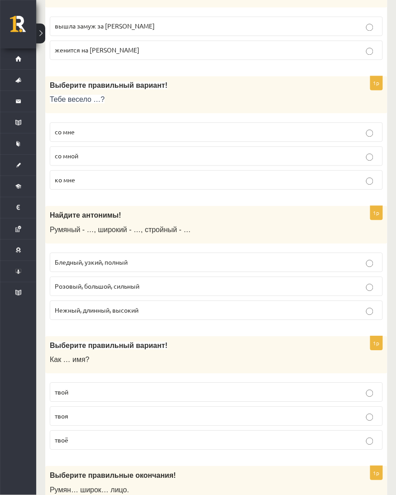
click at [171, 152] on p "со мной" at bounding box center [216, 156] width 323 height 9
click at [175, 233] on div "Найдите антонимы! Румяный - …, широкий - …, стройный - …" at bounding box center [216, 225] width 342 height 38
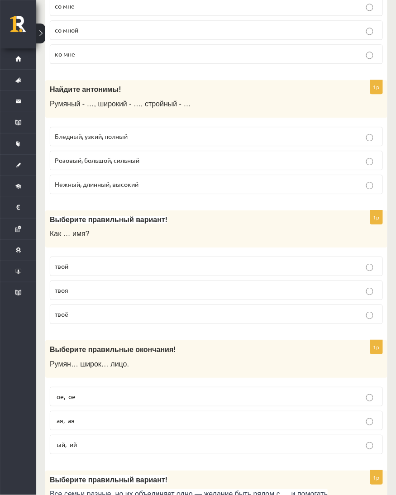
scroll to position [1206, 0]
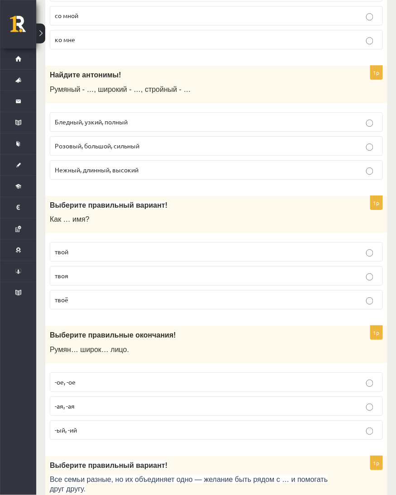
click at [165, 117] on p "Бледный, узкий, полный" at bounding box center [216, 121] width 323 height 9
click at [147, 201] on span "Выберите правильный вариант!" at bounding box center [109, 205] width 118 height 8
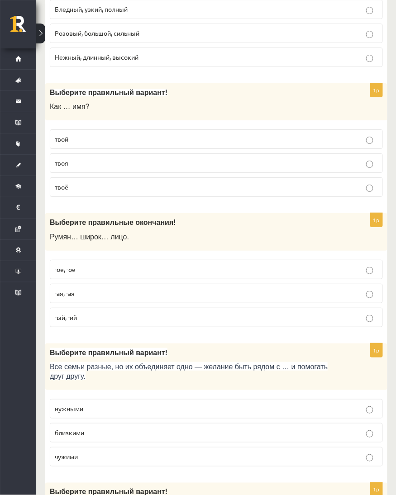
scroll to position [1326, 0]
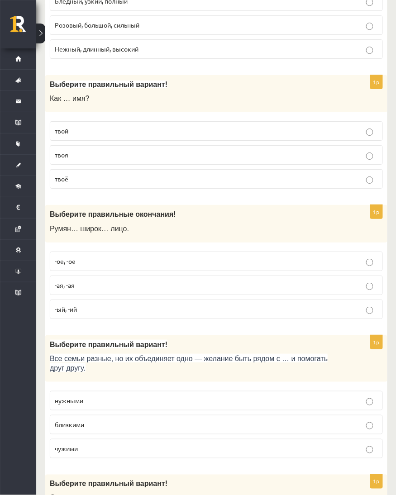
click at [152, 175] on p "твоё" at bounding box center [216, 178] width 323 height 9
click at [157, 229] on div "Выберите правильные окончания! Румян… широк… лицо." at bounding box center [216, 224] width 342 height 38
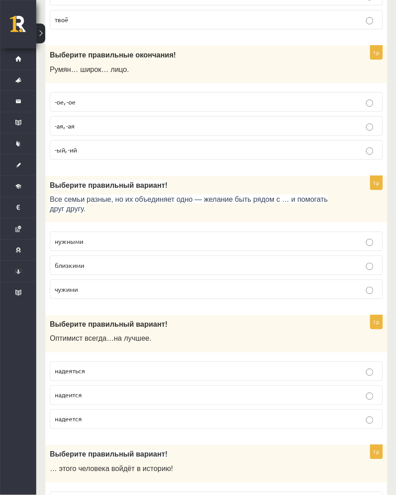
scroll to position [1487, 0]
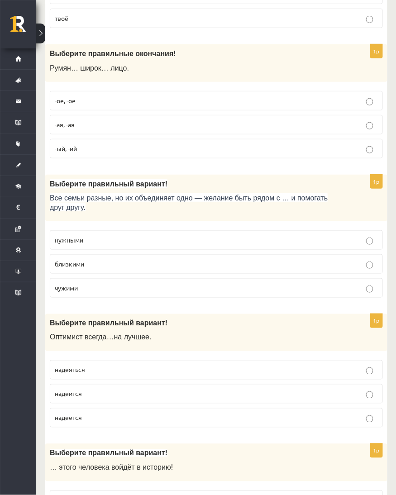
click at [133, 97] on p "-ое, -ое" at bounding box center [216, 100] width 323 height 9
click at [117, 180] on span "Выберите правильный вариант!" at bounding box center [109, 184] width 118 height 8
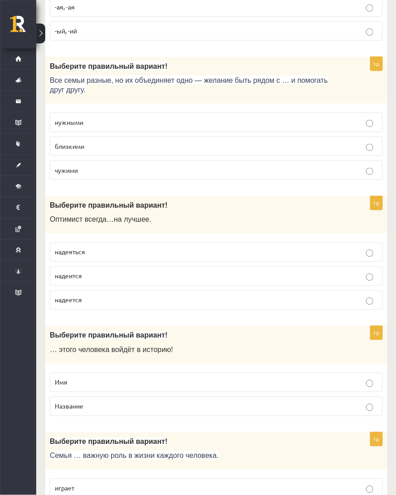
scroll to position [1628, 0]
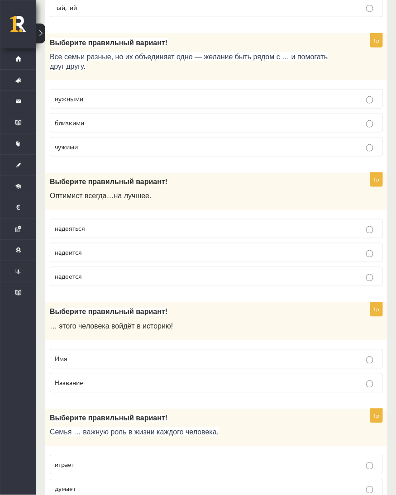
click at [128, 118] on p "близкими" at bounding box center [216, 122] width 323 height 9
click at [152, 176] on div "Выберите правильный вариант! О птимист всегда … на лучшее ." at bounding box center [216, 192] width 342 height 38
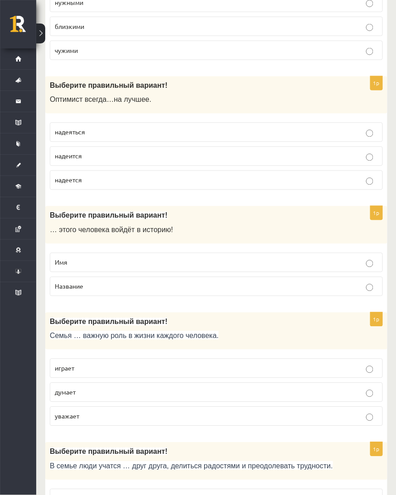
scroll to position [1748, 0]
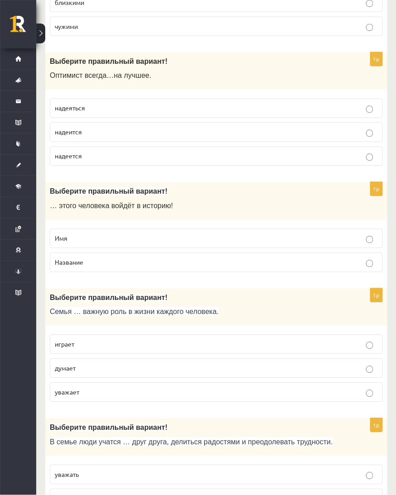
click at [154, 152] on p "надеется" at bounding box center [216, 156] width 323 height 9
click at [154, 184] on div "Выберите правильный вариант! … этого человека войдёт в историю!" at bounding box center [216, 201] width 342 height 38
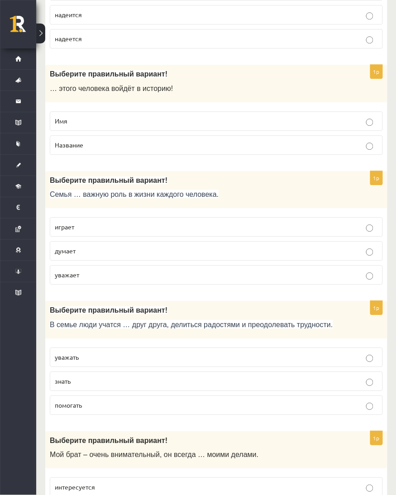
scroll to position [1889, 0]
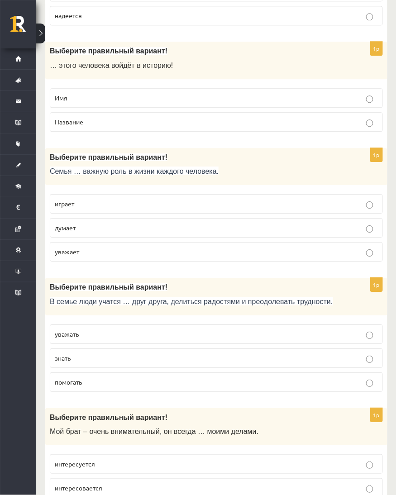
click at [149, 93] on p "Имя" at bounding box center [216, 97] width 323 height 9
click at [150, 150] on div "Выберите правильный вариант! Семья … важную роль в жизни каждого человека." at bounding box center [216, 167] width 342 height 38
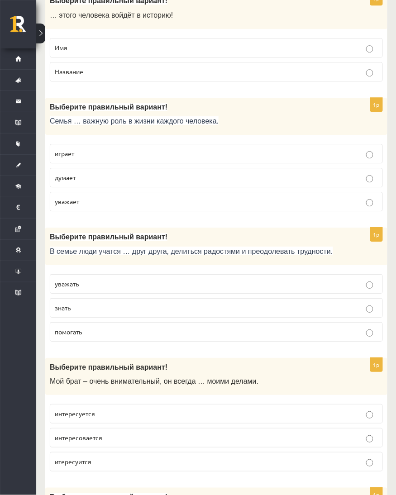
scroll to position [1970, 0]
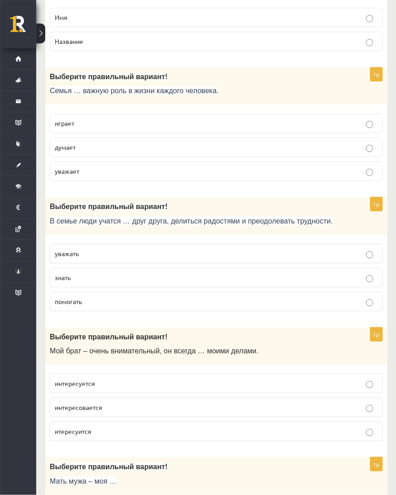
click at [150, 118] on p "играет" at bounding box center [216, 122] width 323 height 9
click at [155, 202] on p "Выберите правильный вариант!" at bounding box center [194, 206] width 288 height 9
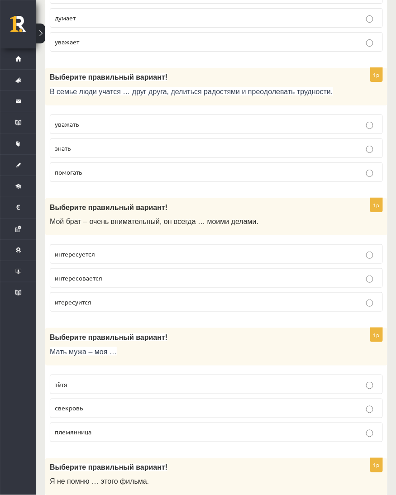
scroll to position [2131, 0]
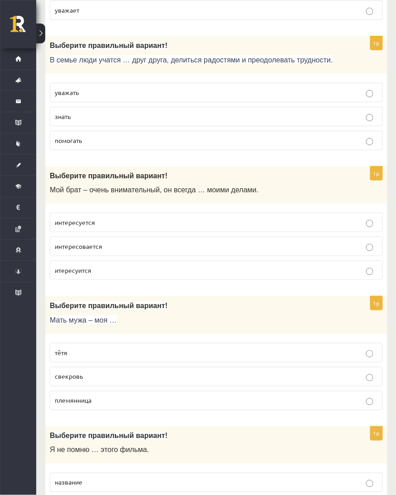
click at [158, 83] on label "уважать" at bounding box center [216, 92] width 333 height 19
click at [153, 171] on p "Выберите правильный вариант!" at bounding box center [194, 175] width 288 height 9
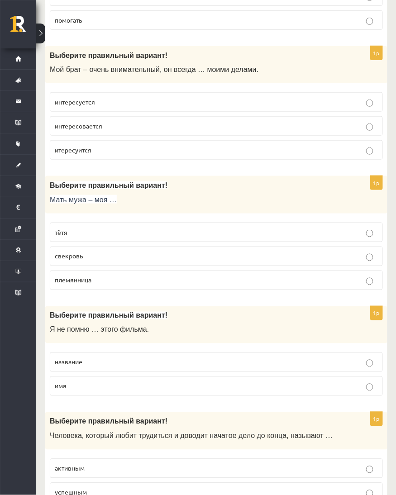
scroll to position [2271, 0]
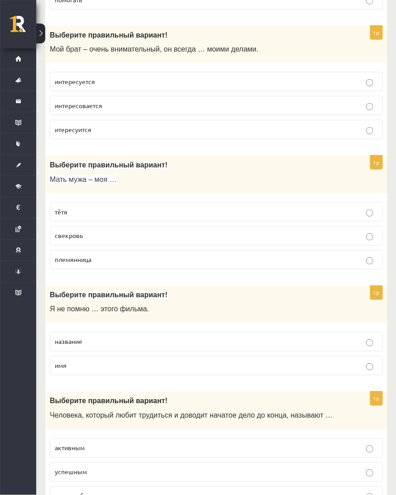
click at [165, 77] on p "интересуется" at bounding box center [216, 81] width 323 height 9
click at [165, 159] on div "Выберите правильный вариант! Мать мужа – моя …" at bounding box center [216, 175] width 342 height 38
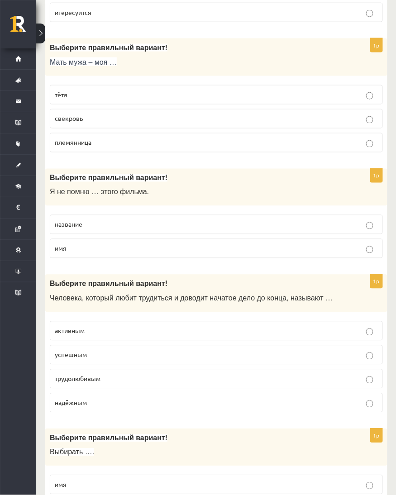
scroll to position [2412, 0]
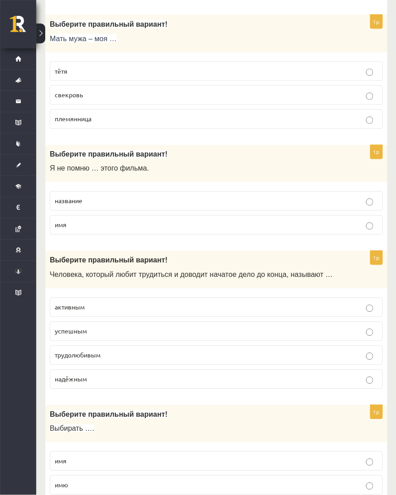
click at [147, 85] on label "свекровь" at bounding box center [216, 94] width 333 height 19
click at [137, 149] on div "Выберите правильный вариант! Я не помню … этого фильма." at bounding box center [216, 164] width 342 height 38
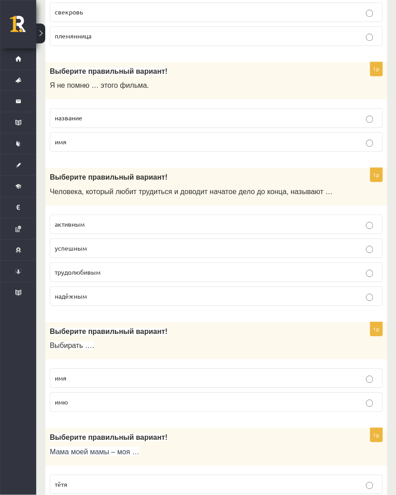
scroll to position [2512, 0]
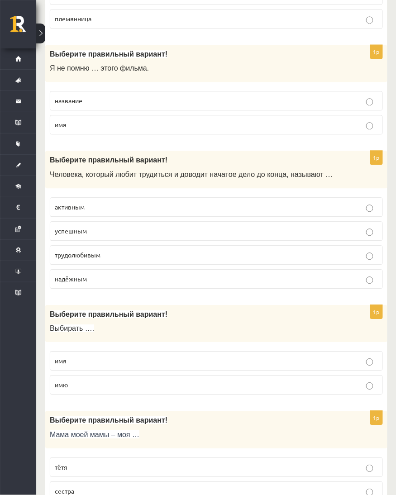
click at [159, 91] on label "название" at bounding box center [216, 100] width 333 height 19
click at [166, 155] on p "Выберите правильный вариант!" at bounding box center [194, 159] width 288 height 9
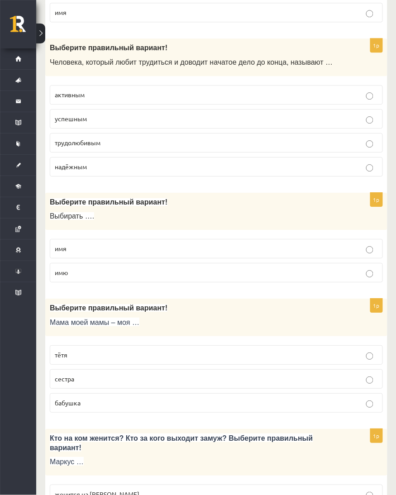
scroll to position [2633, 0]
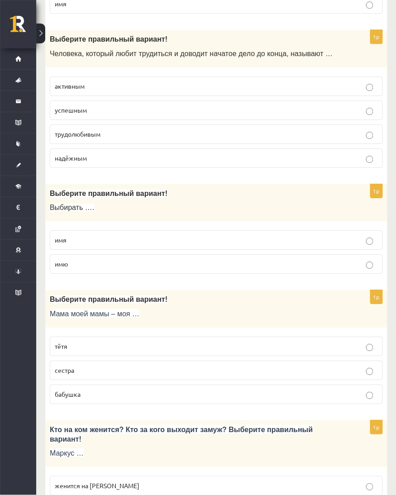
click at [168, 81] on p "активным" at bounding box center [216, 85] width 323 height 9
click at [167, 129] on p "трудолюбивым" at bounding box center [216, 133] width 323 height 9
click at [165, 188] on div "Выберите правильный вариант! Выбирать …." at bounding box center [216, 203] width 342 height 38
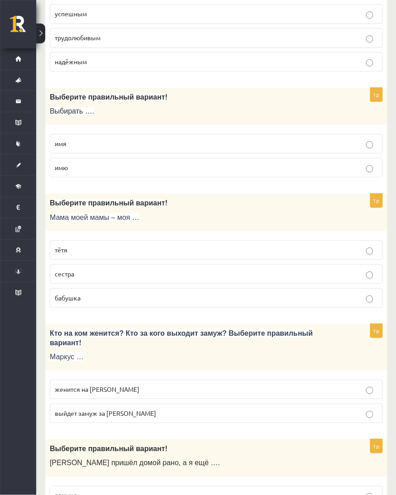
scroll to position [2733, 0]
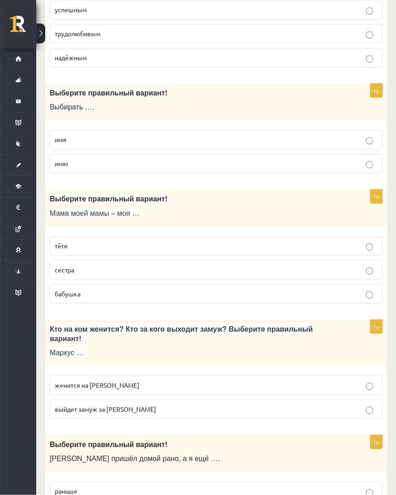
click at [150, 134] on label "имя" at bounding box center [216, 139] width 333 height 19
click at [152, 208] on p "Мама моей мамы – моя …" at bounding box center [194, 212] width 288 height 9
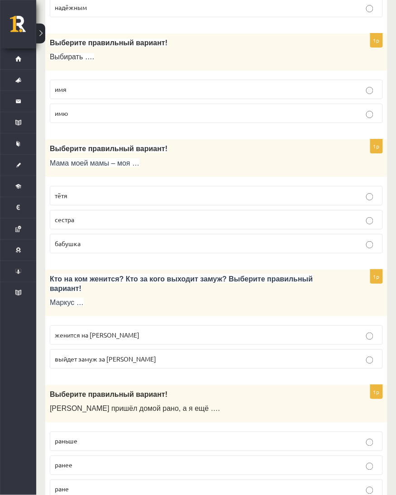
scroll to position [2798, 0]
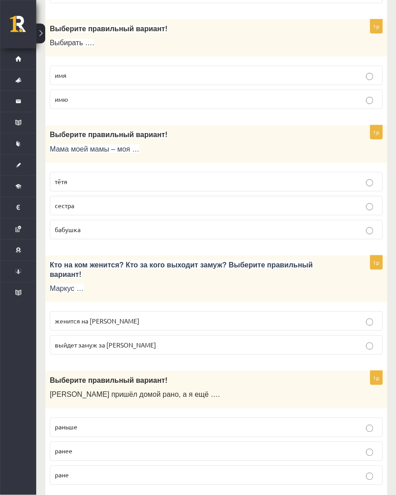
click at [145, 220] on label "бабушка" at bounding box center [216, 229] width 333 height 19
click at [143, 261] on span "Кто на ком женится? Кто за кого выходит замуж? Выберите правильный вариант!" at bounding box center [181, 269] width 263 height 17
click at [130, 316] on p "женится на Агнии" at bounding box center [216, 320] width 323 height 9
click at [118, 371] on div "Выберите правильный вариант! Андрей пришёл домой рано, а я ещё …." at bounding box center [216, 390] width 342 height 38
click at [255, 446] on p "ранее" at bounding box center [216, 450] width 323 height 9
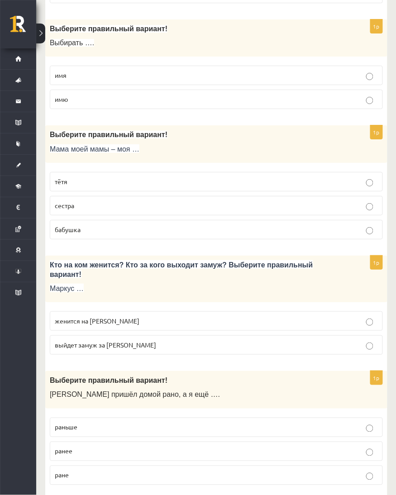
click at [251, 375] on p "Выберите правильный вариант!" at bounding box center [194, 379] width 288 height 9
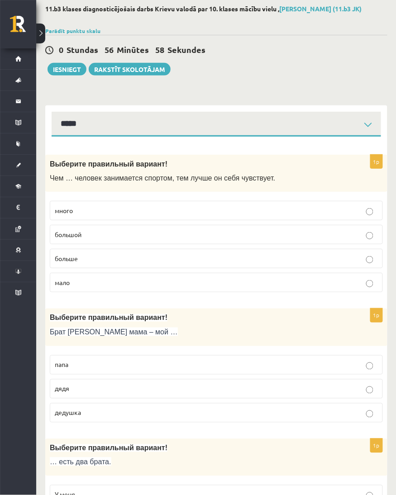
scroll to position [0, 0]
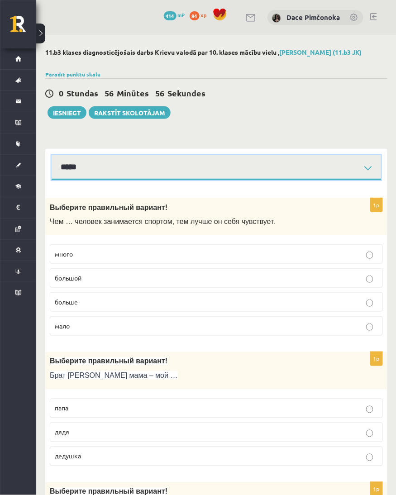
click at [258, 161] on select "**********" at bounding box center [216, 167] width 329 height 25
click at [52, 155] on select "**********" at bounding box center [216, 167] width 329 height 25
click at [247, 173] on select "**********" at bounding box center [216, 167] width 329 height 25
click at [52, 155] on select "**********" at bounding box center [216, 167] width 329 height 25
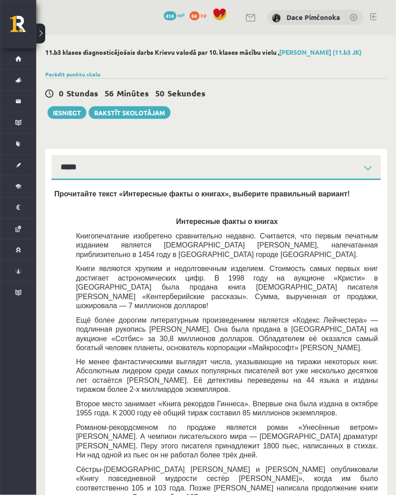
click at [247, 199] on div "Прочитайте текст «Интересные факты о книгах», выберите правильный вариант! Инте…" at bounding box center [216, 390] width 324 height 402
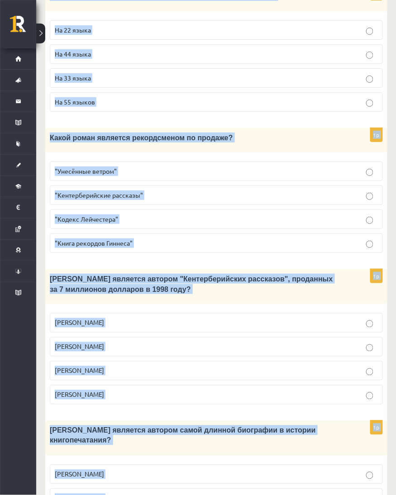
scroll to position [820, 0]
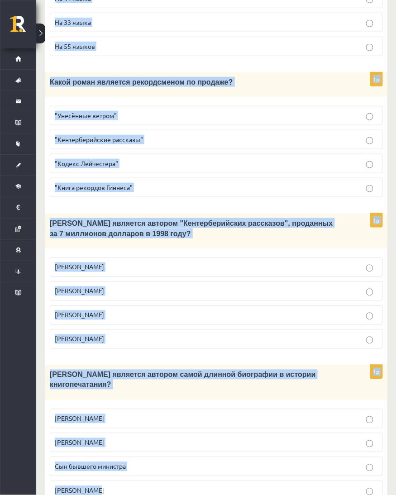
drag, startPoint x: 52, startPoint y: 191, endPoint x: 355, endPoint y: 459, distance: 404.0
copy form "Прочитайте текст «Интересные факты о книгах», выберите правильный вариант! Инте…"
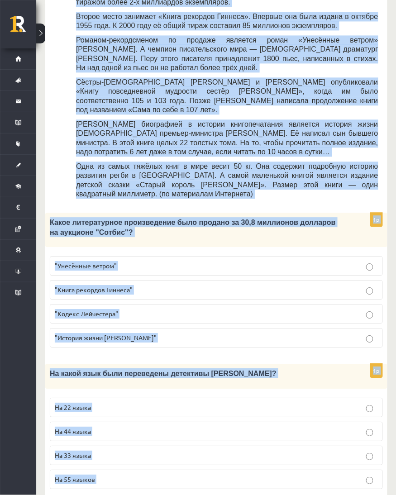
click at [211, 309] on p ""Кодекс Лейчестера"" at bounding box center [216, 313] width 323 height 9
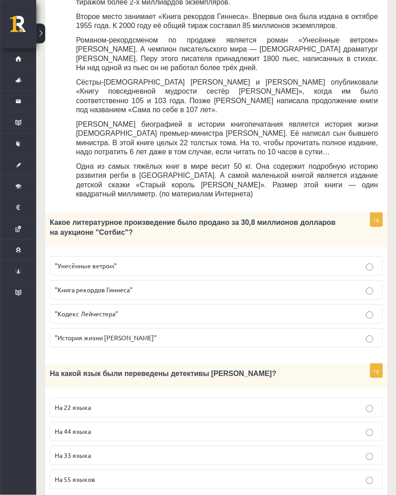
click at [200, 336] on form "Прочитайте текст «Интересные факты о книгах», выберите правильный вариант! Инте…" at bounding box center [216, 370] width 324 height 1139
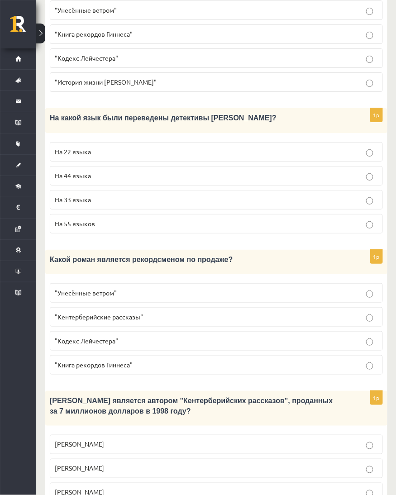
scroll to position [649, 0]
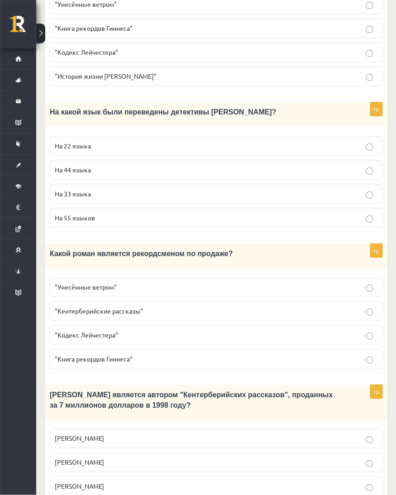
click at [149, 132] on fieldset "На 22 языка На 44 языка На 33 языка На 55 языков" at bounding box center [216, 181] width 333 height 99
click at [150, 160] on label "На 44 языка" at bounding box center [216, 169] width 333 height 19
click at [154, 250] on span "Какой роман является рекордсменом по продаже?" at bounding box center [141, 254] width 183 height 8
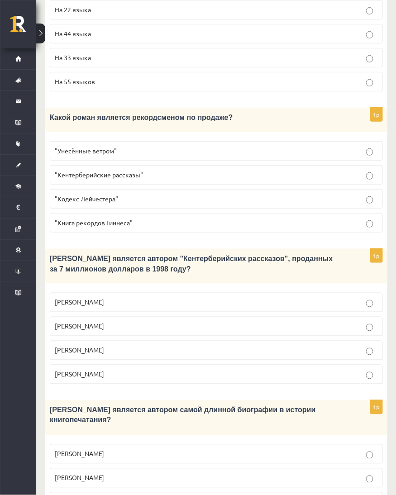
scroll to position [810, 0]
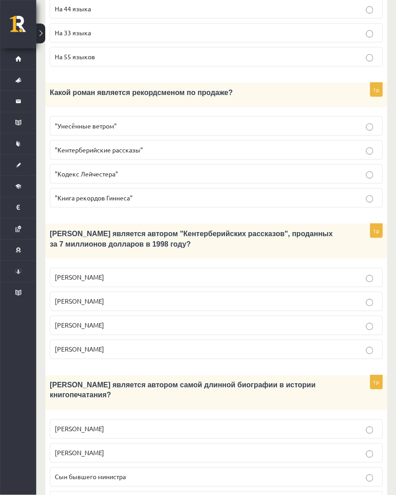
click at [119, 121] on p ""Унесённые ветром"" at bounding box center [216, 125] width 323 height 9
click at [119, 321] on p "Джефри Чосер" at bounding box center [216, 325] width 323 height 9
click at [133, 375] on div "Кто является автором самой длинной биографии в истории книгопечатания?" at bounding box center [216, 392] width 342 height 35
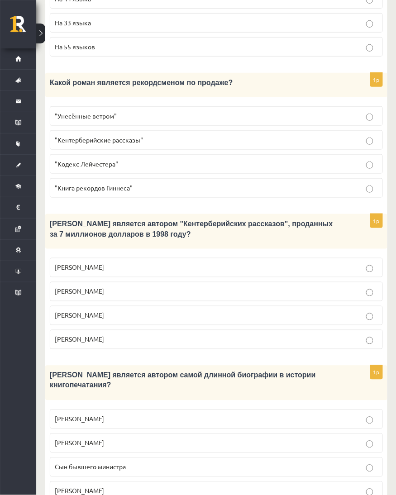
scroll to position [820, 0]
click at [137, 462] on p "Сын бывшего министра" at bounding box center [216, 466] width 323 height 9
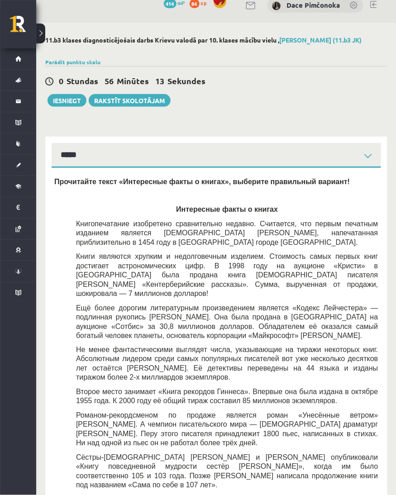
scroll to position [11, 0]
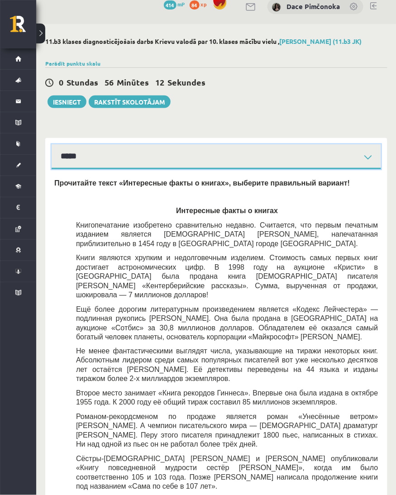
click at [350, 146] on select "**********" at bounding box center [216, 156] width 329 height 25
click at [320, 213] on p "Интересные факты о книгах" at bounding box center [227, 210] width 302 height 9
drag, startPoint x: 306, startPoint y: 158, endPoint x: 306, endPoint y: 168, distance: 9.9
click at [306, 159] on select "**********" at bounding box center [216, 156] width 329 height 25
select select "**********"
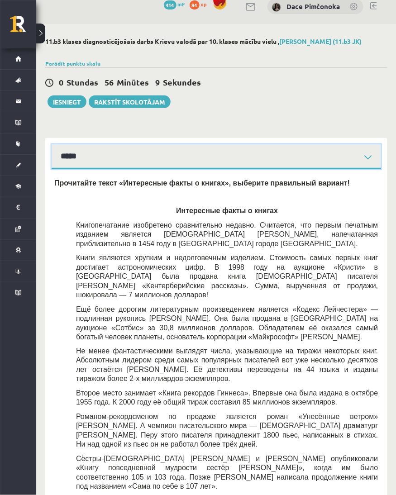
click at [52, 144] on select "**********" at bounding box center [216, 156] width 329 height 25
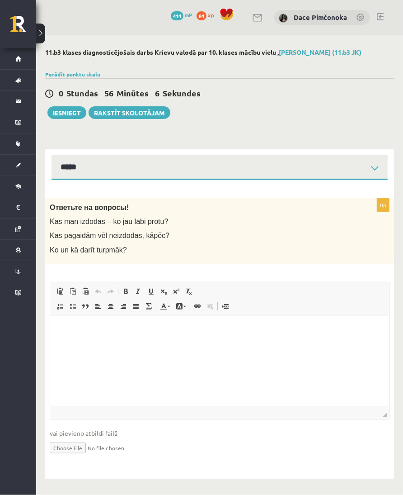
click at [130, 343] on html at bounding box center [219, 330] width 339 height 28
click at [318, 343] on html at bounding box center [219, 330] width 339 height 28
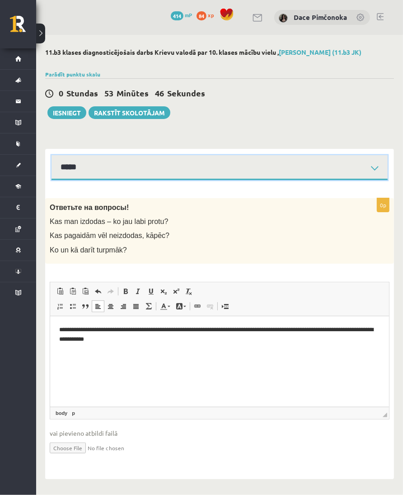
click at [289, 160] on select "**********" at bounding box center [220, 167] width 336 height 25
click at [52, 155] on select "**********" at bounding box center [220, 167] width 336 height 25
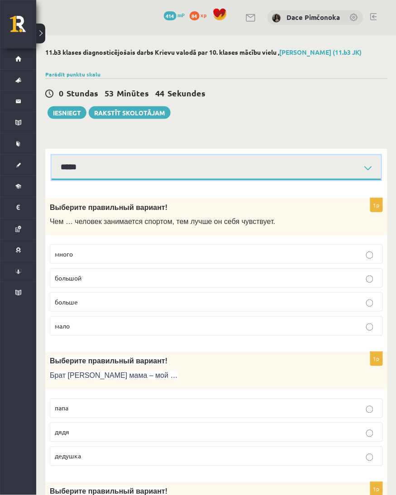
click at [265, 169] on select "**********" at bounding box center [216, 167] width 329 height 25
select select "**********"
click at [52, 155] on select "**********" at bounding box center [216, 167] width 329 height 25
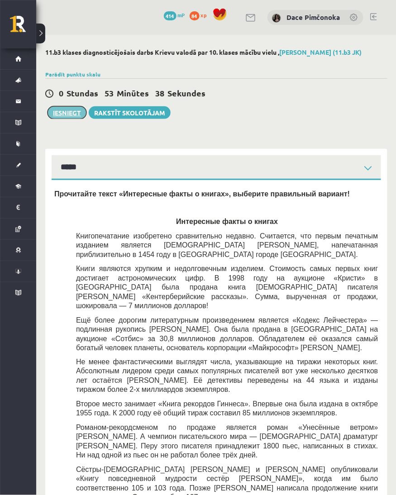
click at [79, 107] on button "Iesniegt" at bounding box center [66, 112] width 39 height 13
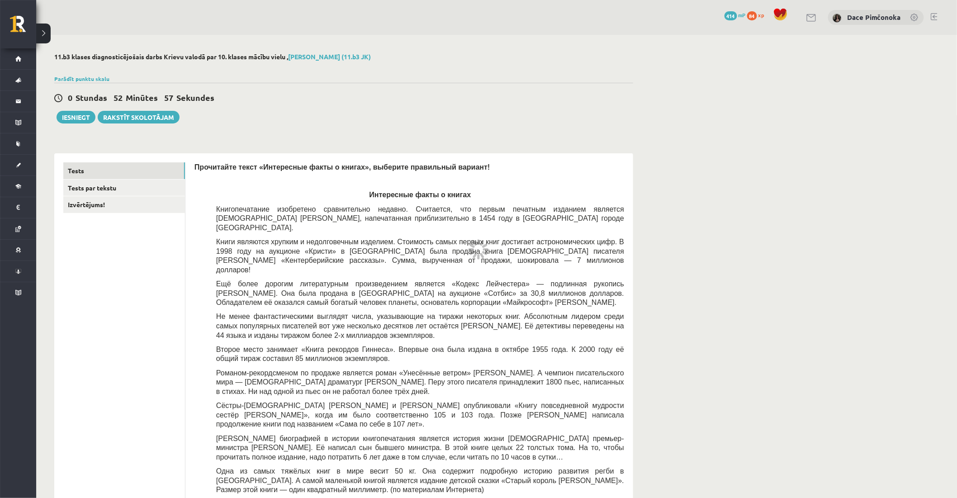
click at [306, 79] on div "Parādīt punktu skalu Atzīme No Līdz 1 0 5 2 6 8 3 9 11 4 12 14 5 15 17 6 18 20 …" at bounding box center [343, 79] width 579 height 8
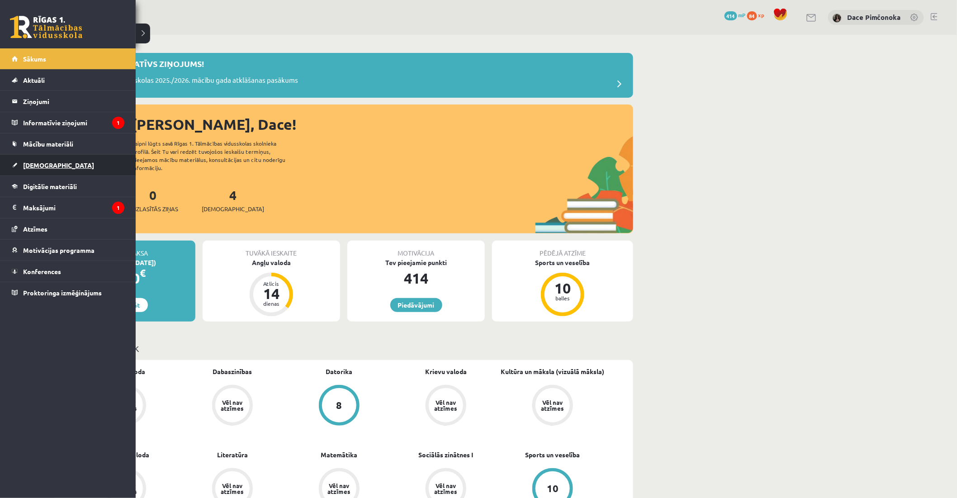
click at [75, 165] on link "[DEMOGRAPHIC_DATA]" at bounding box center [68, 165] width 113 height 21
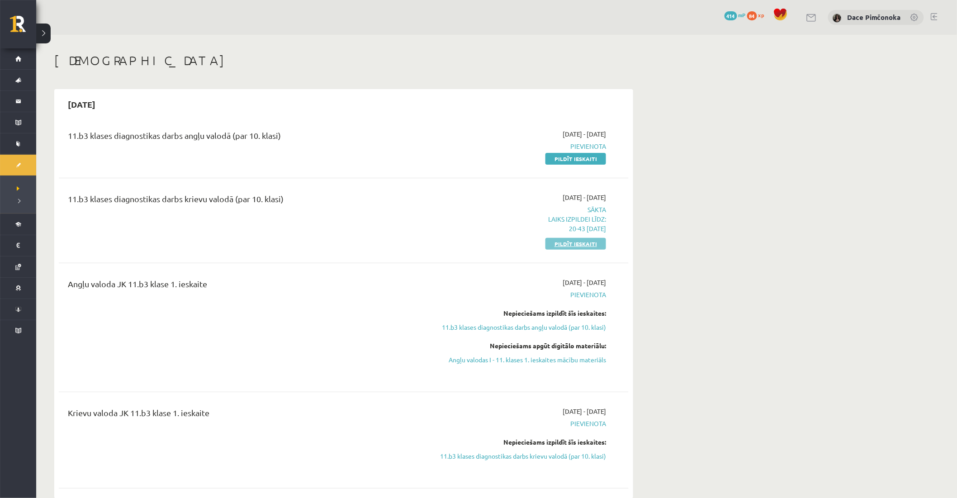
click at [588, 241] on link "Pildīt ieskaiti" at bounding box center [575, 244] width 61 height 12
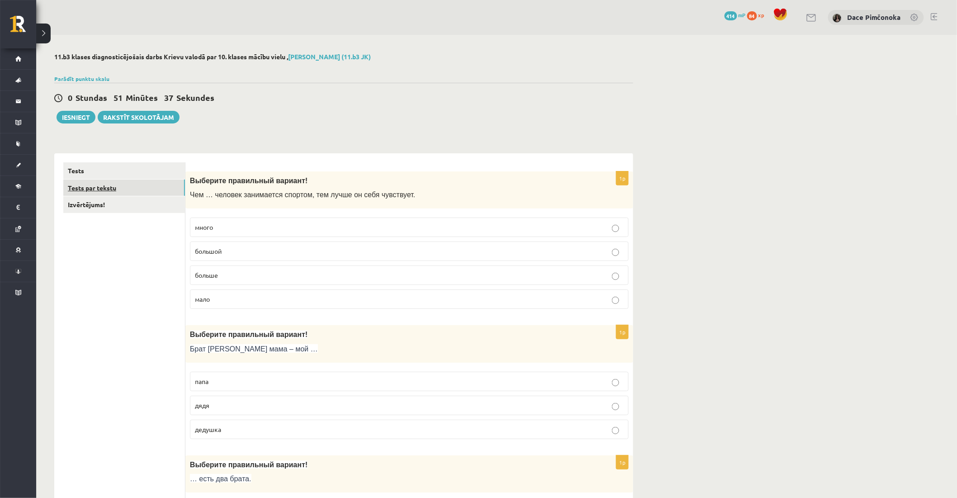
click at [173, 181] on link "Tests par tekstu" at bounding box center [124, 188] width 122 height 17
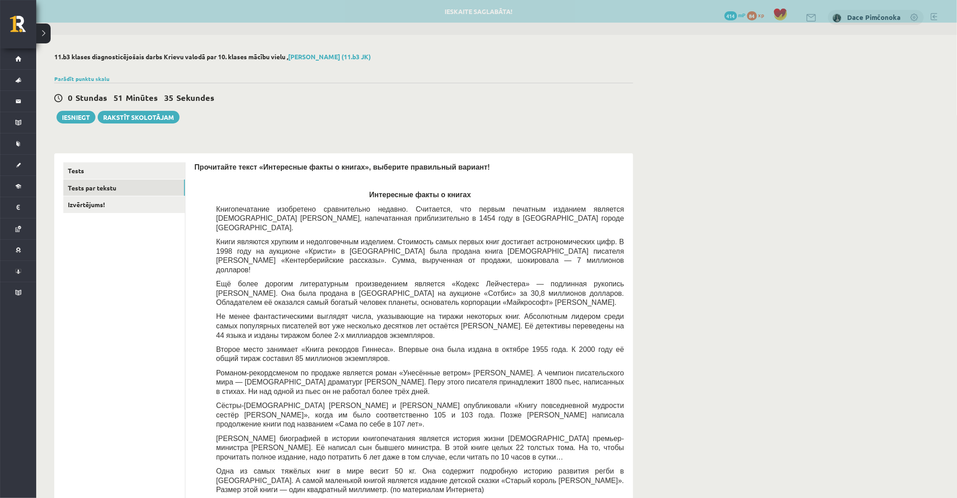
click at [376, 111] on div "0 Stundas 51 Minūtes 35 Sekundes Ieskaite saglabāta! Iesniegt Rakstīt skolotājam" at bounding box center [343, 103] width 579 height 41
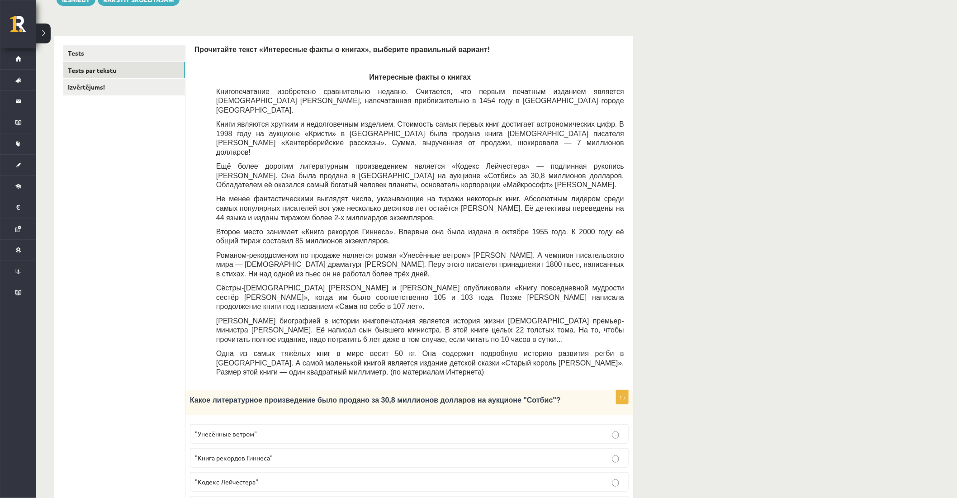
scroll to position [20, 0]
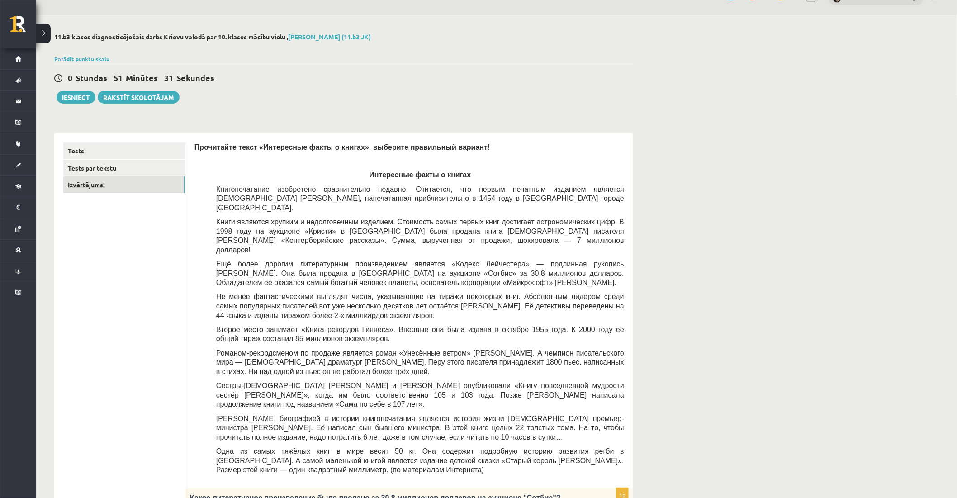
click at [118, 185] on link "Izvērtējums!" at bounding box center [124, 184] width 122 height 17
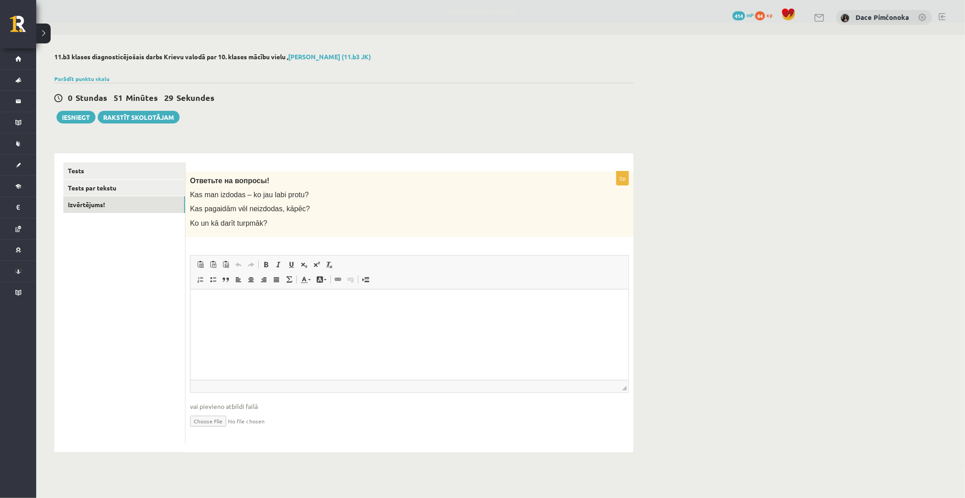
scroll to position [0, 0]
click at [80, 111] on button "Iesniegt" at bounding box center [76, 117] width 39 height 13
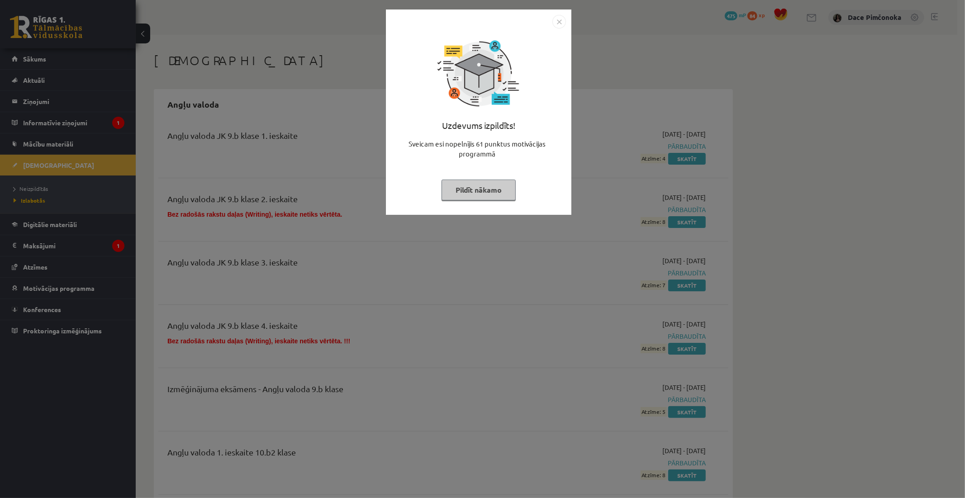
click at [474, 186] on button "Pildīt nākamo" at bounding box center [478, 190] width 74 height 21
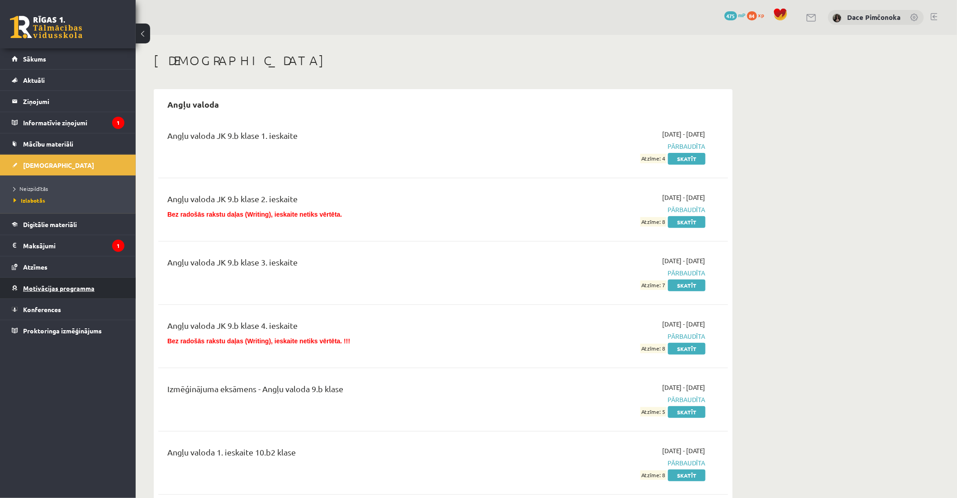
click at [93, 291] on span "Motivācijas programma" at bounding box center [58, 288] width 71 height 8
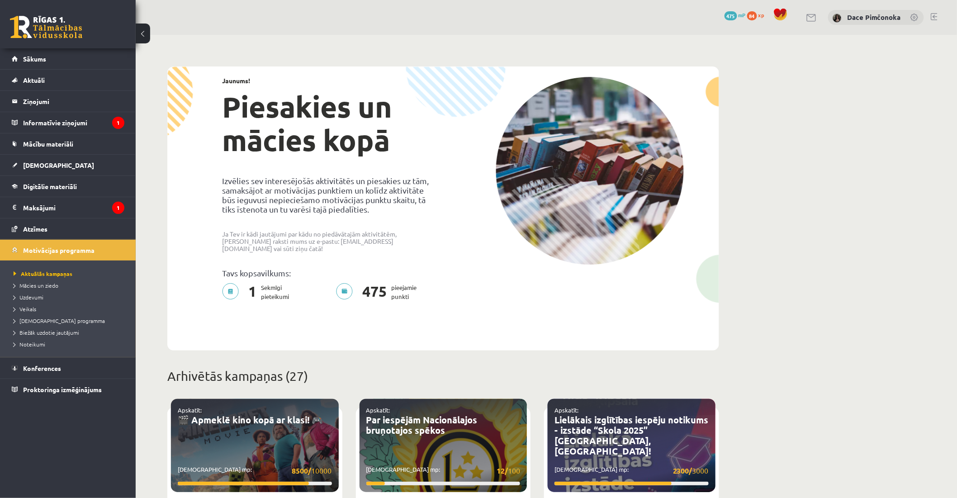
click at [363, 69] on div "Jaunums! Piesakies un mācies kopā Izvēlies sev interesējošās aktivitātēs un pie…" at bounding box center [443, 192] width 547 height 246
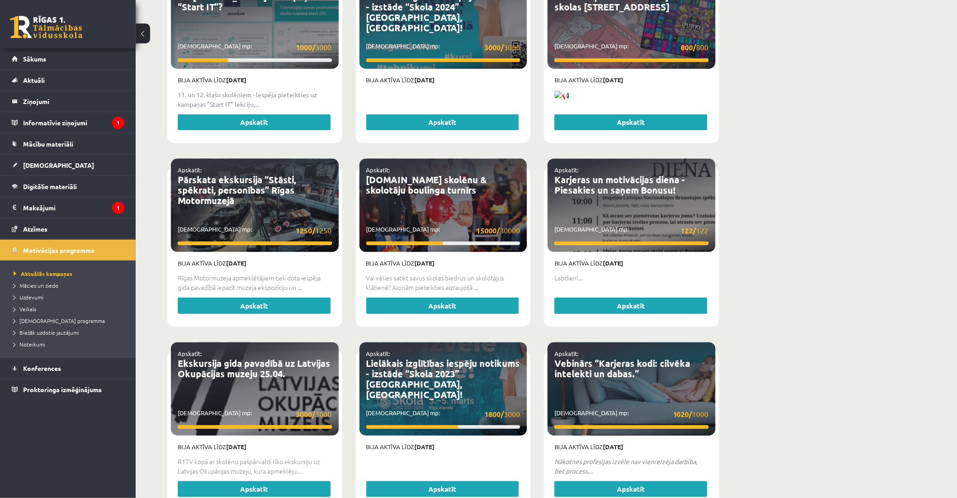
scroll to position [1559, 0]
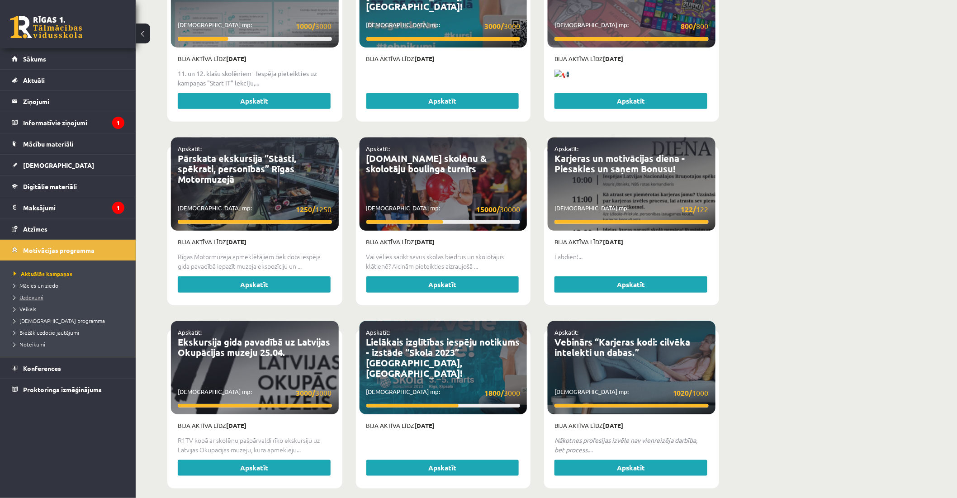
click at [41, 297] on span "Uzdevumi" at bounding box center [29, 297] width 30 height 7
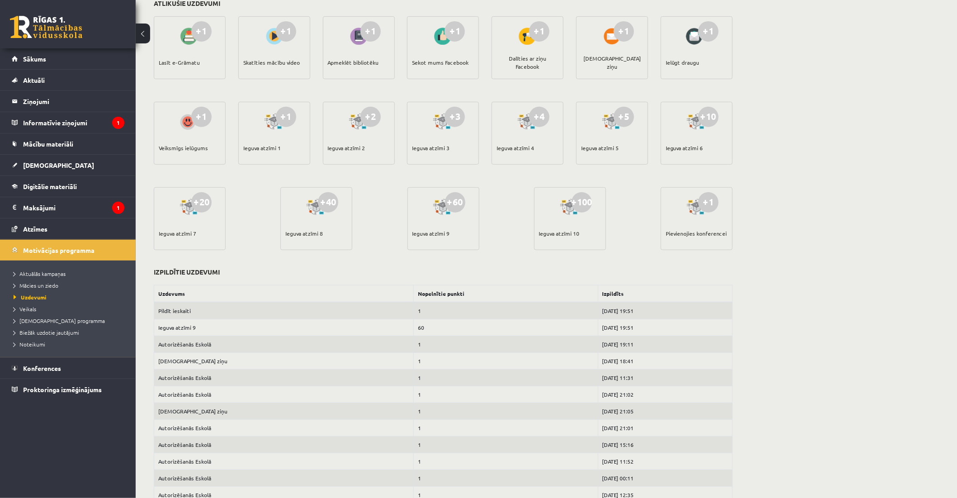
scroll to position [112, 0]
click at [64, 220] on link "Atzīmes" at bounding box center [68, 228] width 113 height 21
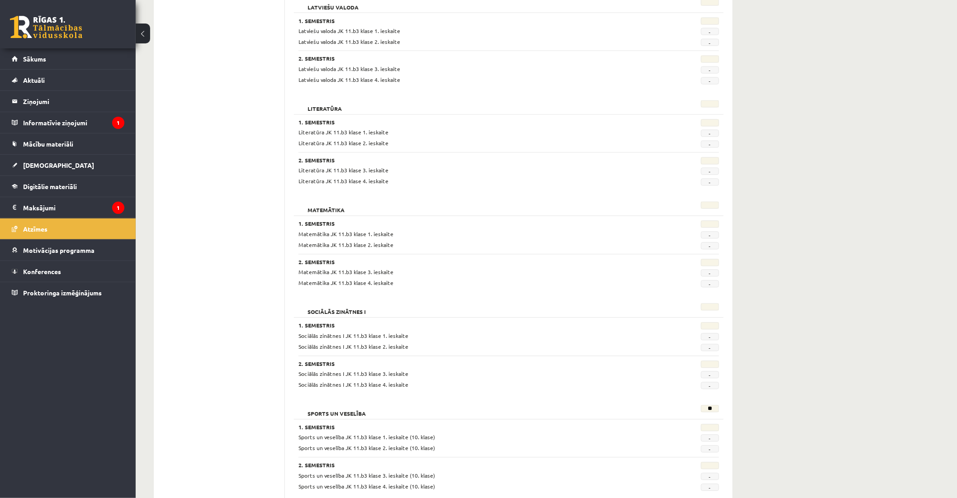
scroll to position [690, 0]
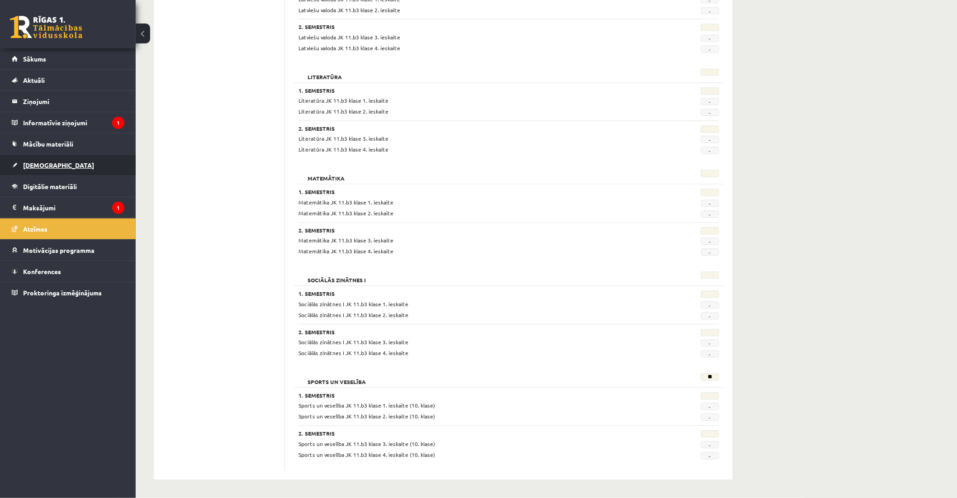
click at [66, 157] on link "[DEMOGRAPHIC_DATA]" at bounding box center [68, 165] width 113 height 21
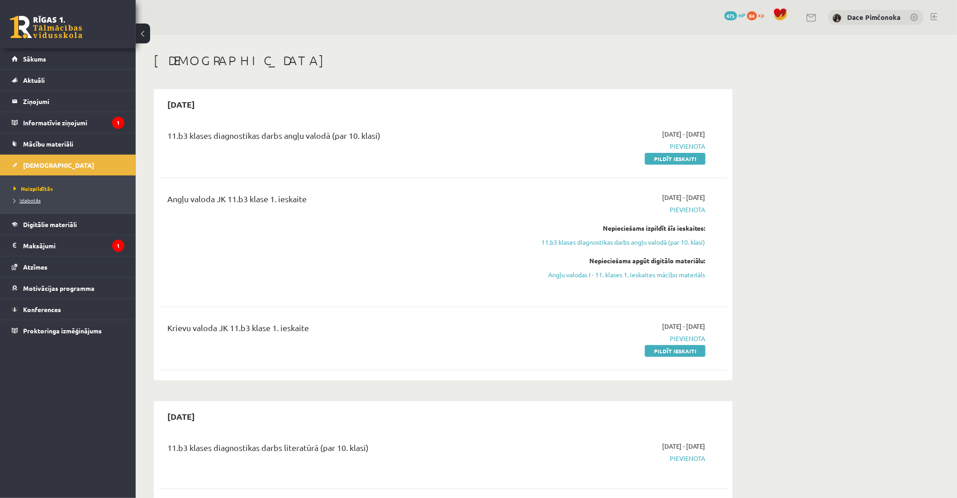
click at [30, 198] on span "Izlabotās" at bounding box center [27, 200] width 27 height 7
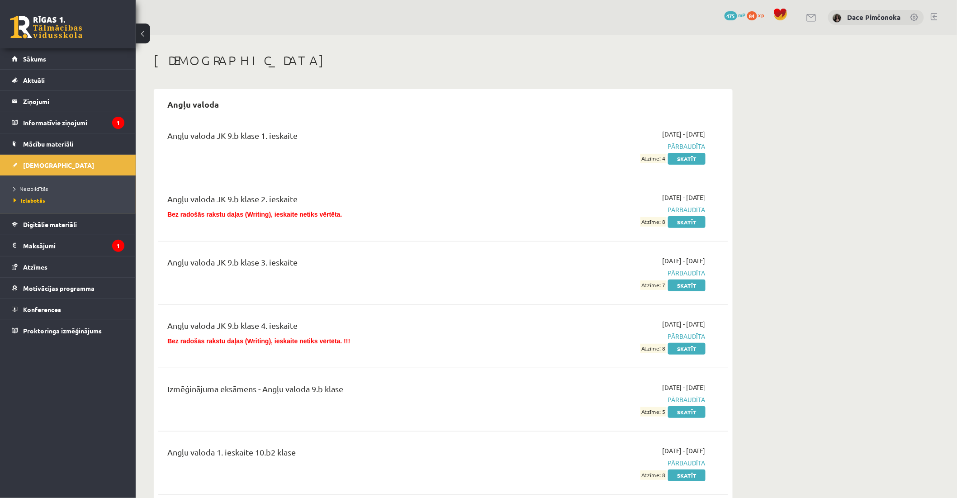
click at [326, 90] on div "Angļu valoda Angļu valoda JK 9.b klase 1. ieskaite 2023-09-01 - 2023-09-15 Pārb…" at bounding box center [443, 466] width 579 height 755
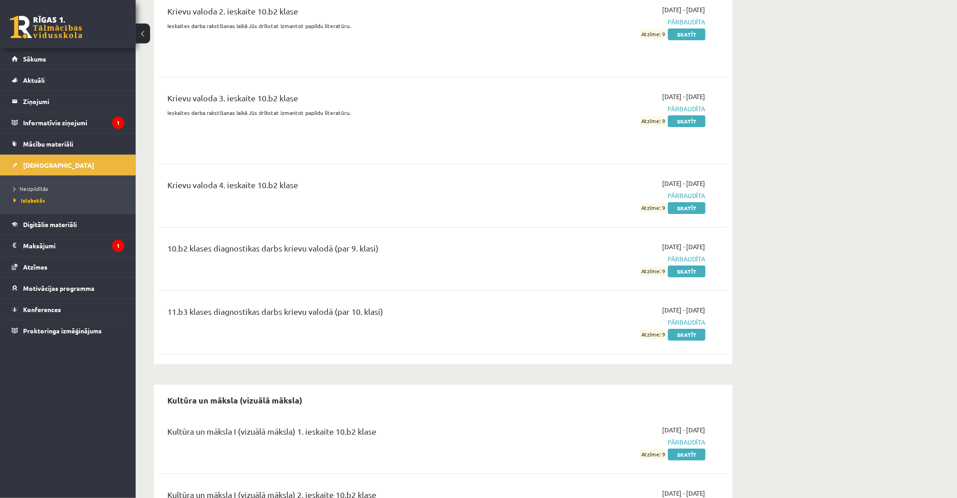
scroll to position [2693, 0]
click at [682, 328] on link "Skatīt" at bounding box center [687, 334] width 38 height 12
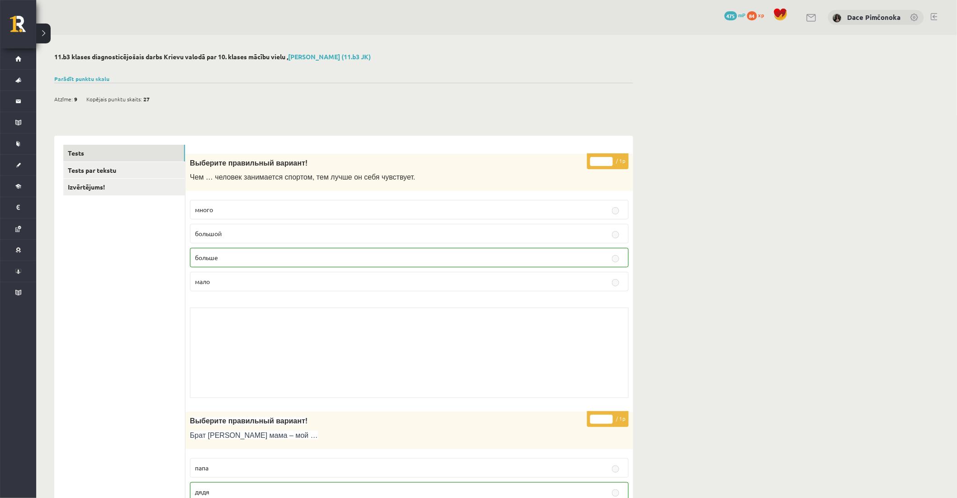
click at [528, 274] on label "мало" at bounding box center [409, 281] width 439 height 19
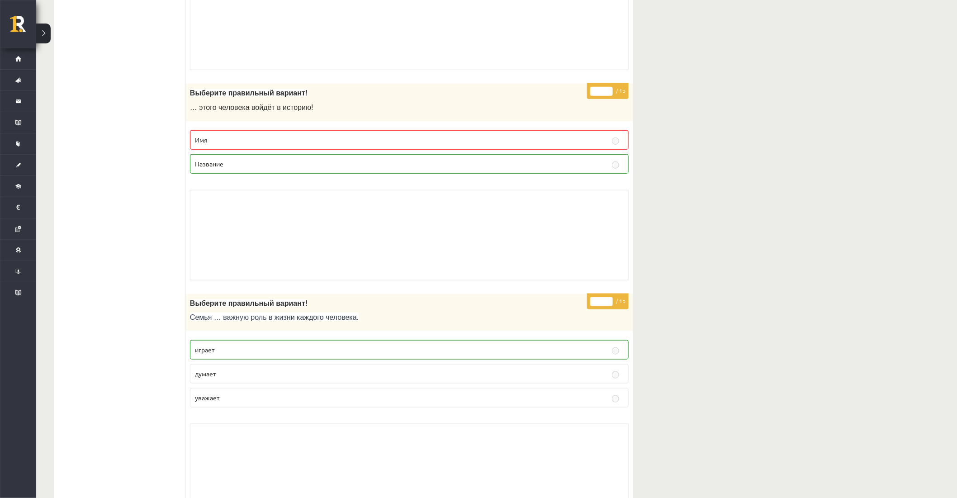
scroll to position [3135, 0]
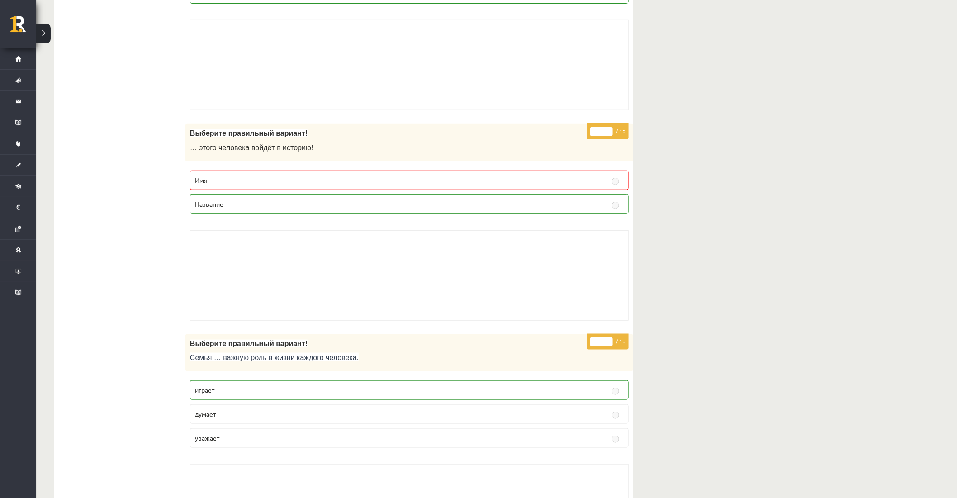
scroll to position [3095, 0]
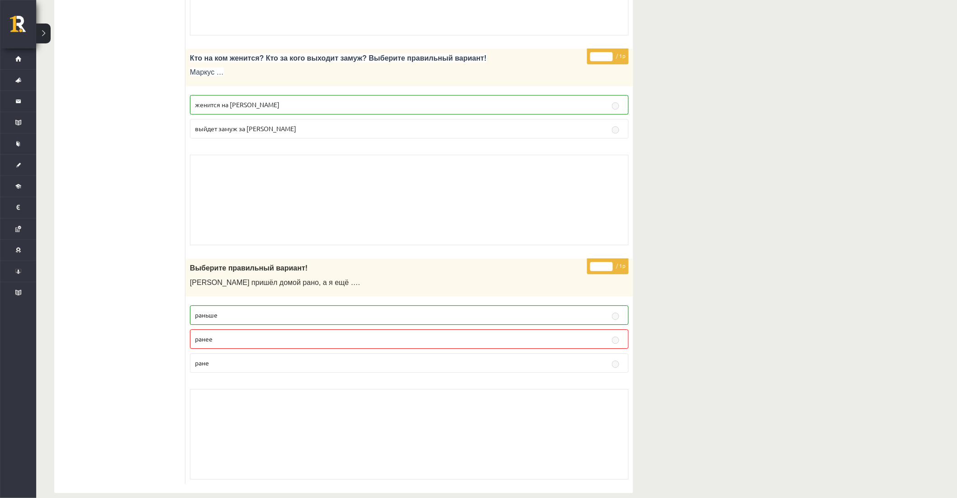
scroll to position [5231, 0]
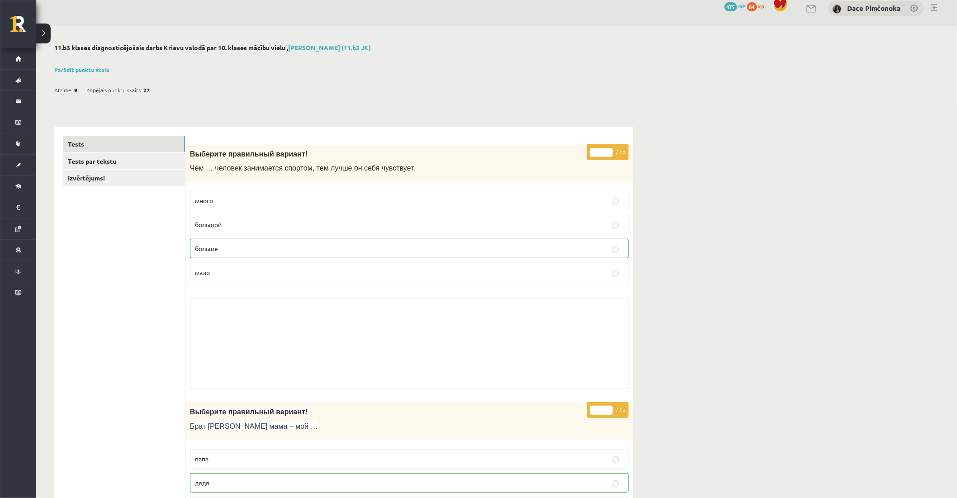
scroll to position [0, 0]
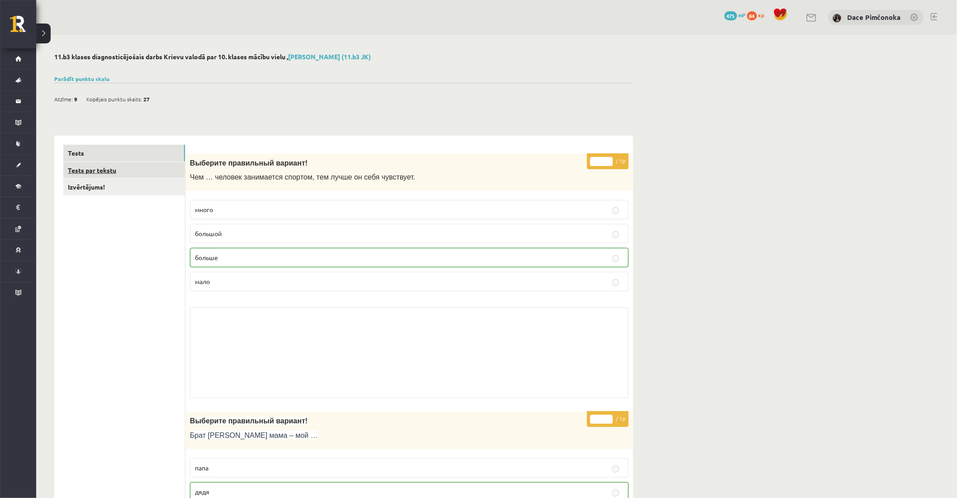
click at [157, 175] on link "Tests par tekstu" at bounding box center [124, 170] width 122 height 17
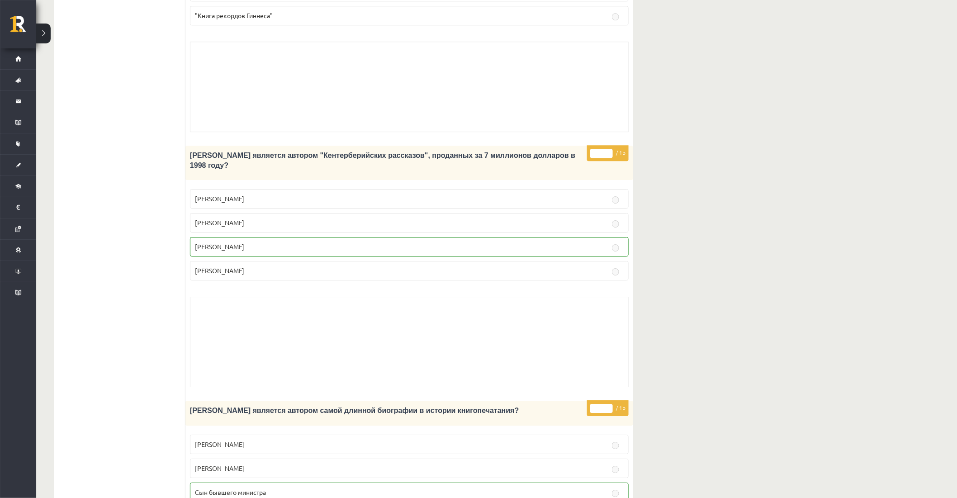
scroll to position [971, 0]
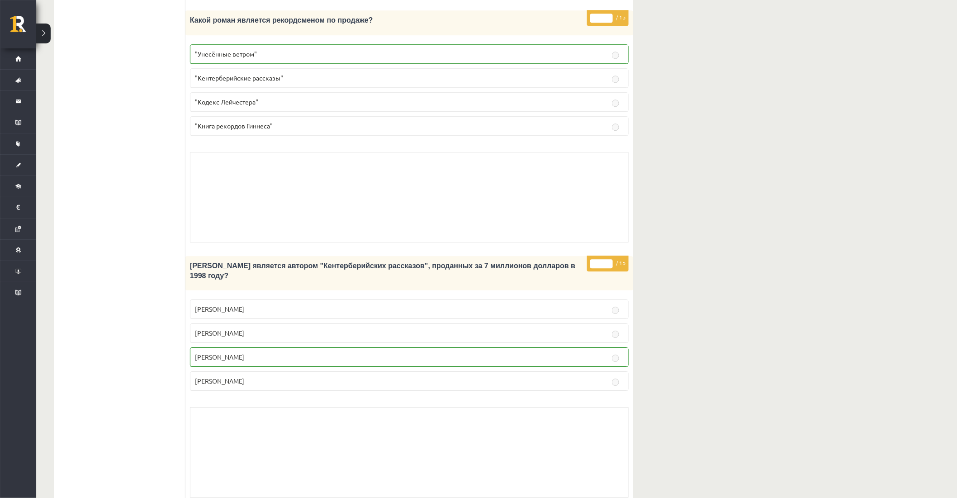
click at [239, 114] on div "* / 1p Какой роман является рекордсменом по продаже? "Унесённые ветром" "Кентер…" at bounding box center [409, 128] width 448 height 236
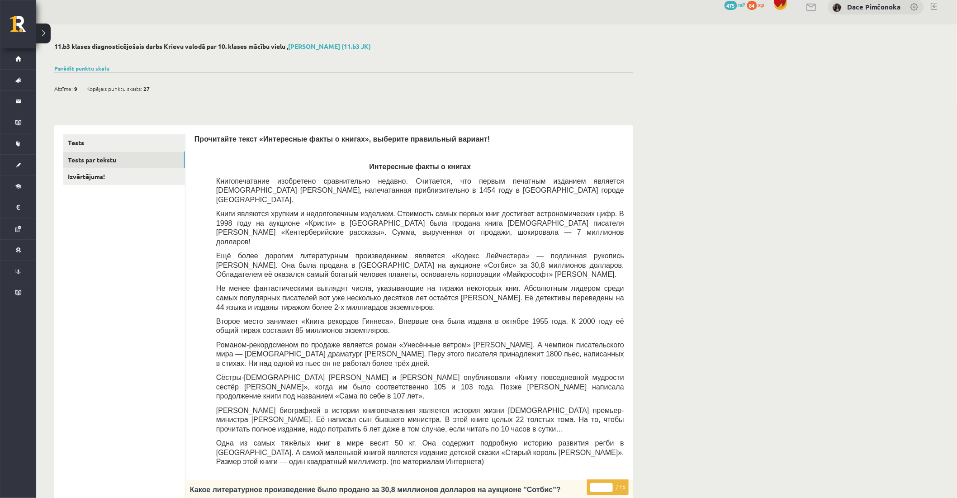
scroll to position [0, 0]
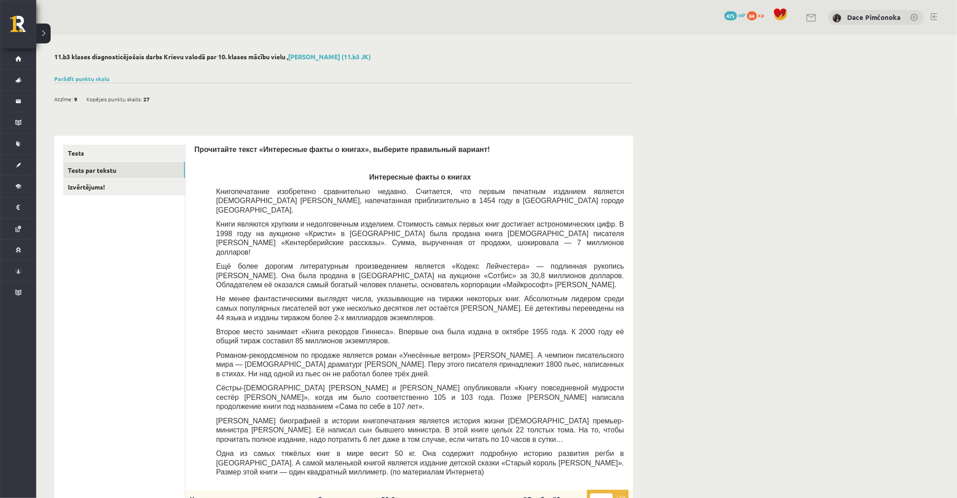
click at [156, 189] on link "Izvērtējums!" at bounding box center [124, 187] width 122 height 17
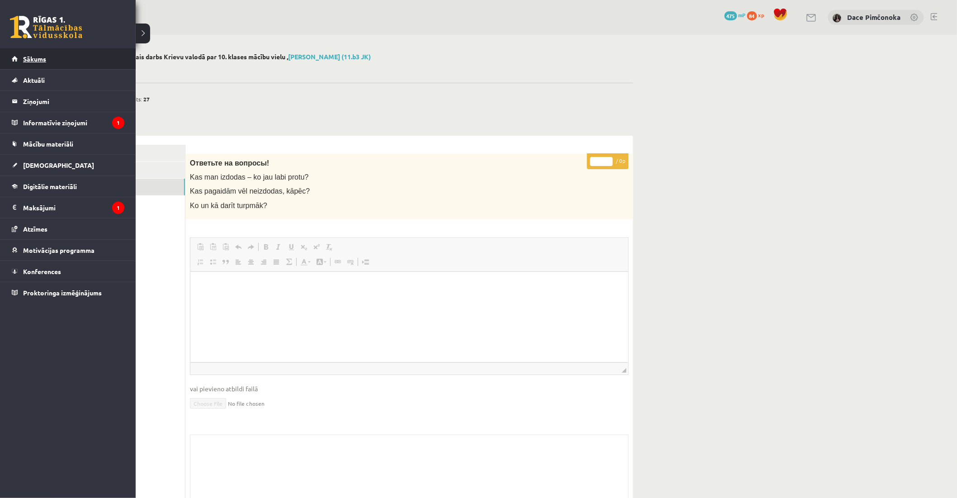
click at [15, 65] on link "Sākums" at bounding box center [68, 58] width 113 height 21
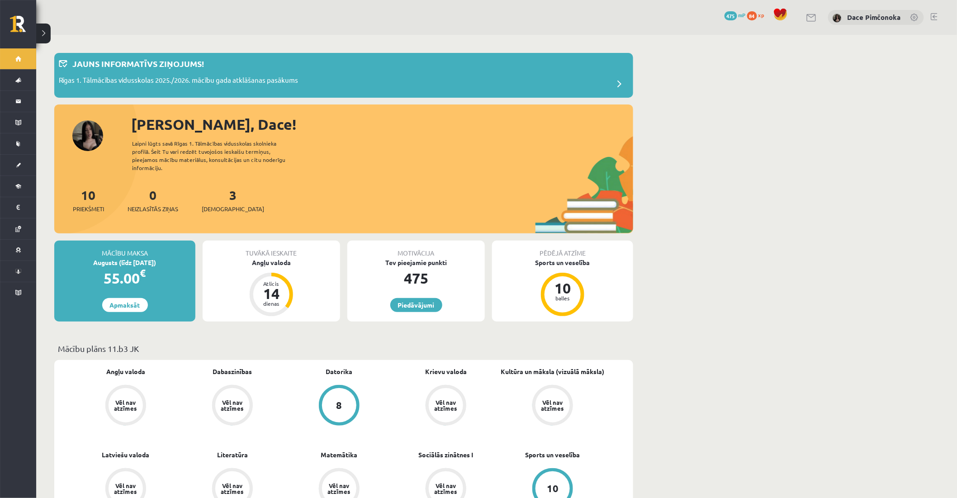
click at [256, 9] on div "0 Dāvanas 475 mP 84 xp [PERSON_NAME]" at bounding box center [496, 17] width 921 height 35
